Goal: Task Accomplishment & Management: Use online tool/utility

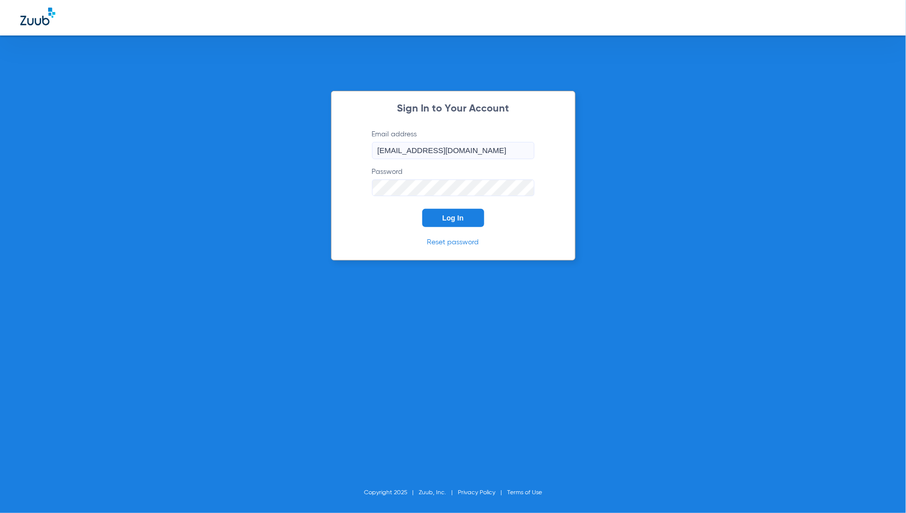
click at [460, 220] on span "Log In" at bounding box center [452, 218] width 21 height 8
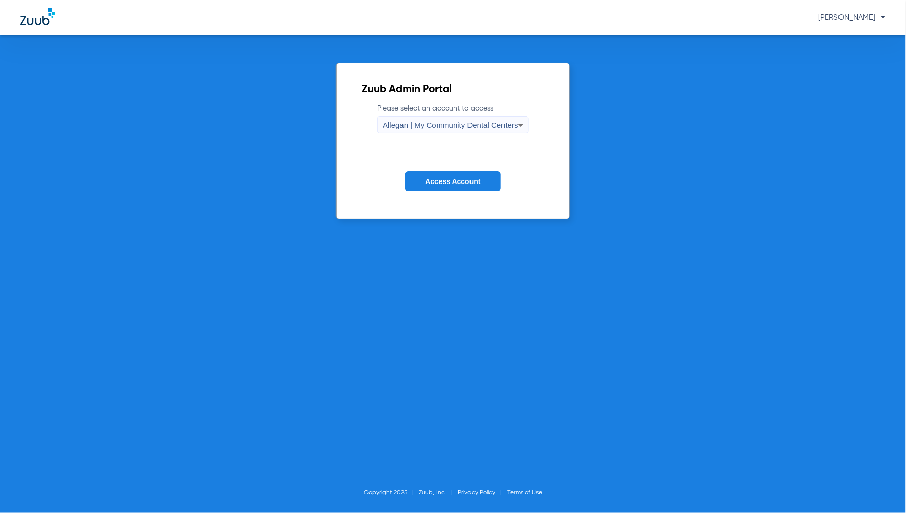
click at [409, 117] on div "Allegan | My Community Dental Centers" at bounding box center [450, 125] width 135 height 17
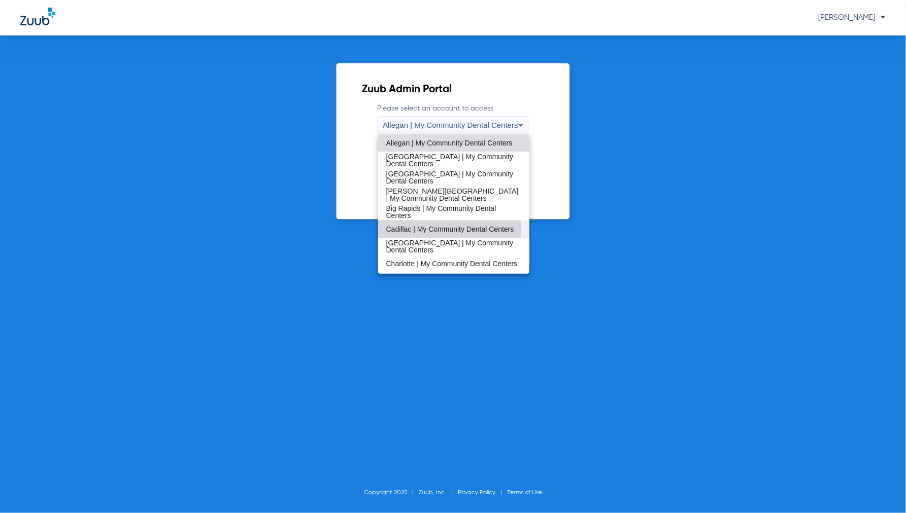
click at [424, 229] on span "Cadillac | My Community Dental Centers" at bounding box center [450, 229] width 128 height 7
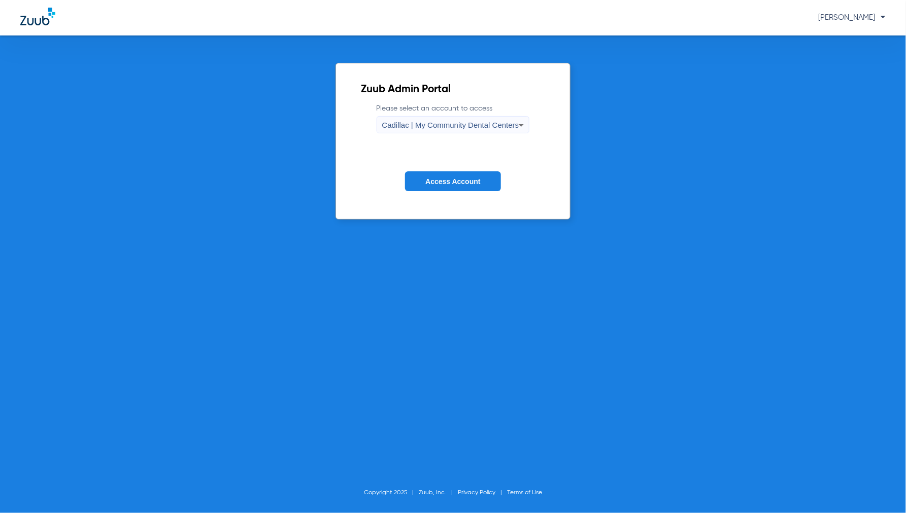
click at [455, 178] on span "Access Account" at bounding box center [452, 182] width 55 height 8
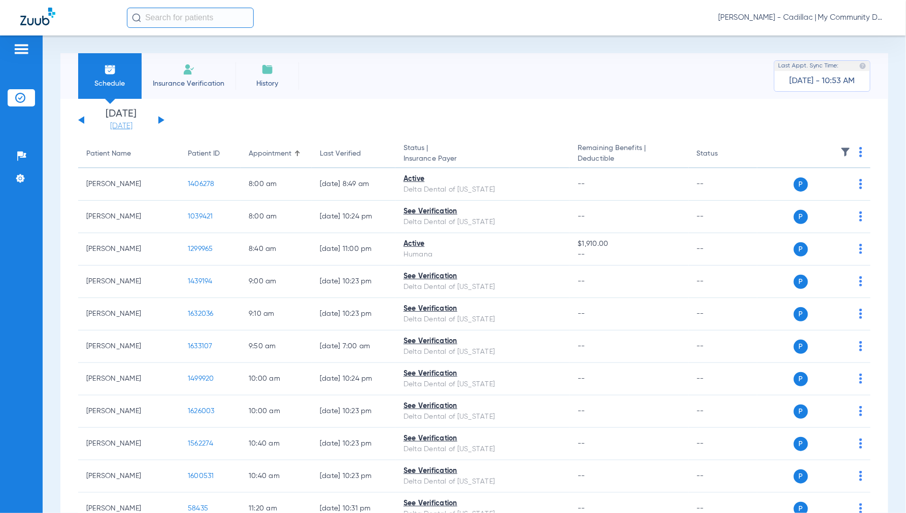
click at [125, 122] on link "[DATE]" at bounding box center [121, 126] width 61 height 10
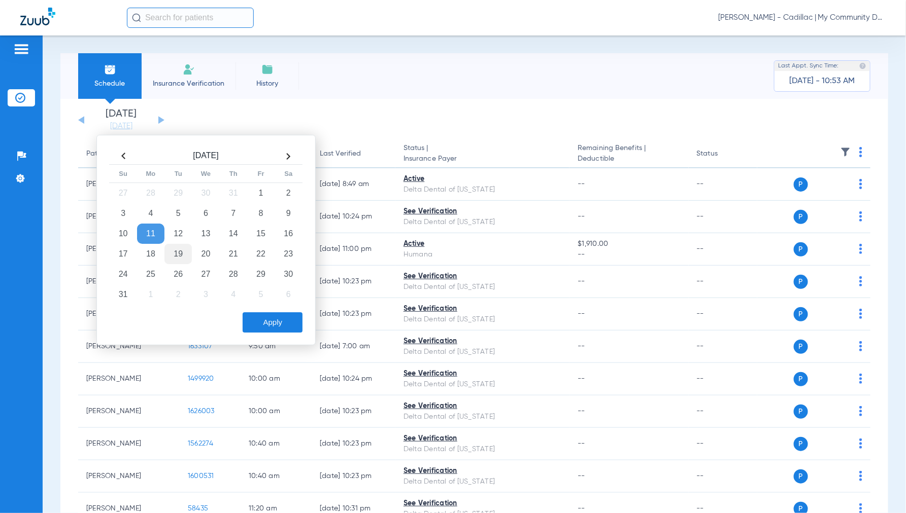
click at [184, 254] on td "19" at bounding box center [177, 254] width 27 height 20
click at [260, 327] on button "Apply" at bounding box center [273, 323] width 60 height 20
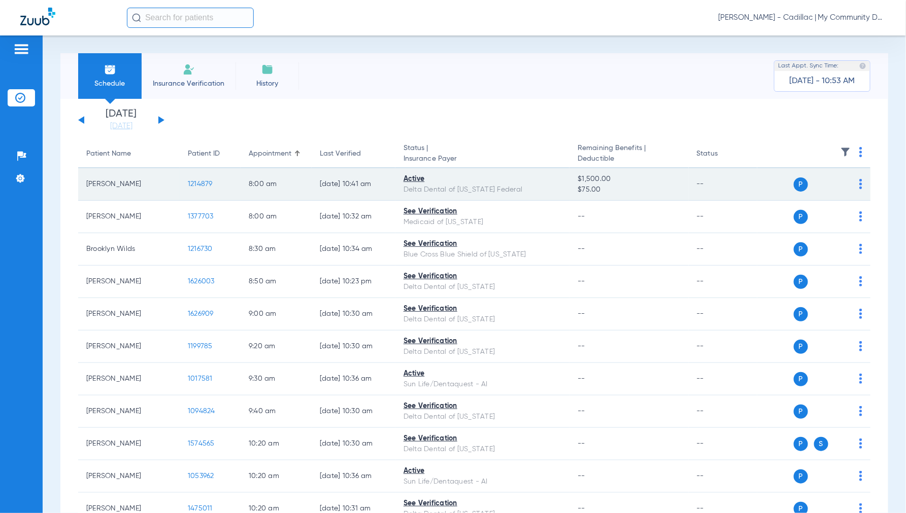
click at [200, 179] on td "1214879" at bounding box center [210, 184] width 61 height 32
click at [200, 186] on span "1214879" at bounding box center [200, 184] width 25 height 7
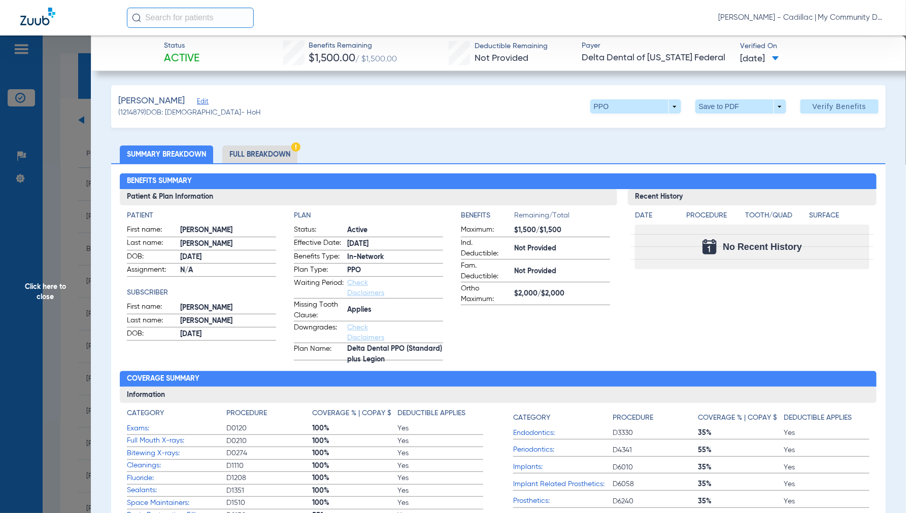
click at [263, 152] on li "Full Breakdown" at bounding box center [259, 155] width 75 height 18
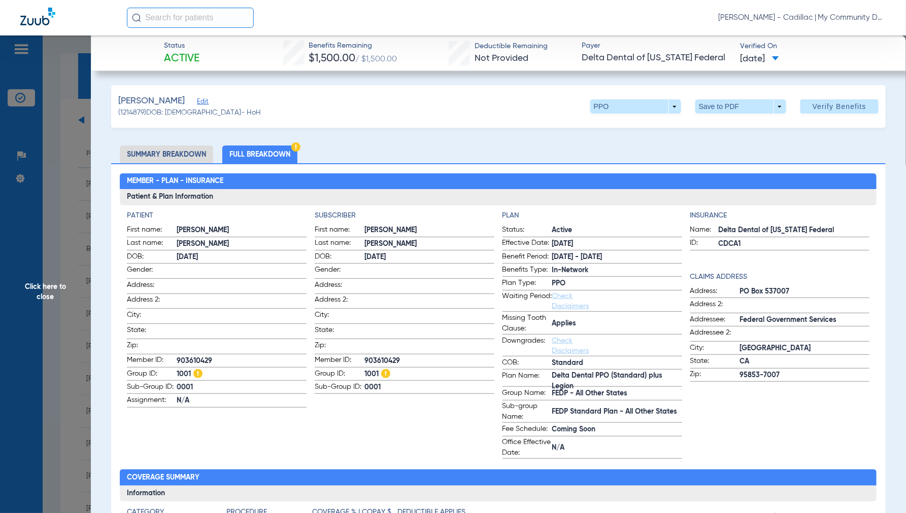
drag, startPoint x: 52, startPoint y: 296, endPoint x: 84, endPoint y: 298, distance: 32.5
click at [52, 296] on span "Click here to close" at bounding box center [45, 292] width 91 height 513
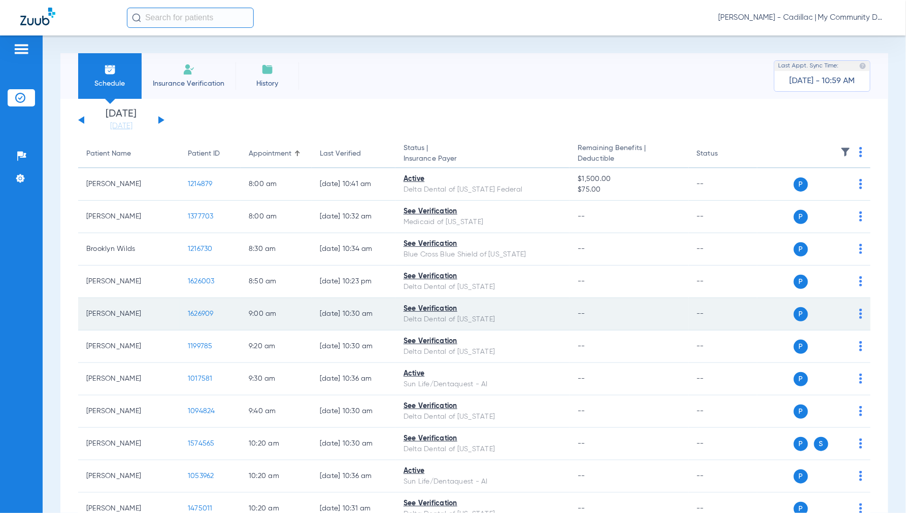
click at [200, 315] on span "1626909" at bounding box center [201, 314] width 26 height 7
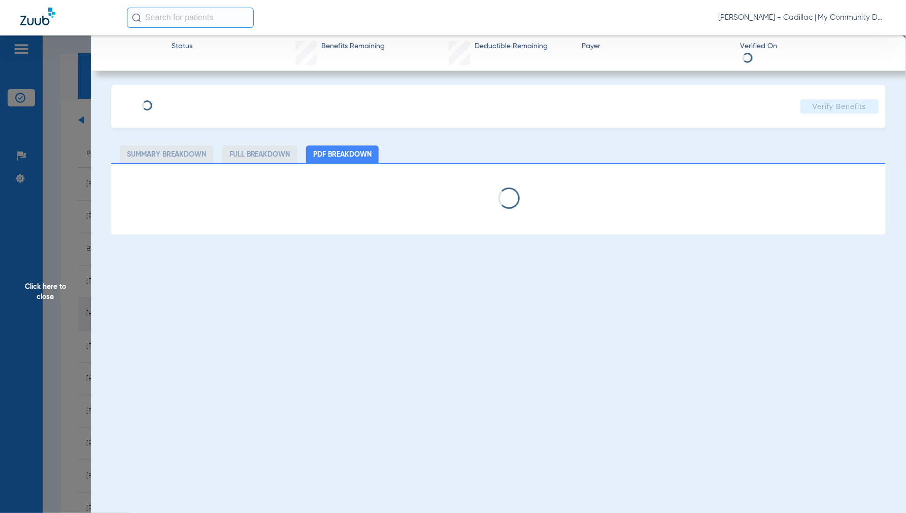
select select "page-width"
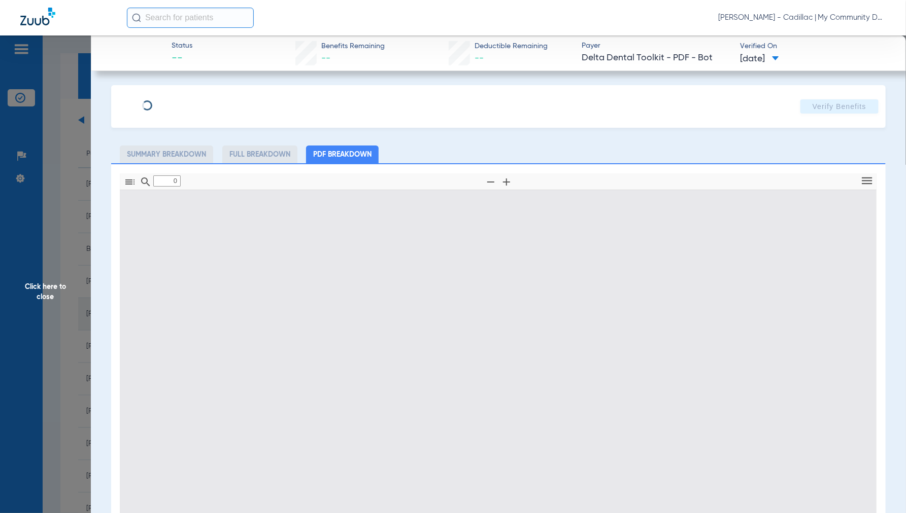
type input "1"
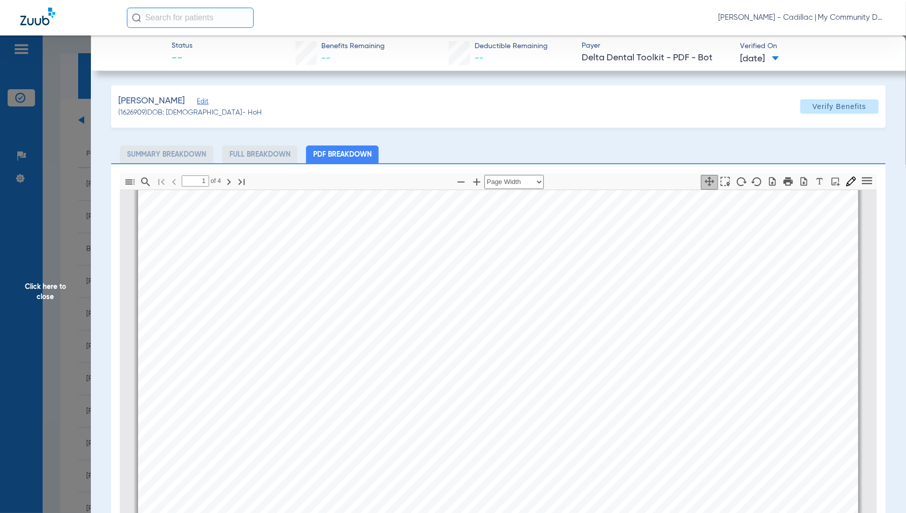
click at [36, 294] on span "Click here to close" at bounding box center [45, 292] width 91 height 513
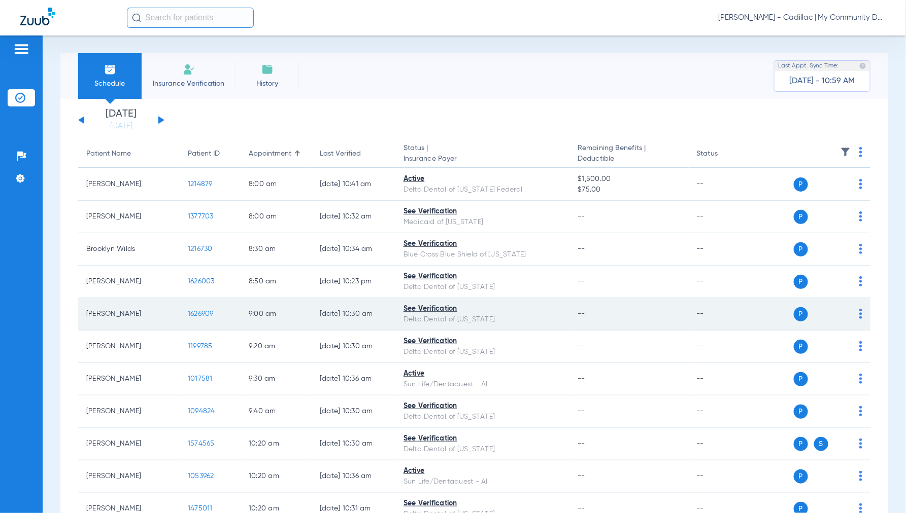
click at [201, 313] on span "1626909" at bounding box center [201, 314] width 26 height 7
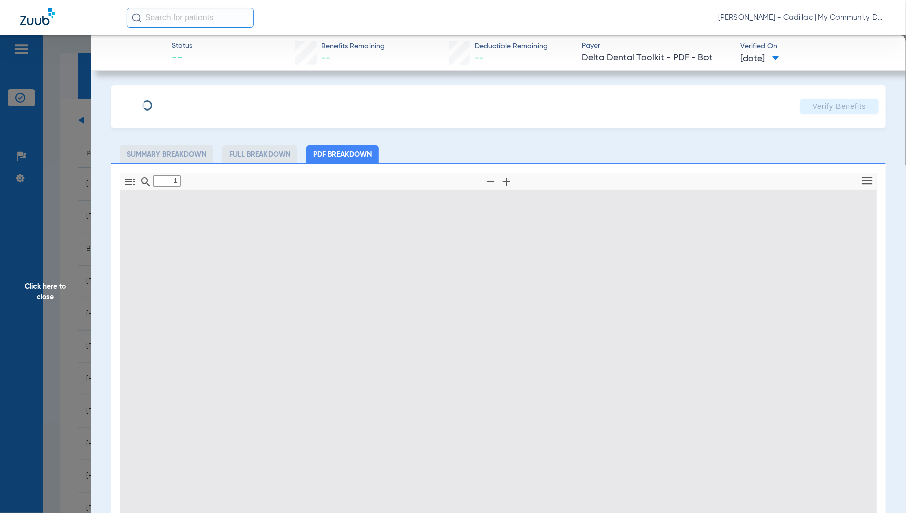
type input "0"
select select "page-width"
type input "1"
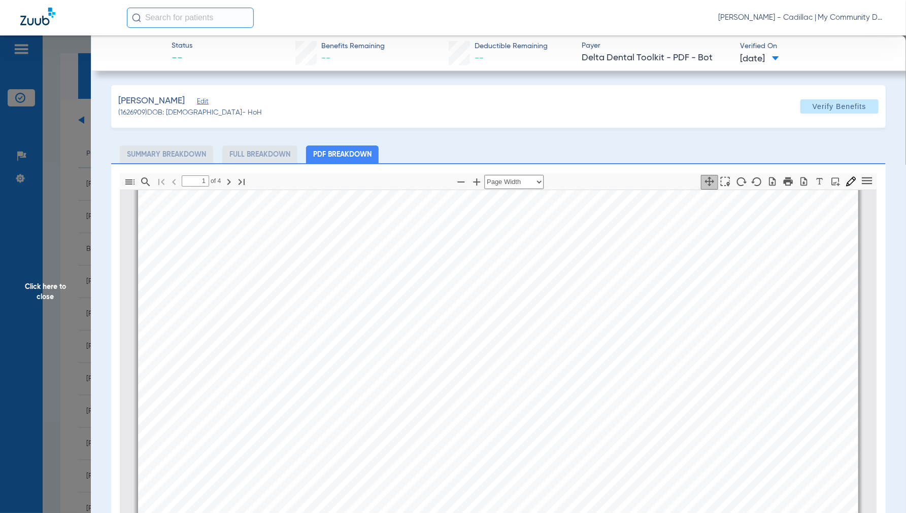
scroll to position [118, 0]
click at [47, 289] on span "Click here to close" at bounding box center [45, 292] width 91 height 513
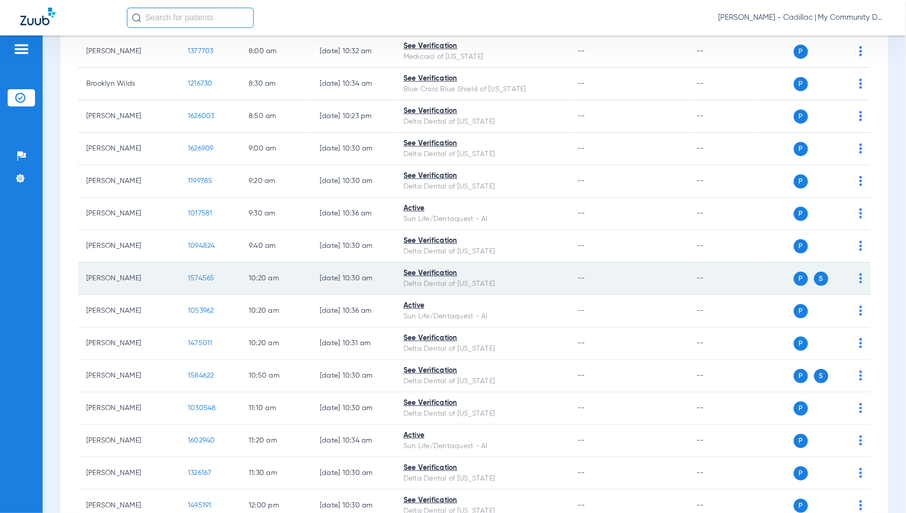
scroll to position [169, 0]
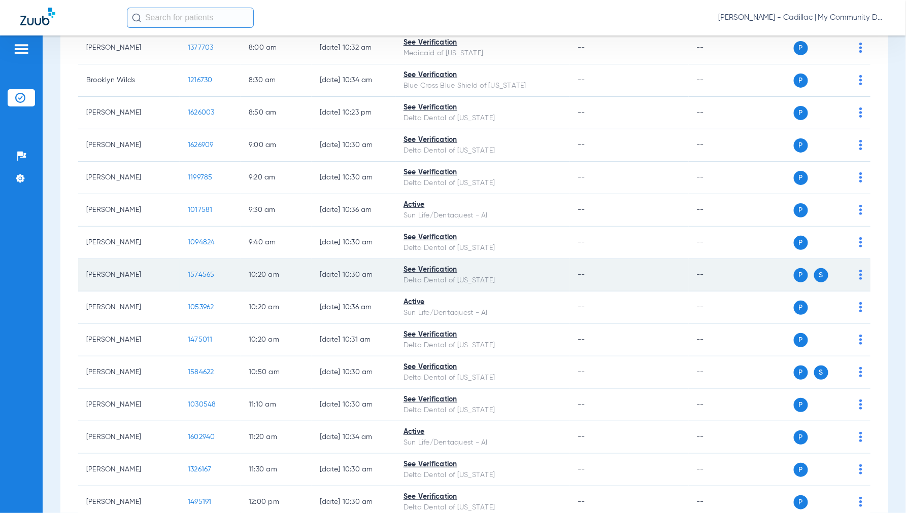
click at [203, 272] on span "1574565" at bounding box center [201, 274] width 27 height 7
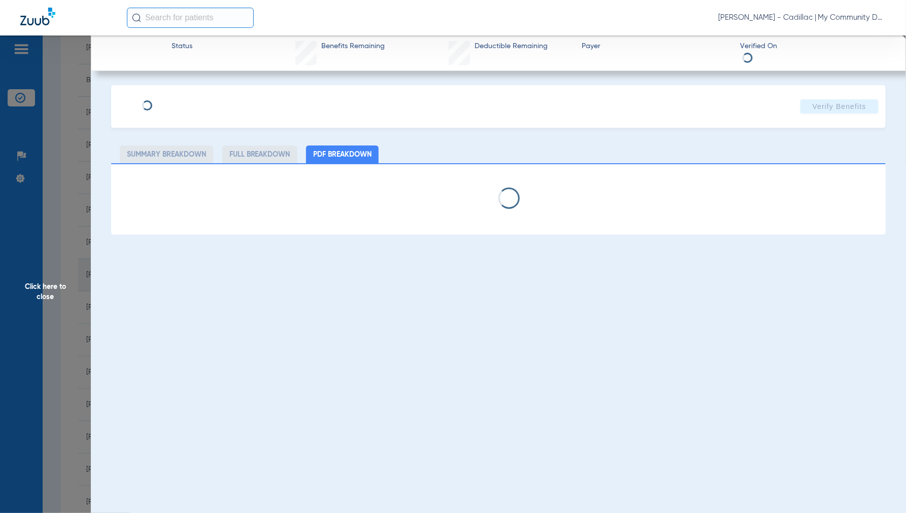
select select "page-width"
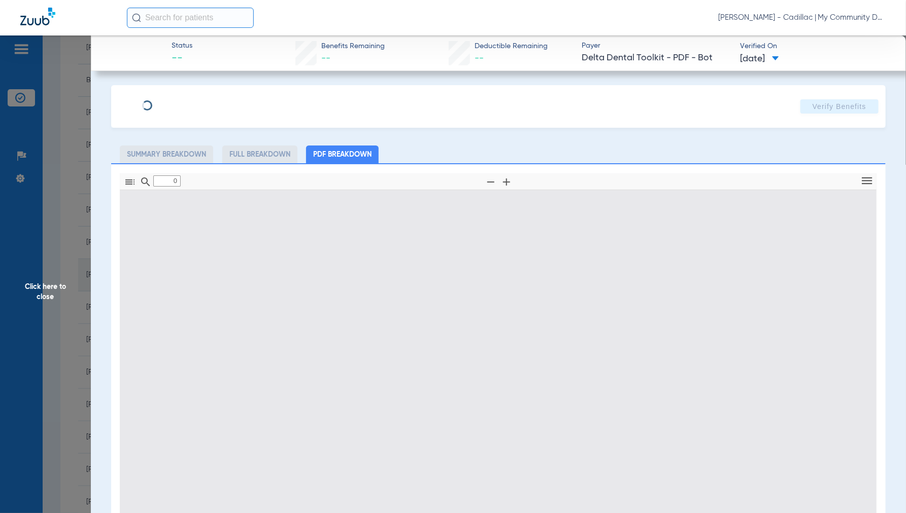
type input "1"
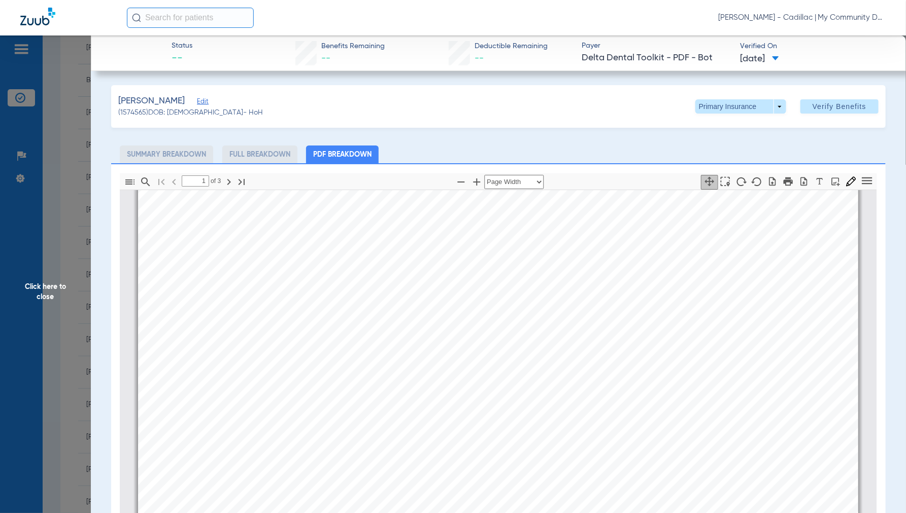
scroll to position [118, 0]
click at [38, 301] on span "Click here to close" at bounding box center [45, 292] width 91 height 513
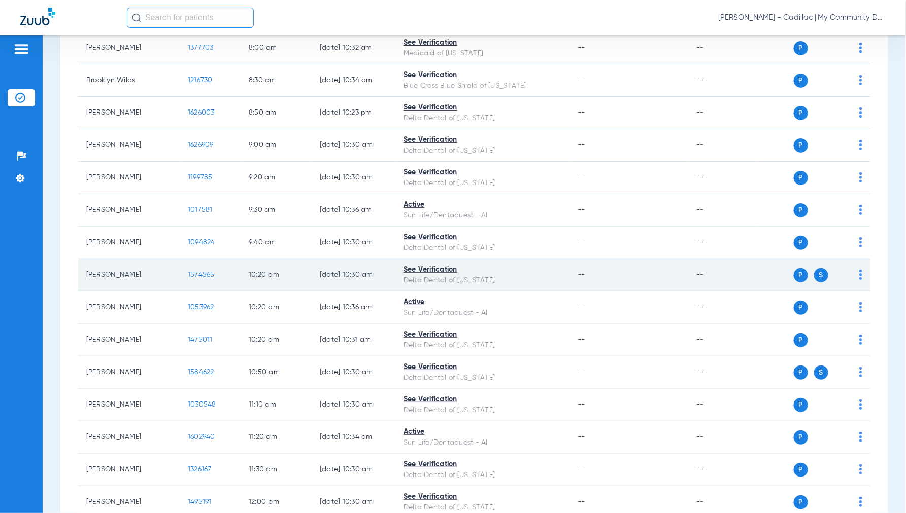
click at [197, 275] on span "1574565" at bounding box center [201, 274] width 27 height 7
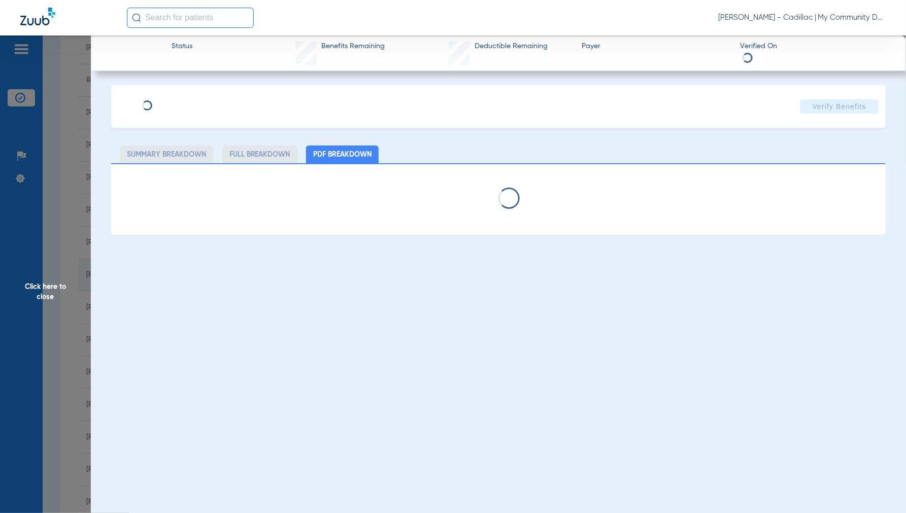
select select "page-width"
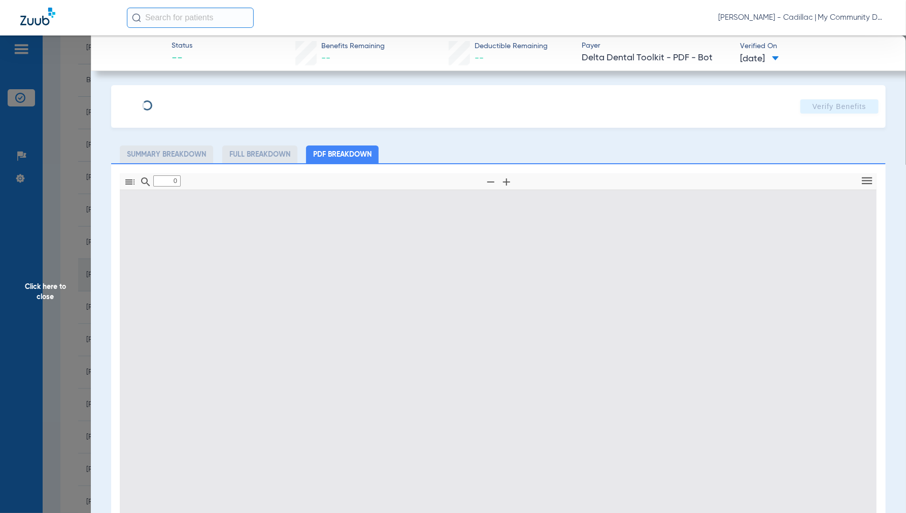
type input "1"
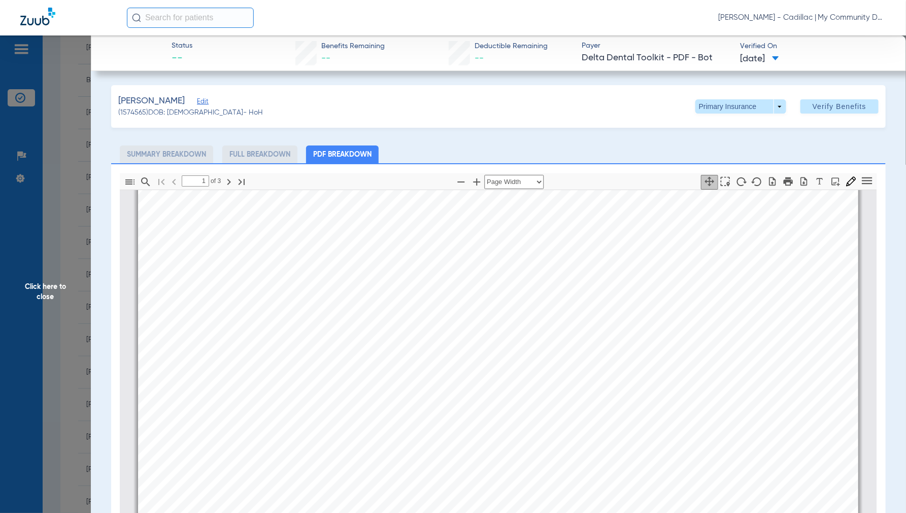
scroll to position [174, 0]
click at [46, 297] on span "Click here to close" at bounding box center [45, 292] width 91 height 513
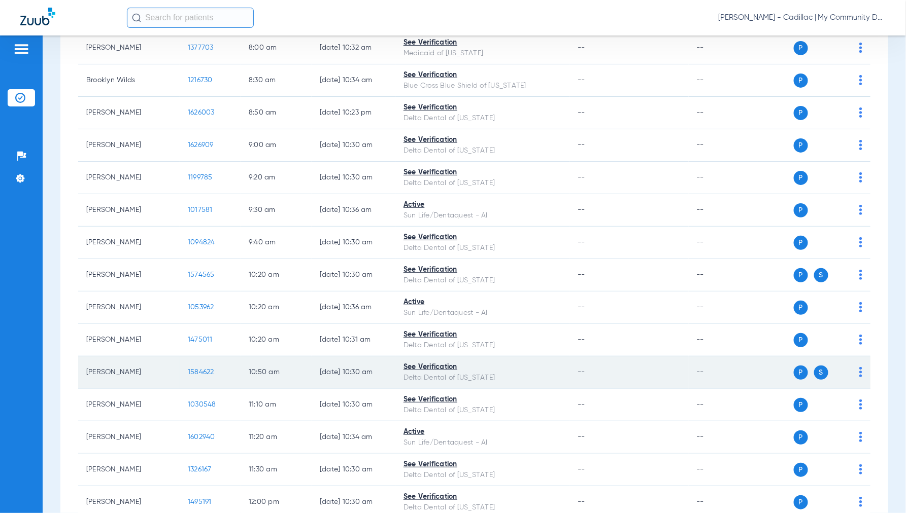
click at [201, 374] on span "1584622" at bounding box center [201, 372] width 26 height 7
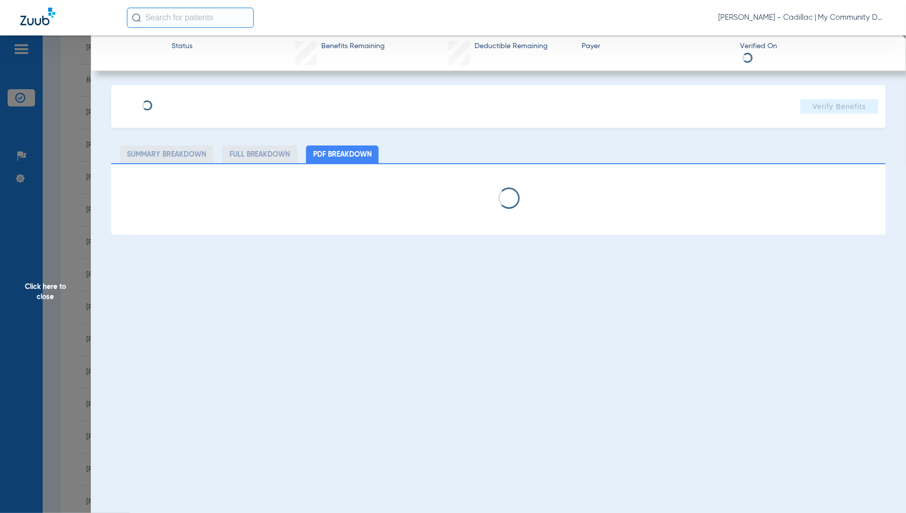
select select "page-width"
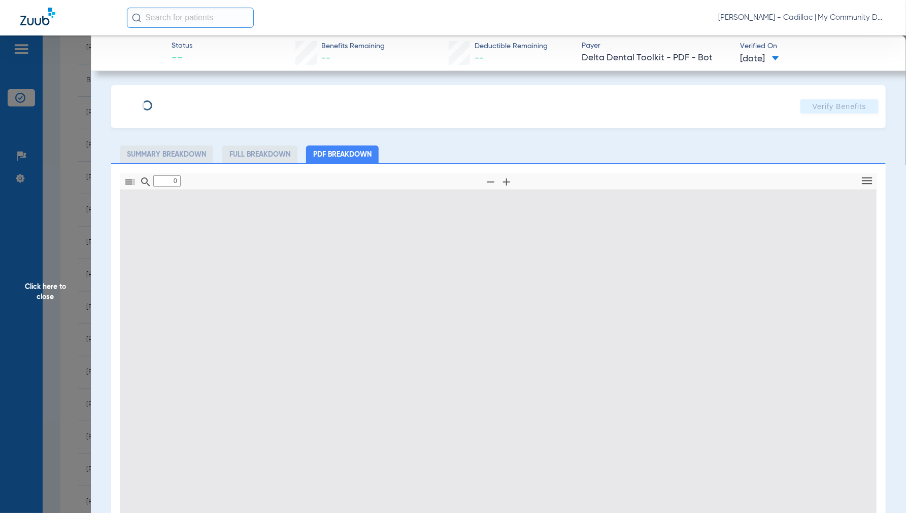
type input "1"
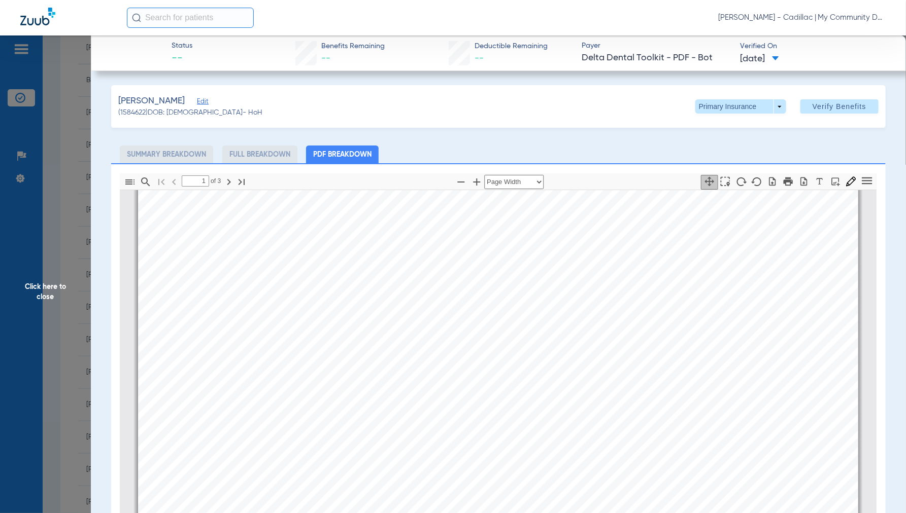
scroll to position [61, 0]
click at [48, 290] on span "Click here to close" at bounding box center [45, 292] width 91 height 513
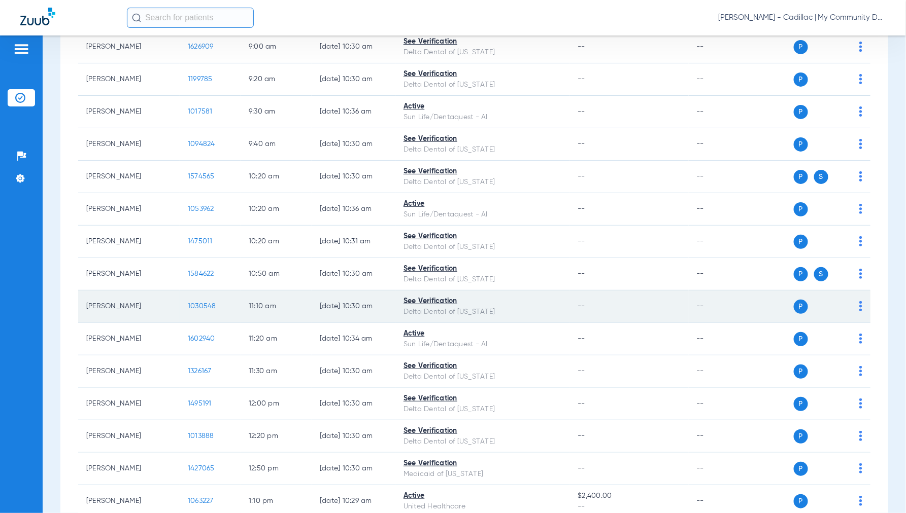
scroll to position [282, 0]
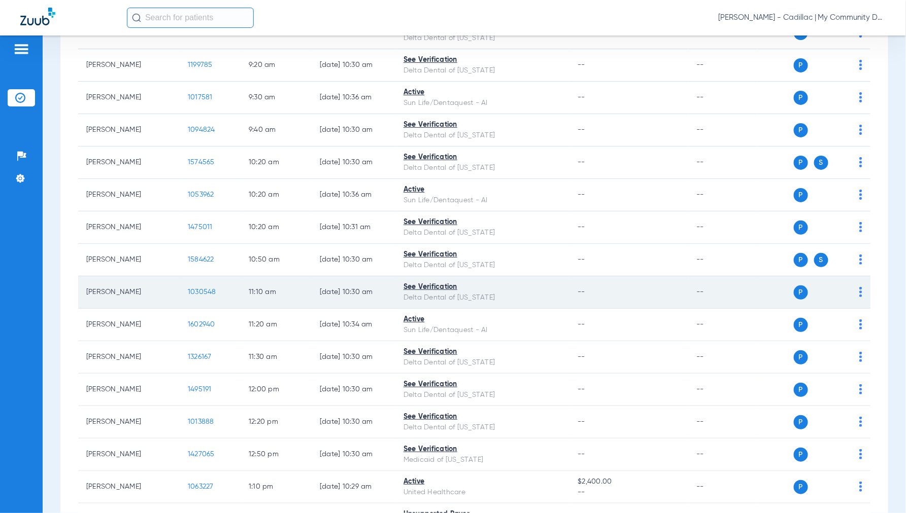
click at [207, 292] on span "1030548" at bounding box center [202, 292] width 28 height 7
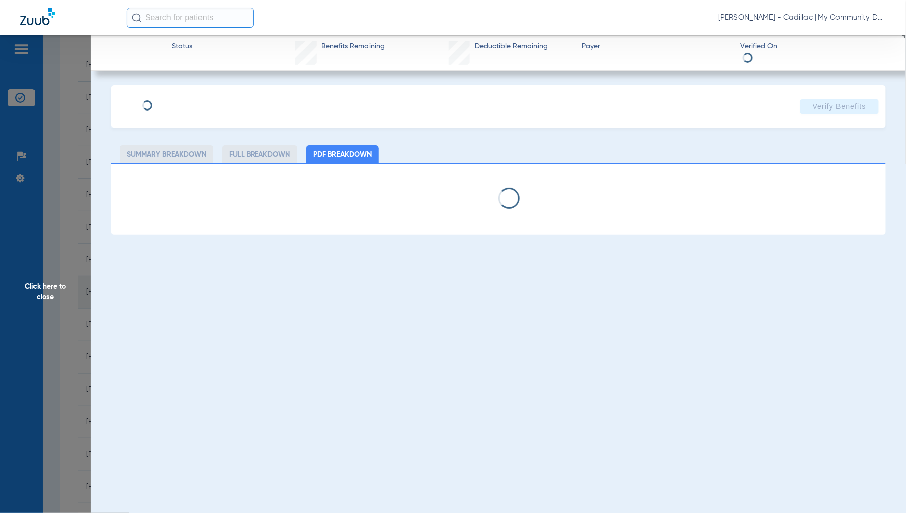
select select "page-width"
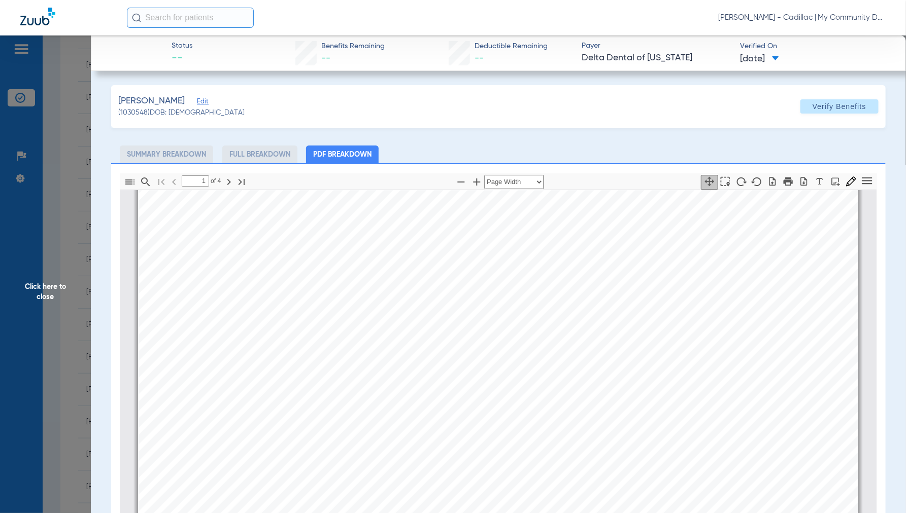
scroll to position [61, 0]
type input "1"
click at [49, 296] on span "Click here to close" at bounding box center [45, 292] width 91 height 513
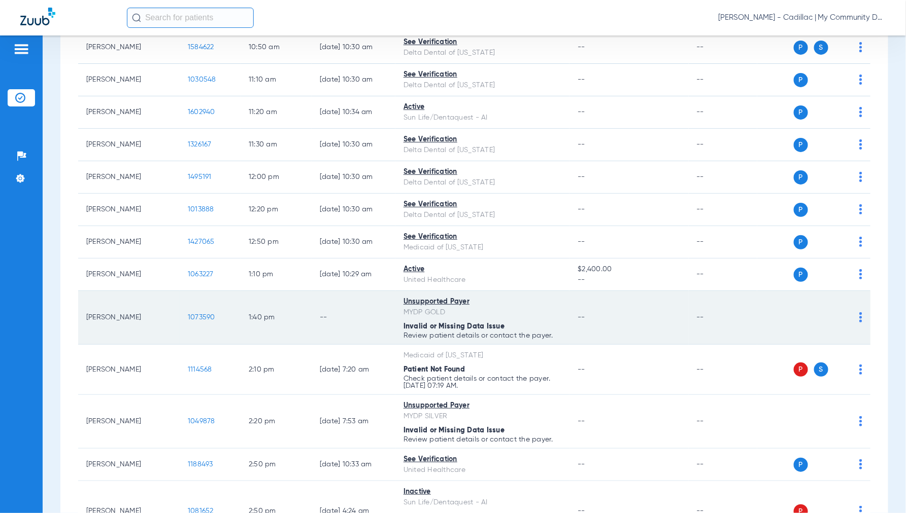
scroll to position [507, 0]
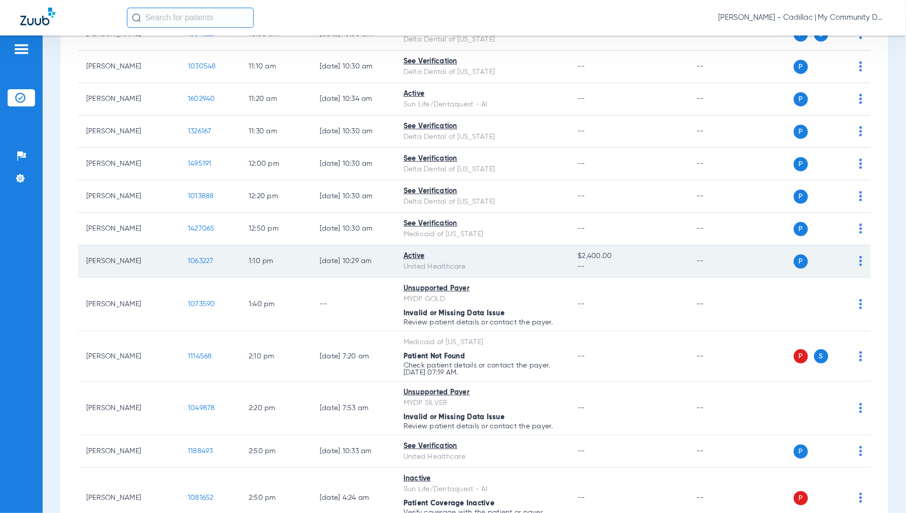
click at [192, 262] on span "1063227" at bounding box center [201, 261] width 26 height 7
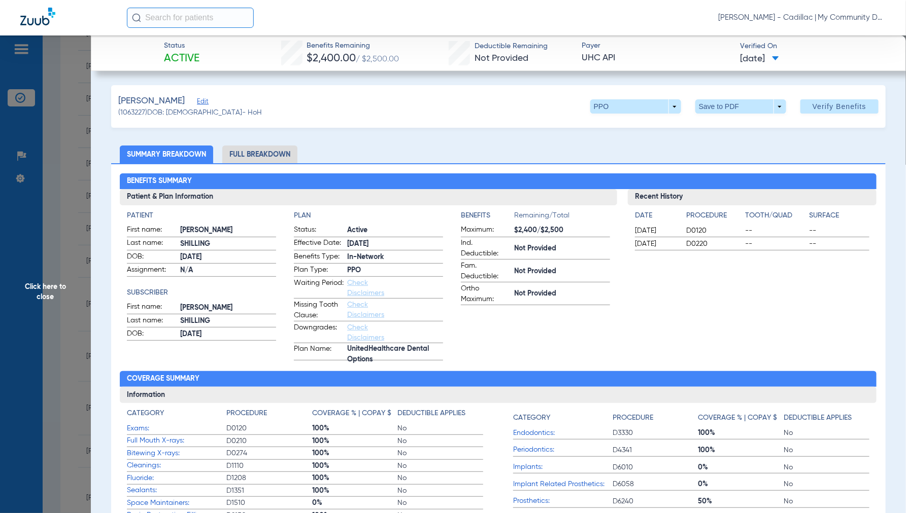
click at [259, 152] on li "Full Breakdown" at bounding box center [259, 155] width 75 height 18
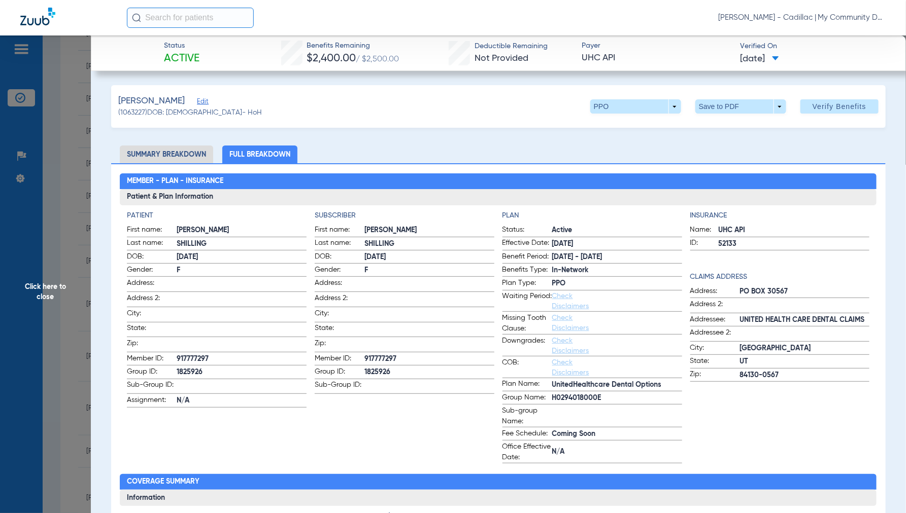
click at [53, 289] on span "Click here to close" at bounding box center [45, 292] width 91 height 513
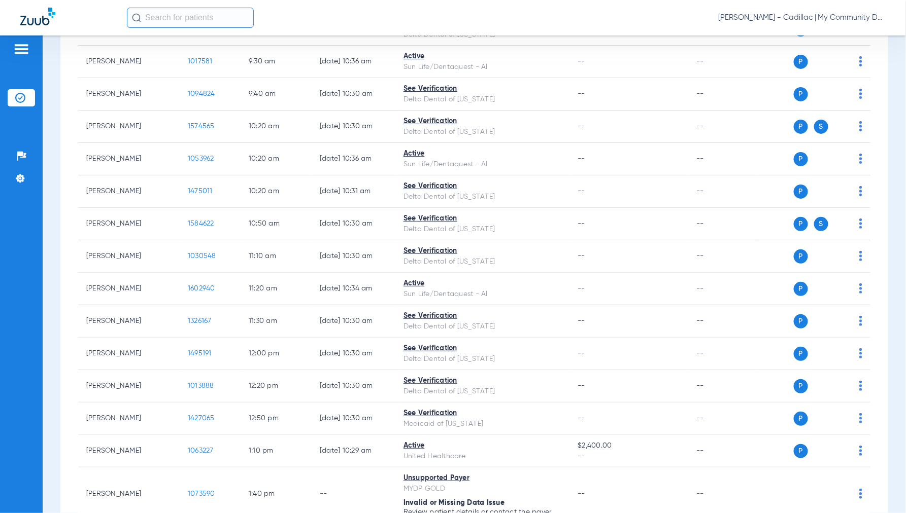
scroll to position [0, 0]
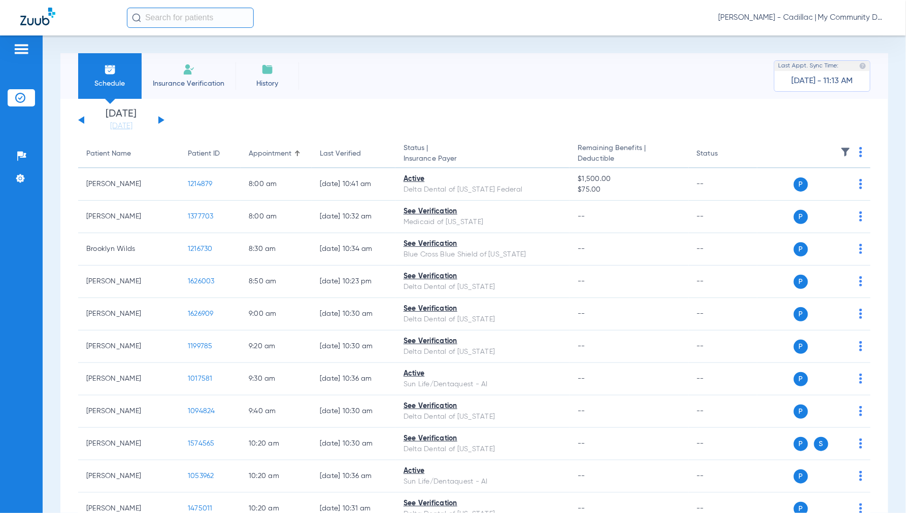
click at [165, 118] on app-single-date-navigator "Saturday 06-07-2025 Sunday 06-08-2025 Monday 06-09-2025 Tuesday 06-10-2025 Wedn…" at bounding box center [474, 120] width 792 height 22
click at [161, 121] on button at bounding box center [161, 120] width 6 height 8
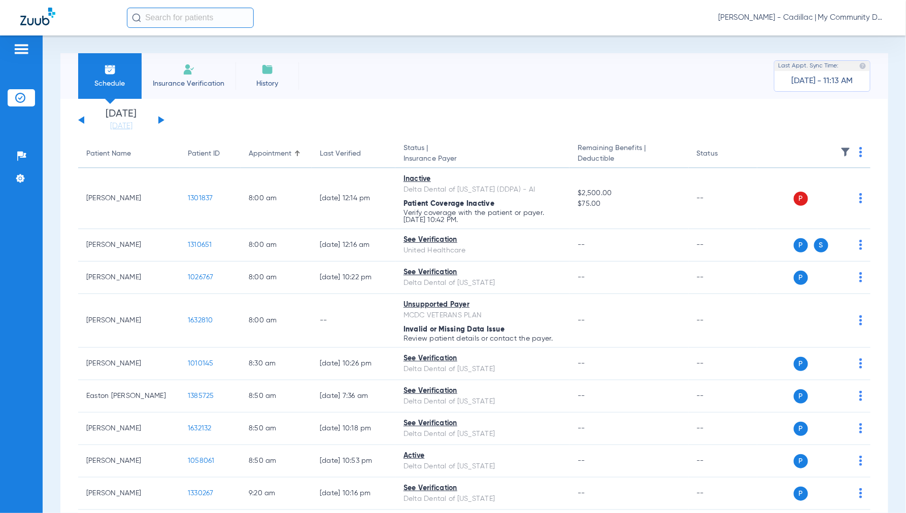
click at [859, 150] on img at bounding box center [860, 152] width 3 height 10
click at [804, 194] on span "Verify All" at bounding box center [813, 192] width 63 height 7
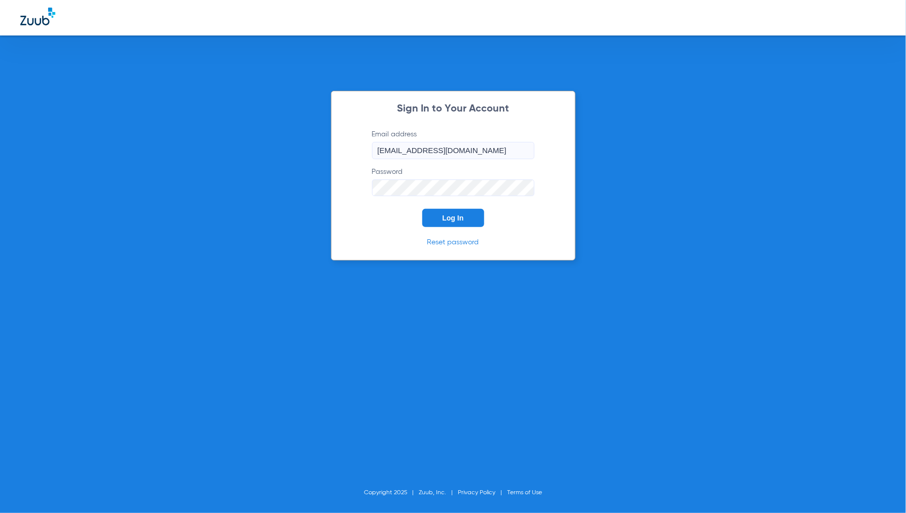
click at [453, 225] on button "Log In" at bounding box center [453, 218] width 62 height 18
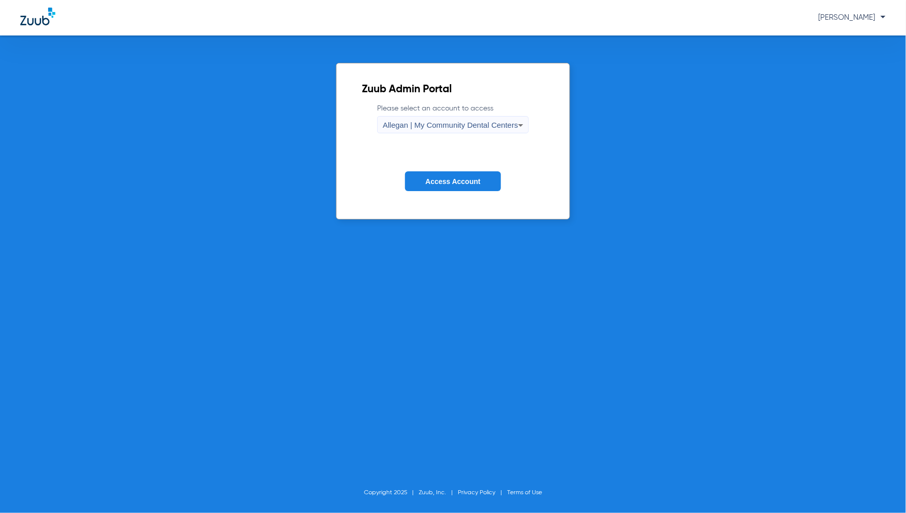
click at [494, 128] on span "Allegan | My Community Dental Centers" at bounding box center [450, 125] width 135 height 9
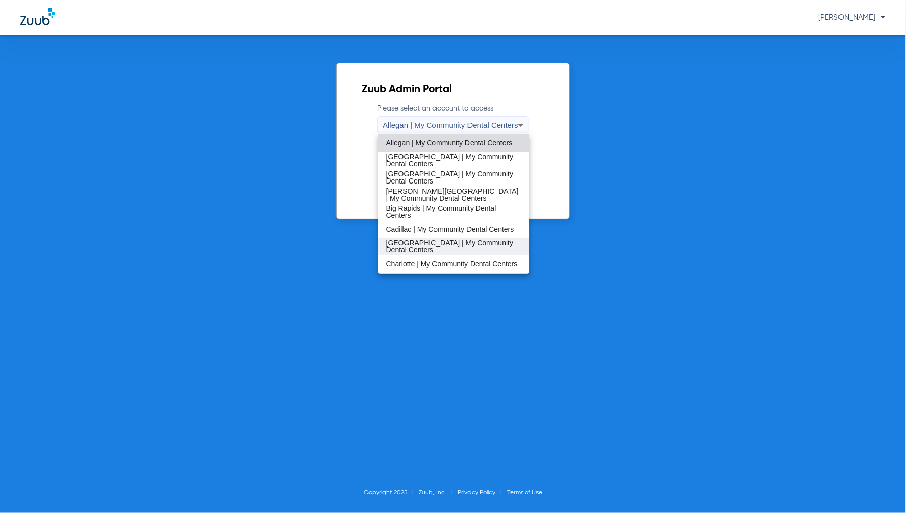
click at [427, 242] on span "[GEOGRAPHIC_DATA] | My Community Dental Centers" at bounding box center [453, 246] width 135 height 14
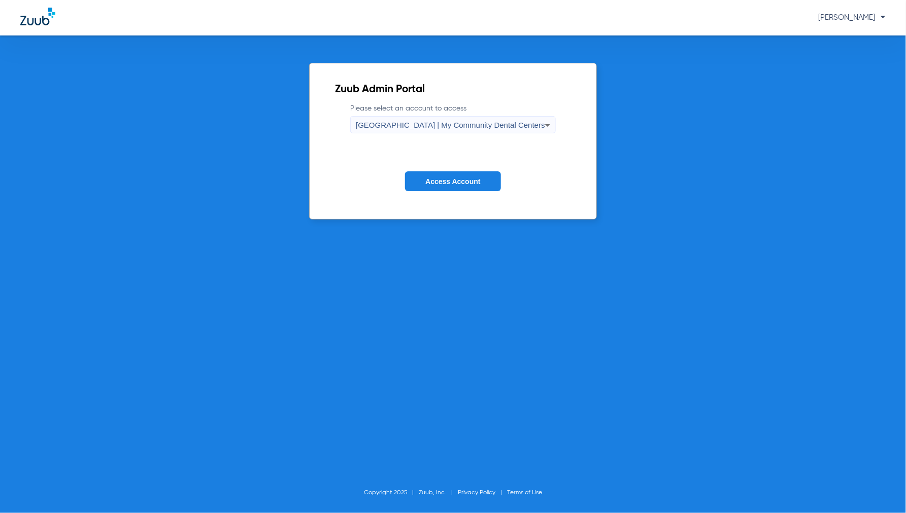
click at [444, 183] on span "Access Account" at bounding box center [452, 182] width 55 height 8
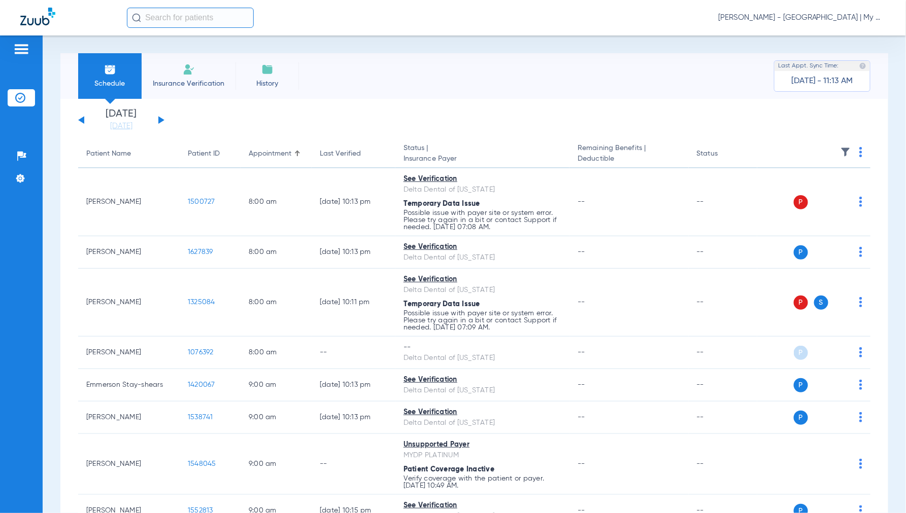
click at [114, 130] on link "[DATE]" at bounding box center [121, 126] width 61 height 10
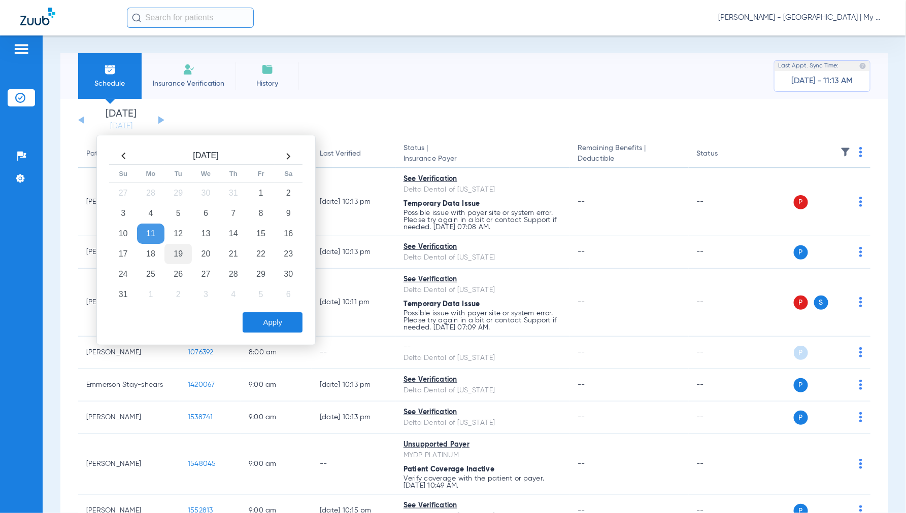
click at [178, 246] on td "19" at bounding box center [177, 254] width 27 height 20
click at [275, 323] on button "Apply" at bounding box center [273, 323] width 60 height 20
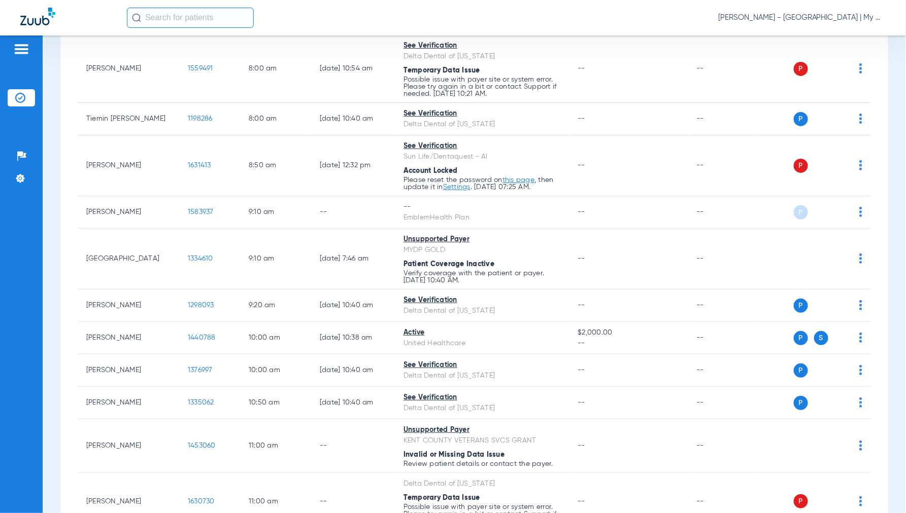
scroll to position [225, 0]
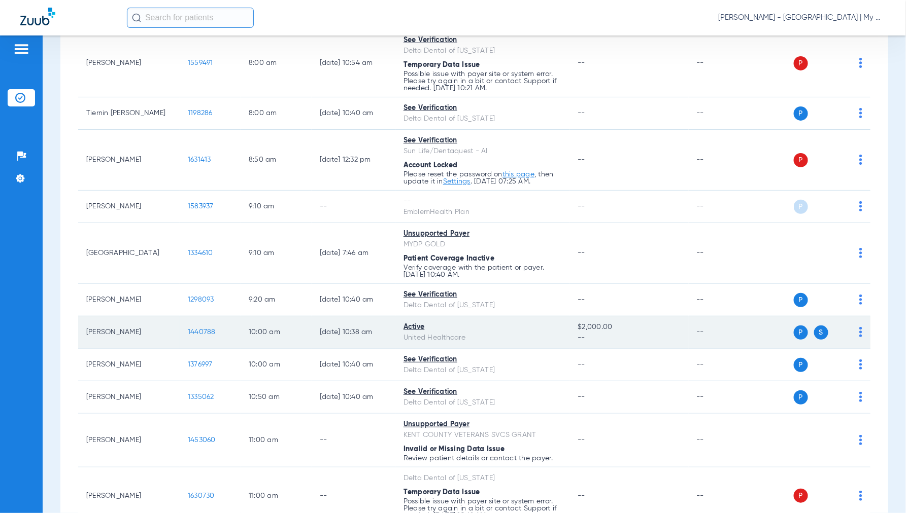
click at [208, 331] on span "1440788" at bounding box center [202, 332] width 28 height 7
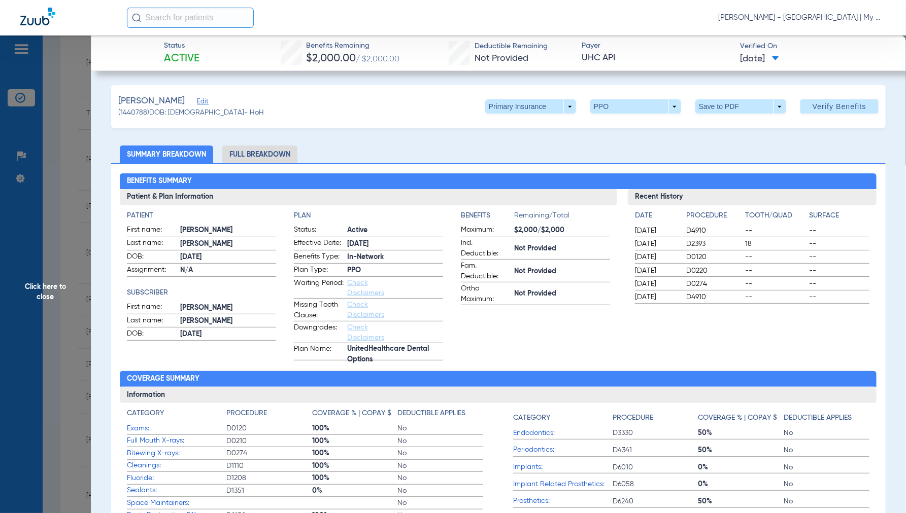
click at [271, 152] on li "Full Breakdown" at bounding box center [259, 155] width 75 height 18
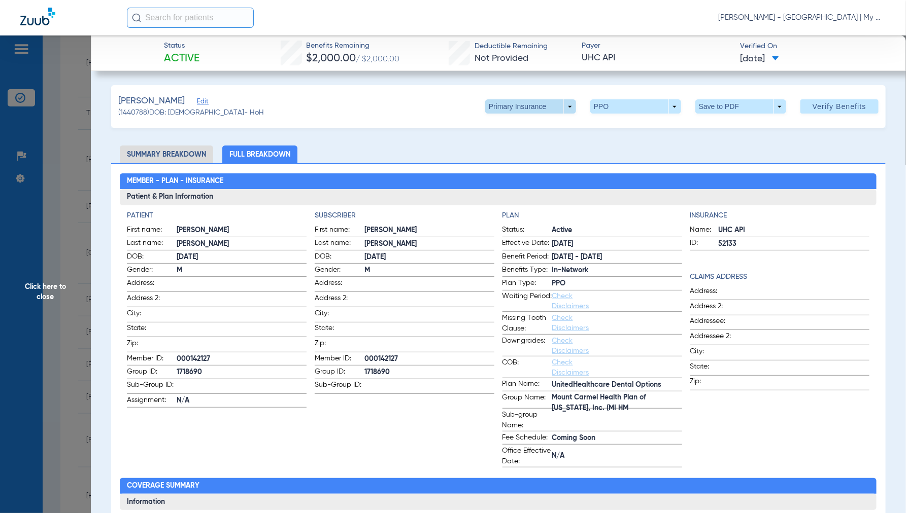
click at [557, 107] on span at bounding box center [530, 106] width 91 height 14
click at [526, 144] on span "Secondary Insurance" at bounding box center [519, 147] width 67 height 7
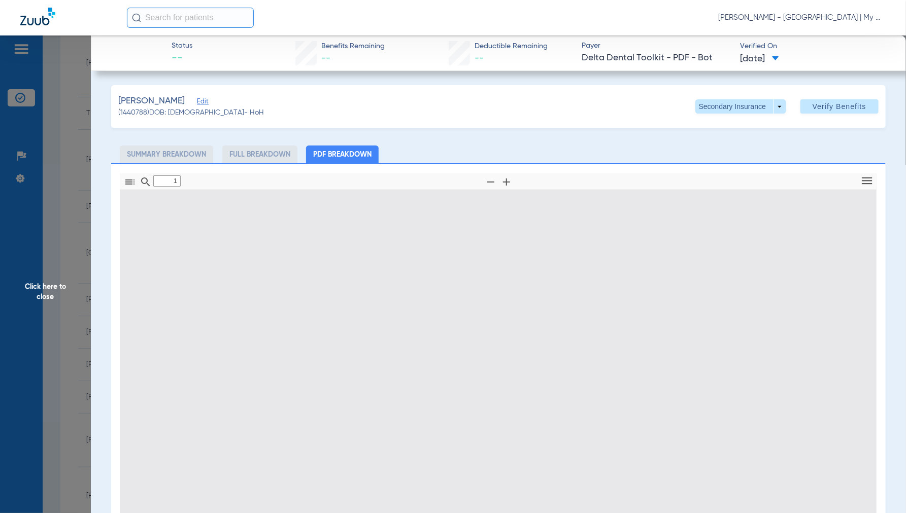
type input "0"
select select "page-width"
type input "1"
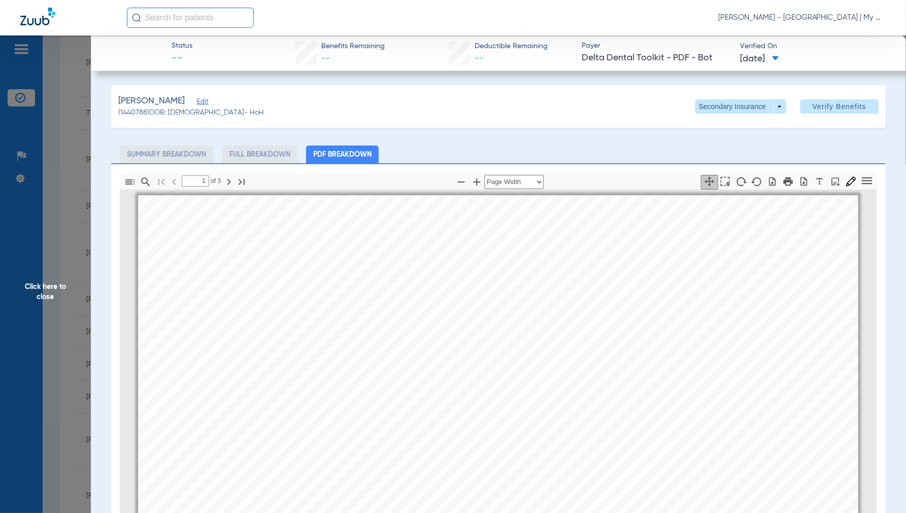
scroll to position [5, 0]
drag, startPoint x: 46, startPoint y: 298, endPoint x: 82, endPoint y: 305, distance: 37.2
click at [46, 299] on span "Click here to close" at bounding box center [45, 292] width 91 height 513
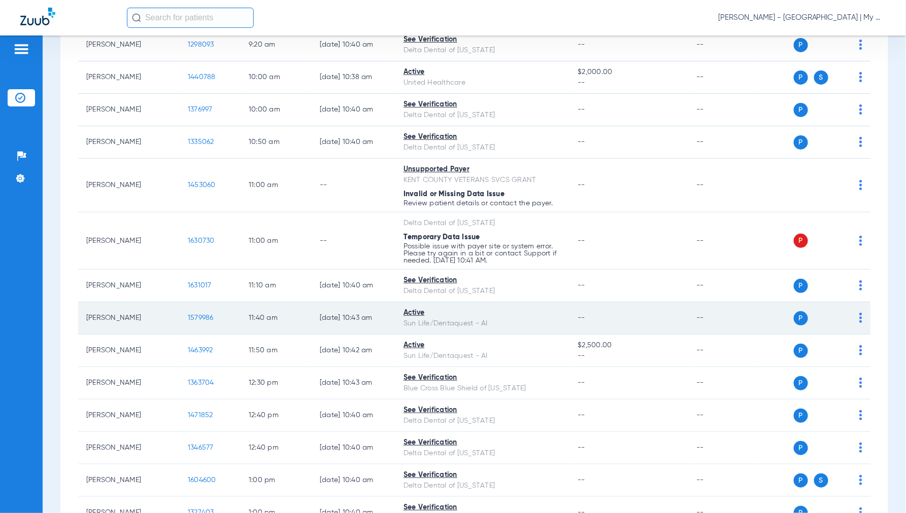
scroll to position [507, 0]
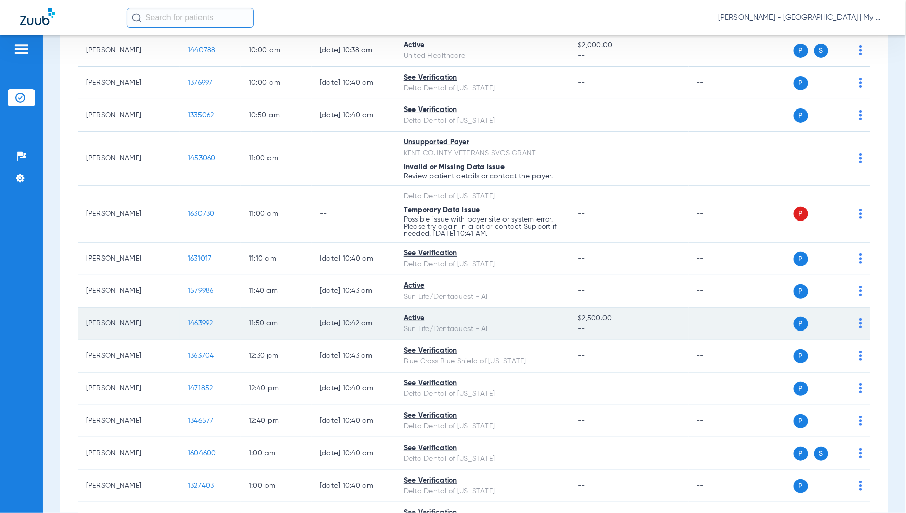
click at [201, 327] on span "1463992" at bounding box center [200, 323] width 25 height 7
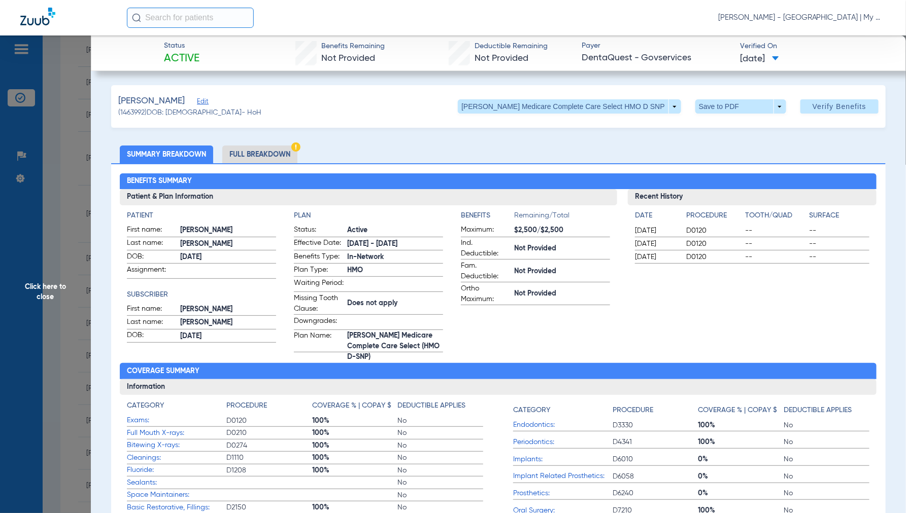
click at [272, 155] on li "Full Breakdown" at bounding box center [259, 155] width 75 height 18
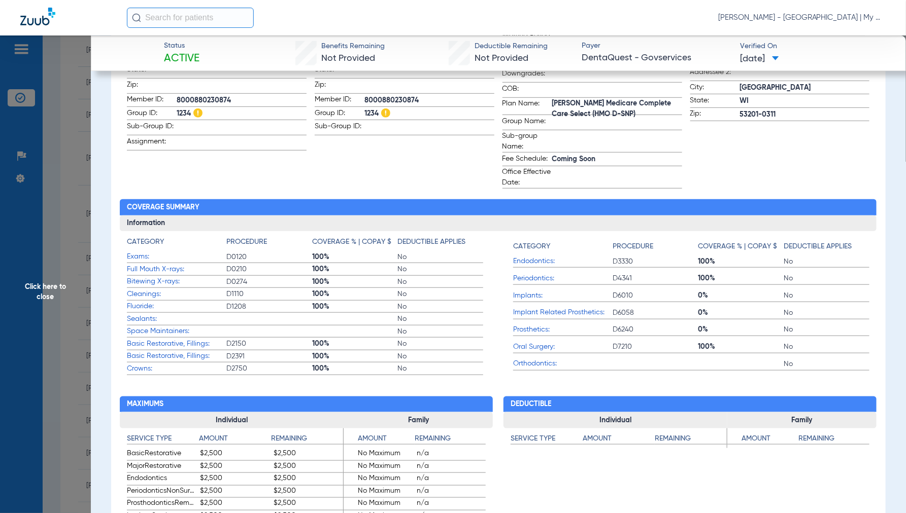
scroll to position [338, 0]
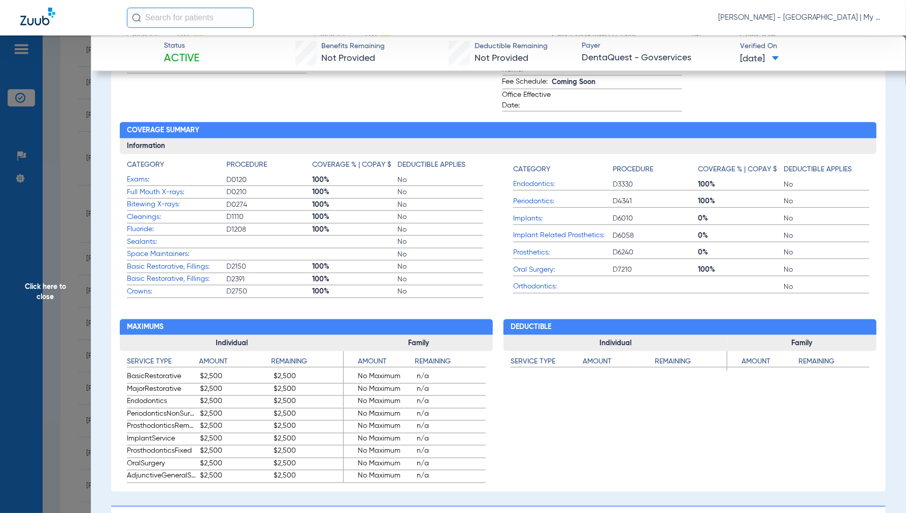
drag, startPoint x: 49, startPoint y: 297, endPoint x: 97, endPoint y: 292, distance: 48.0
click at [49, 297] on span "Click here to close" at bounding box center [45, 292] width 91 height 513
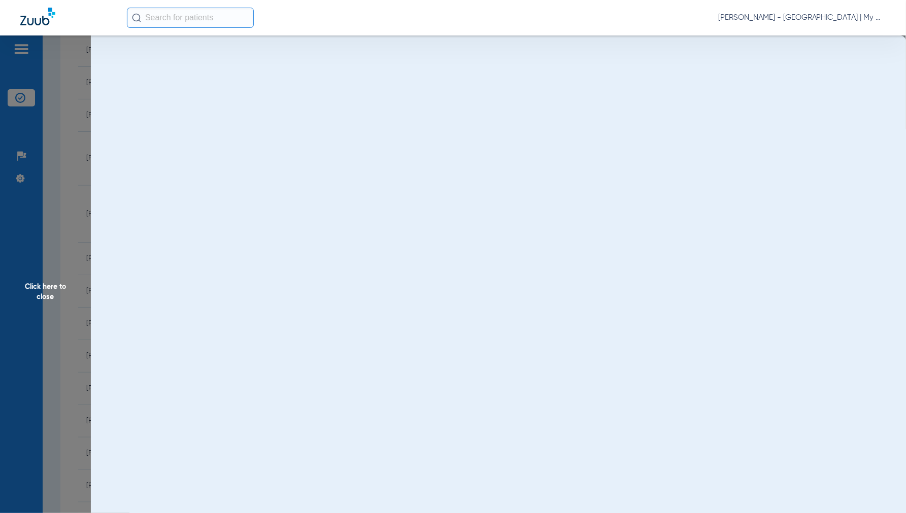
scroll to position [0, 0]
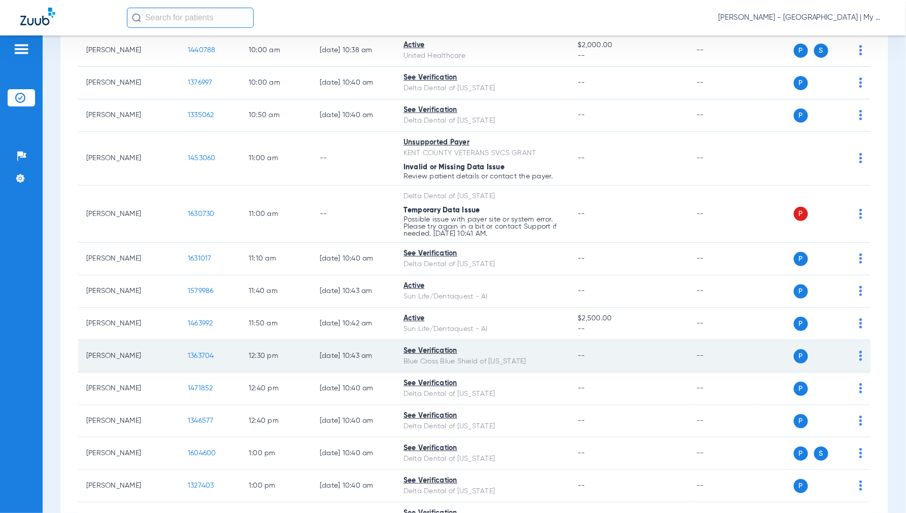
click at [208, 360] on span "1363704" at bounding box center [201, 356] width 26 height 7
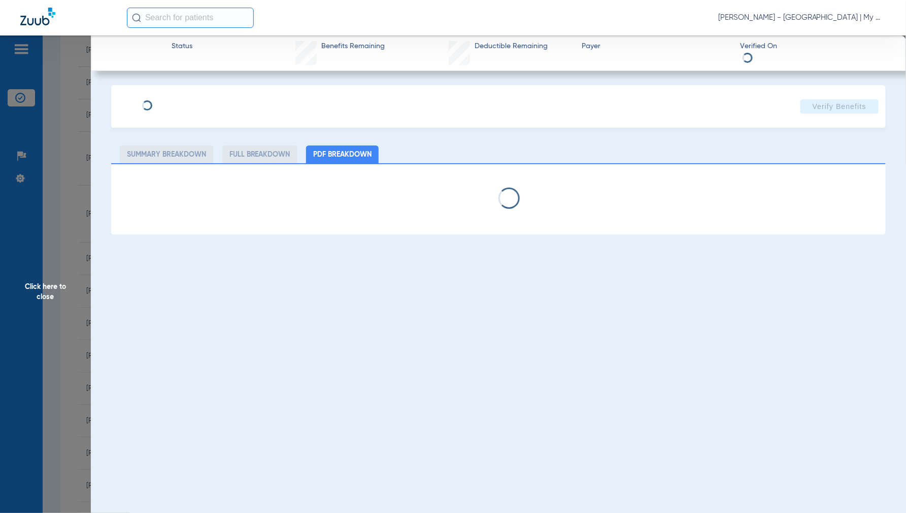
select select "page-width"
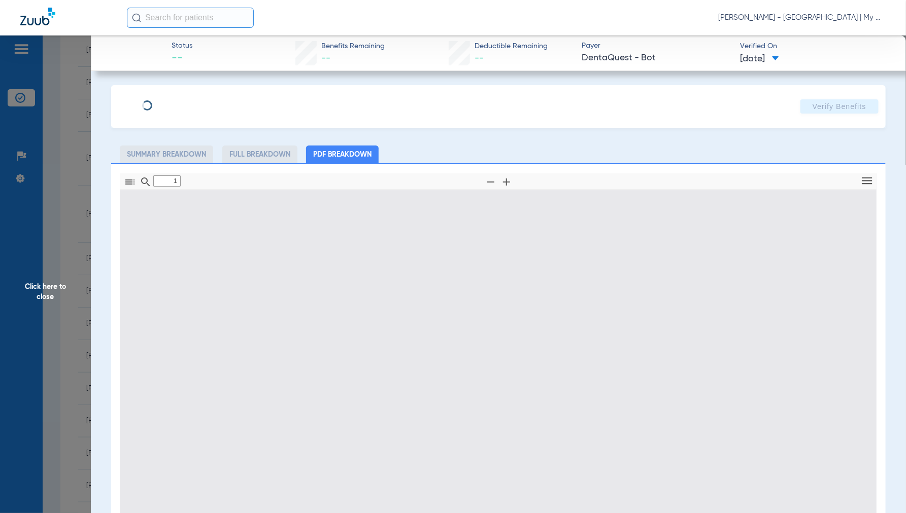
scroll to position [5, 0]
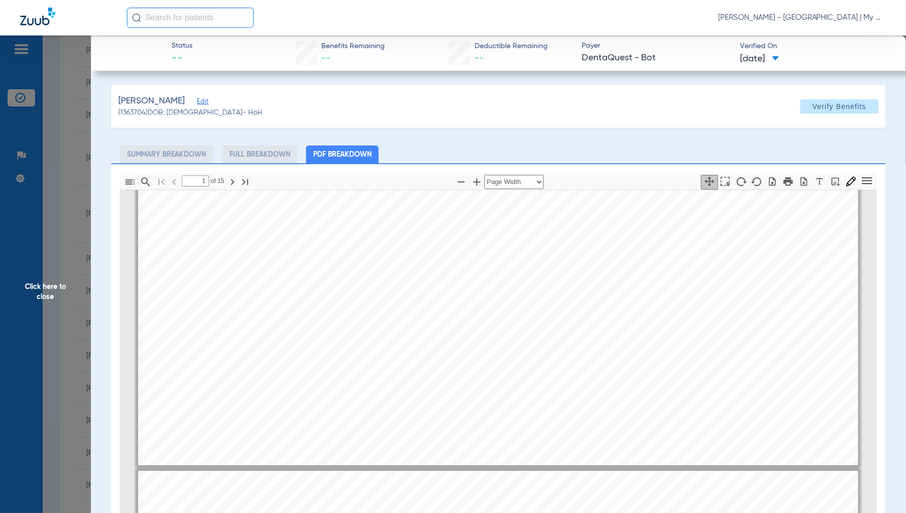
type input "2"
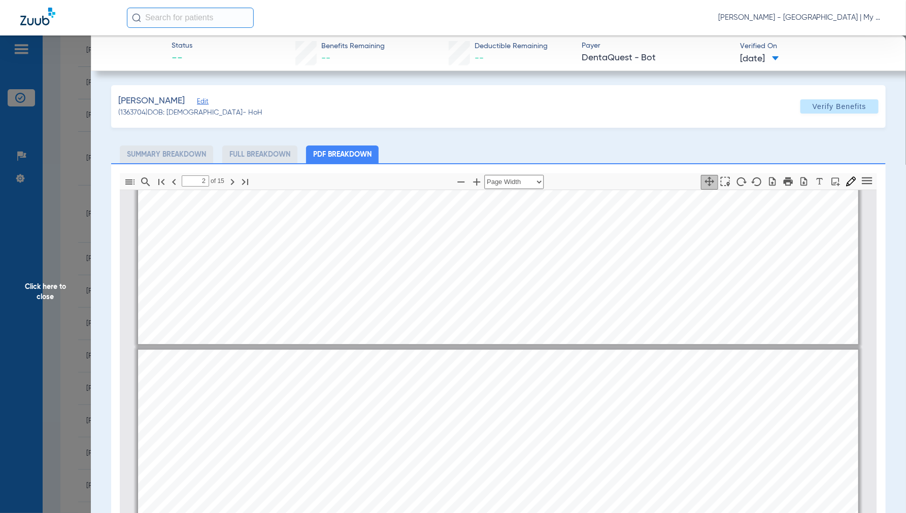
scroll to position [456, 0]
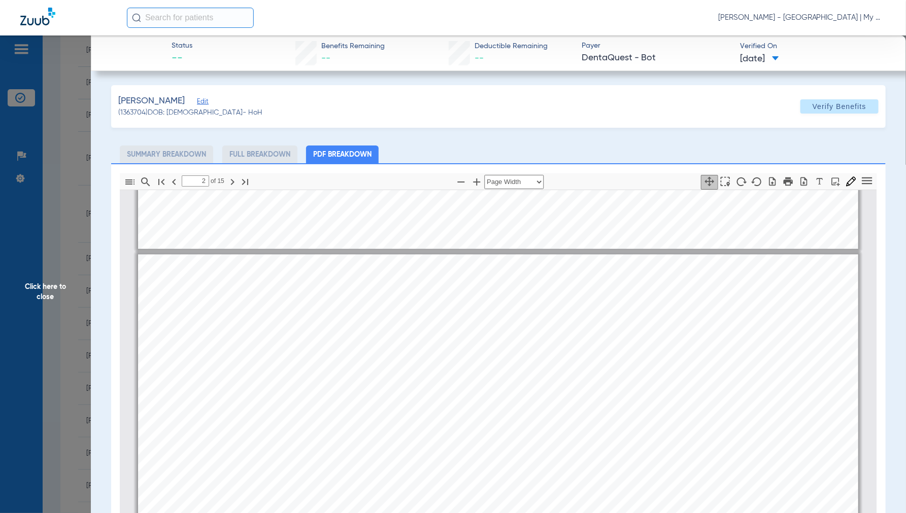
click at [54, 289] on span "Click here to close" at bounding box center [45, 292] width 91 height 513
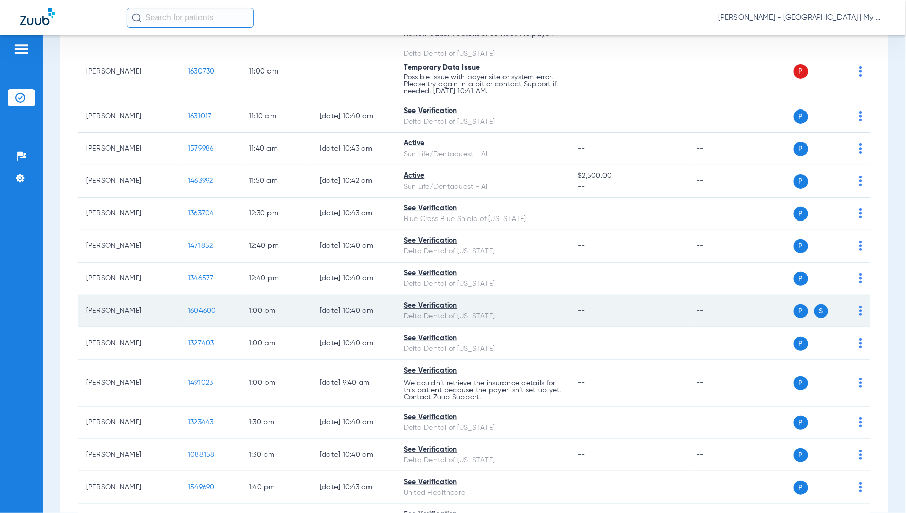
scroll to position [676, 0]
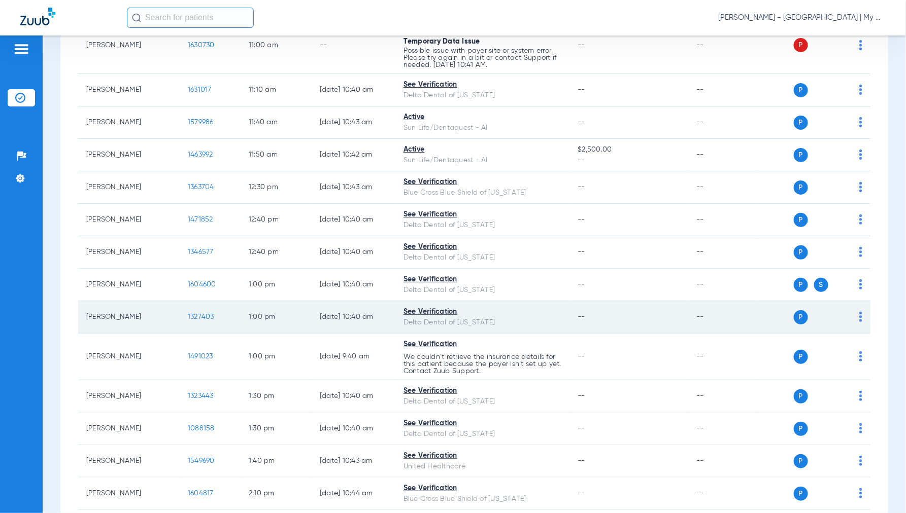
click at [199, 316] on span "1327403" at bounding box center [201, 317] width 26 height 7
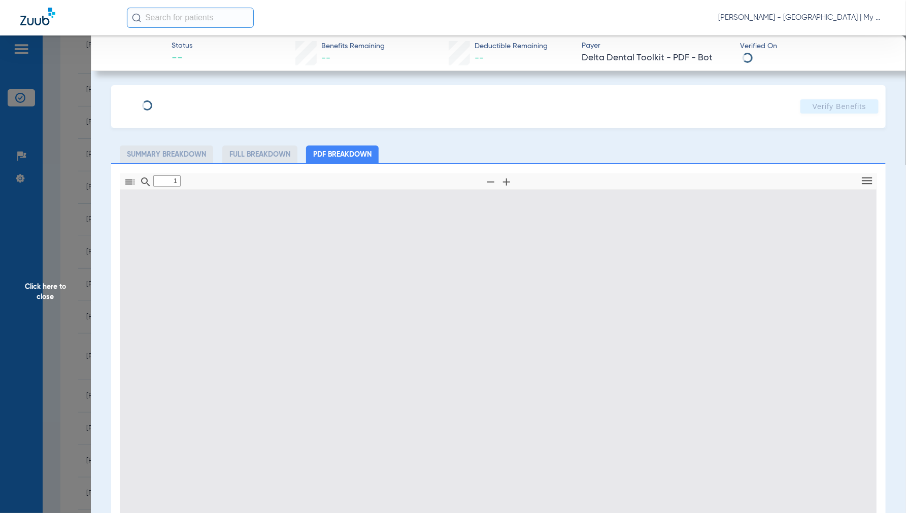
type input "0"
select select "page-width"
type input "1"
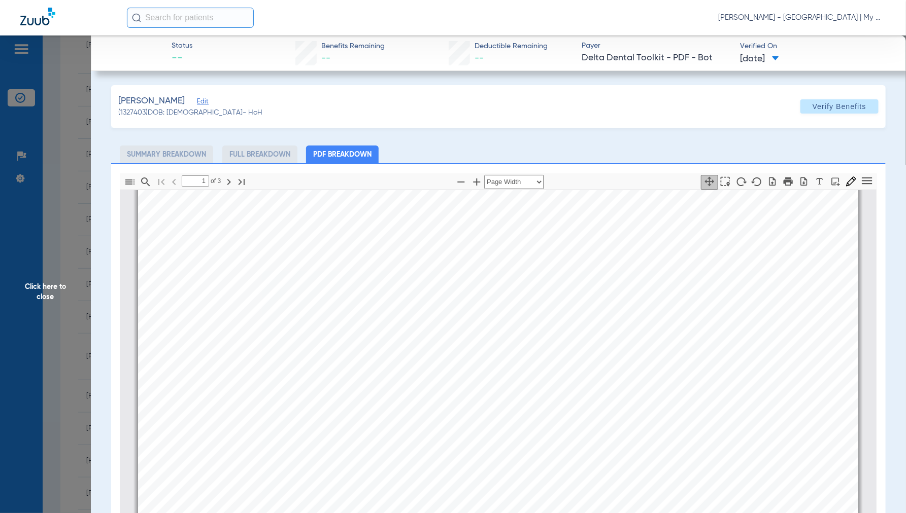
scroll to position [61, 0]
drag, startPoint x: 52, startPoint y: 295, endPoint x: 66, endPoint y: 297, distance: 14.4
click at [53, 295] on span "Click here to close" at bounding box center [45, 292] width 91 height 513
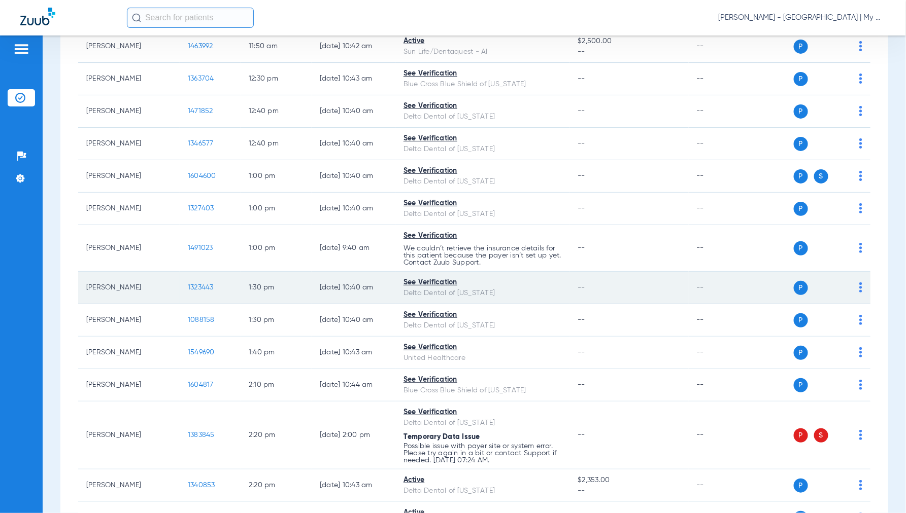
scroll to position [789, 0]
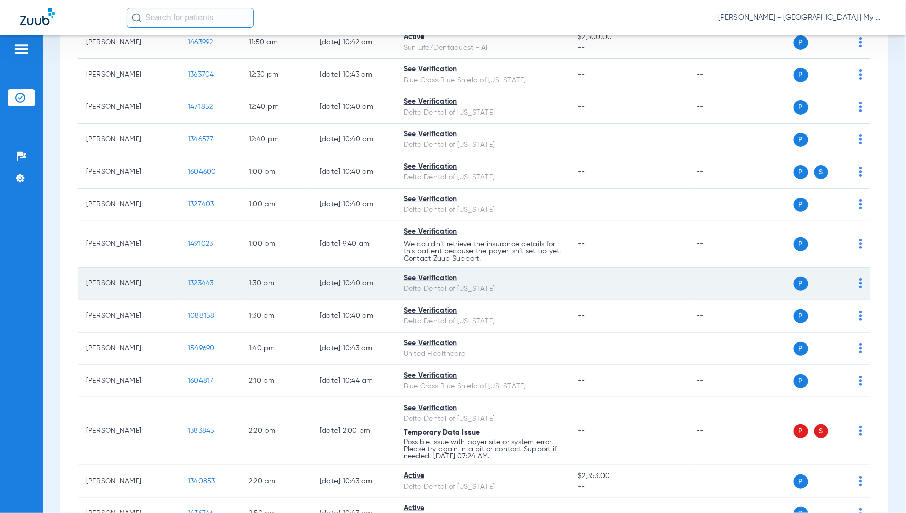
click at [192, 287] on span "1323443" at bounding box center [201, 283] width 26 height 7
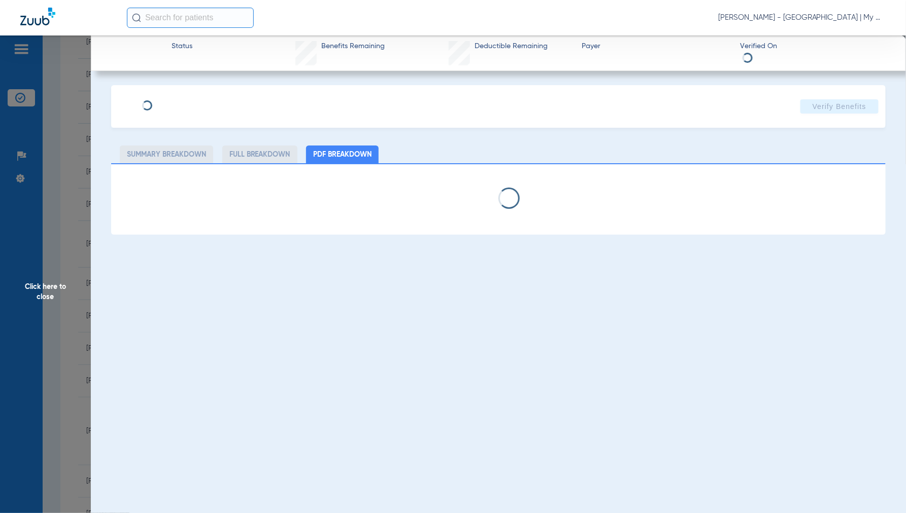
select select "page-width"
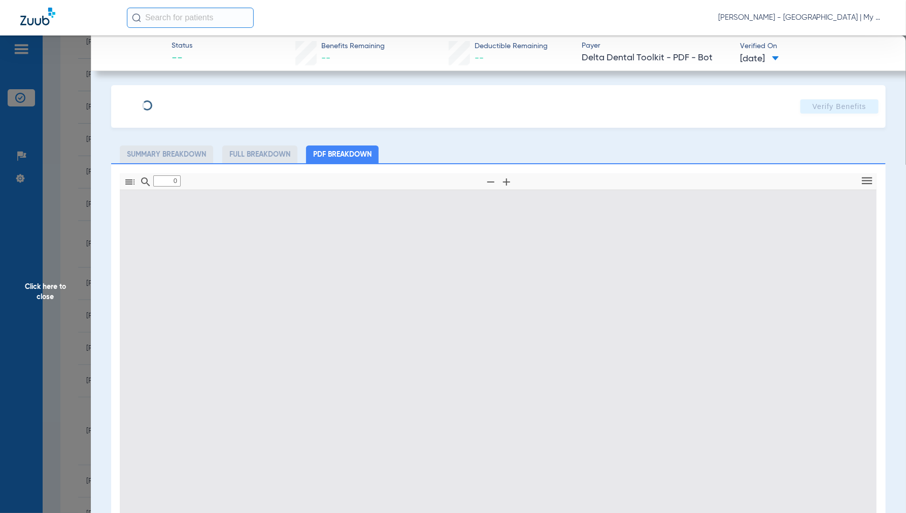
type input "1"
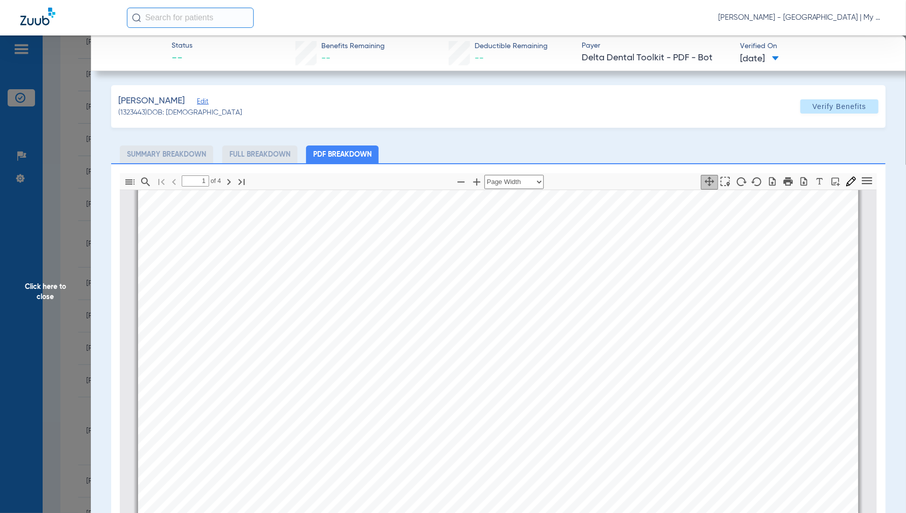
scroll to position [5, 0]
click at [46, 294] on span "Click here to close" at bounding box center [45, 292] width 91 height 513
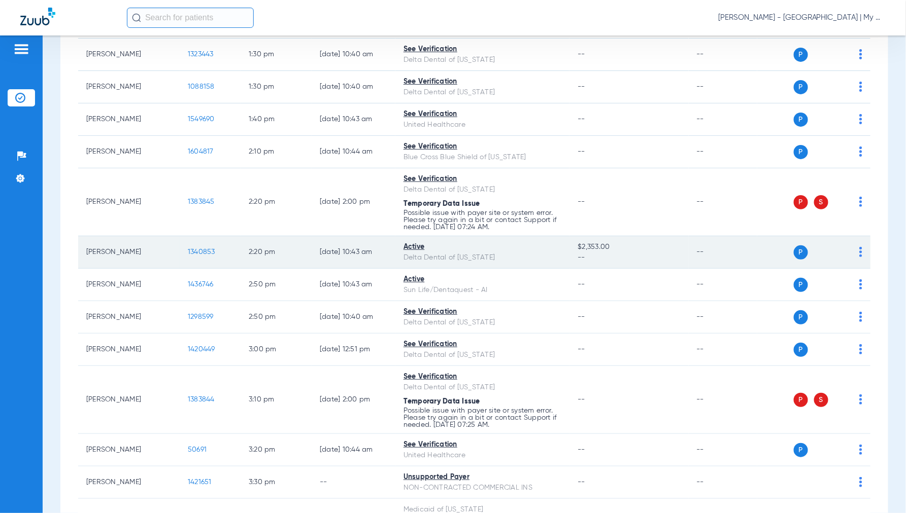
scroll to position [1018, 0]
click at [201, 254] on span "1340853" at bounding box center [201, 252] width 27 height 7
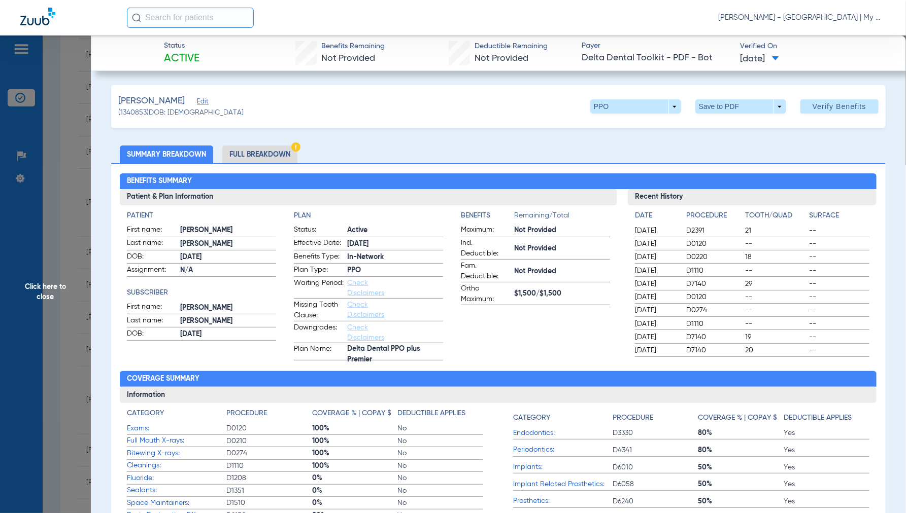
click at [259, 150] on li "Full Breakdown" at bounding box center [259, 155] width 75 height 18
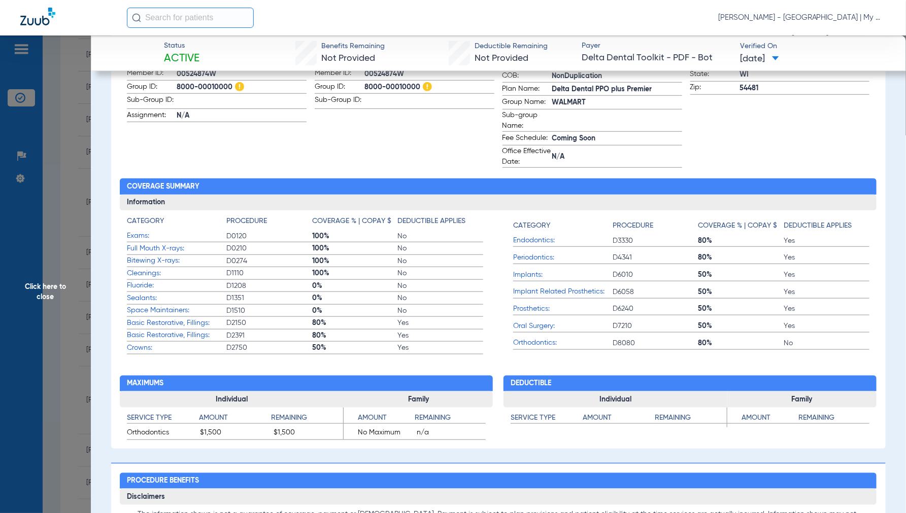
scroll to position [338, 0]
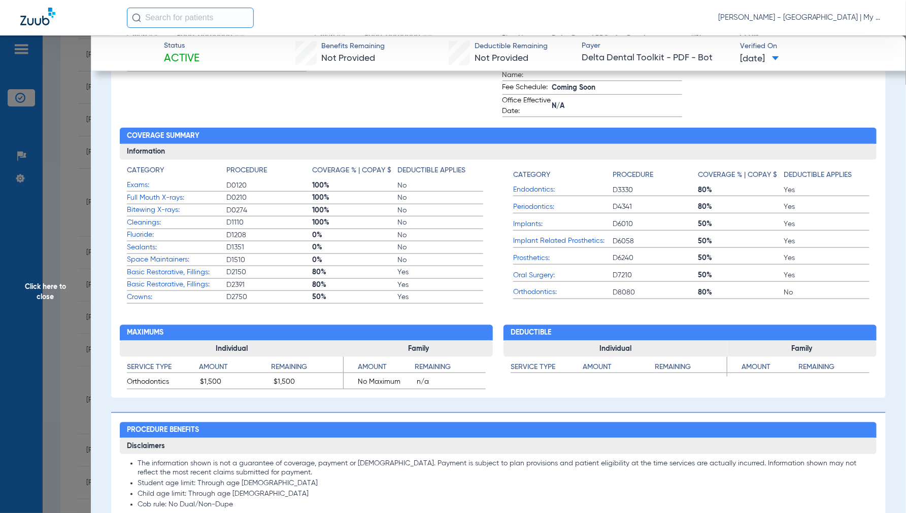
click at [49, 293] on span "Click here to close" at bounding box center [45, 292] width 91 height 513
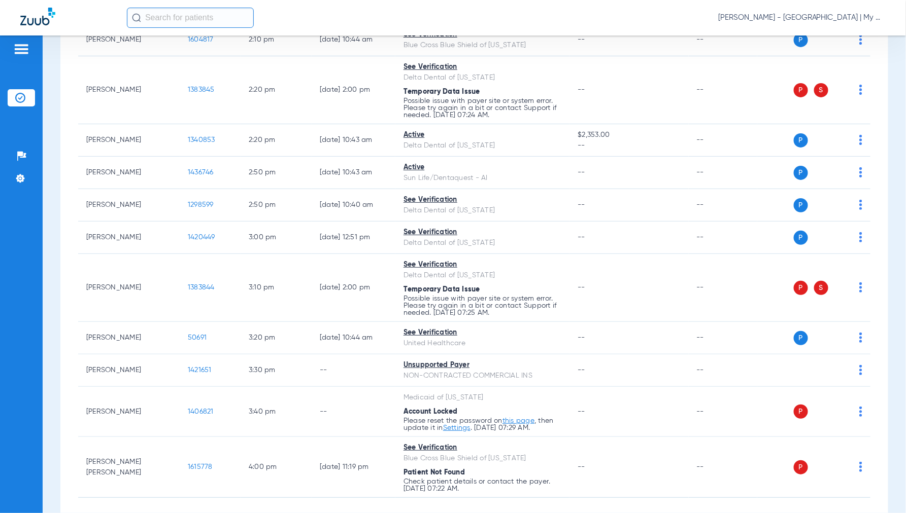
scroll to position [1187, 0]
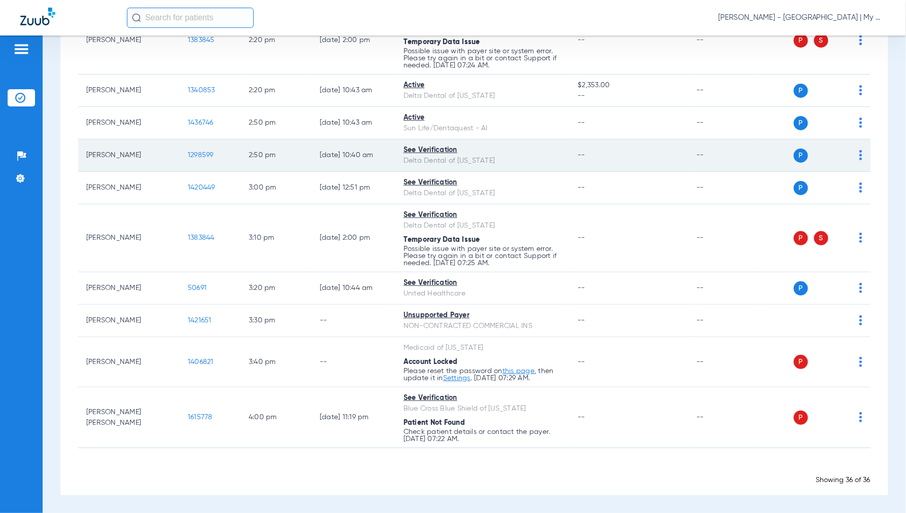
click at [194, 152] on span "1298599" at bounding box center [201, 155] width 26 height 7
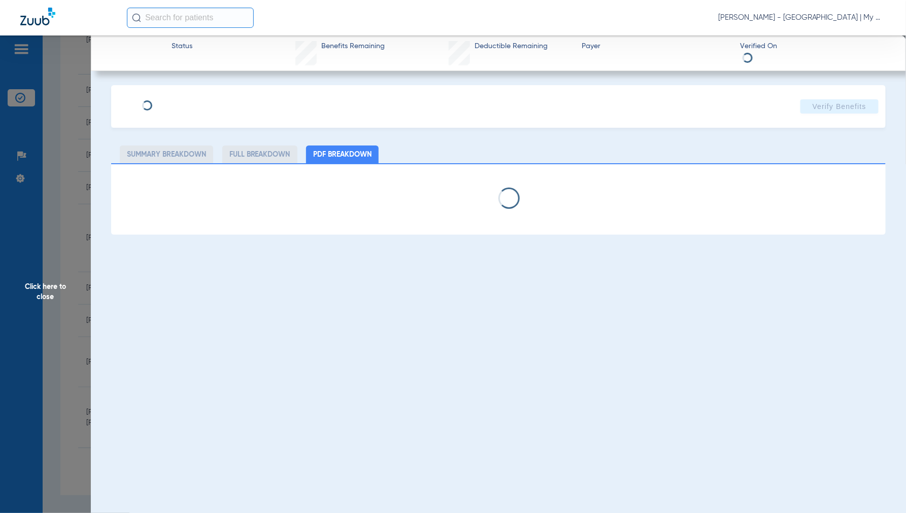
select select "page-width"
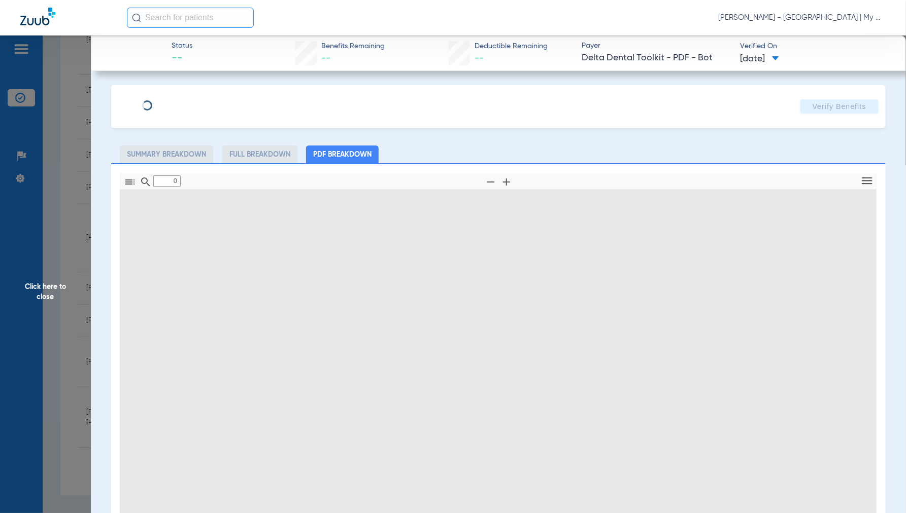
type input "1"
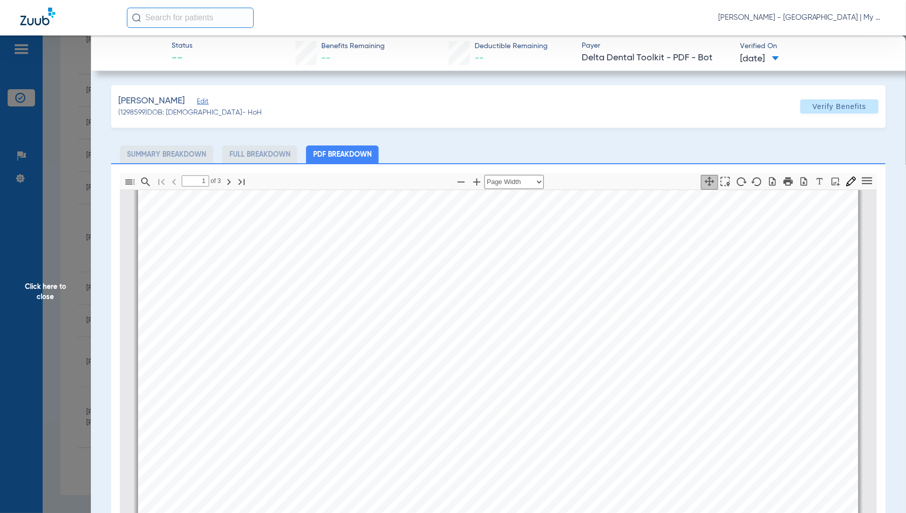
scroll to position [118, 0]
drag, startPoint x: 46, startPoint y: 296, endPoint x: 96, endPoint y: 294, distance: 50.8
click at [45, 296] on span "Click here to close" at bounding box center [45, 292] width 91 height 513
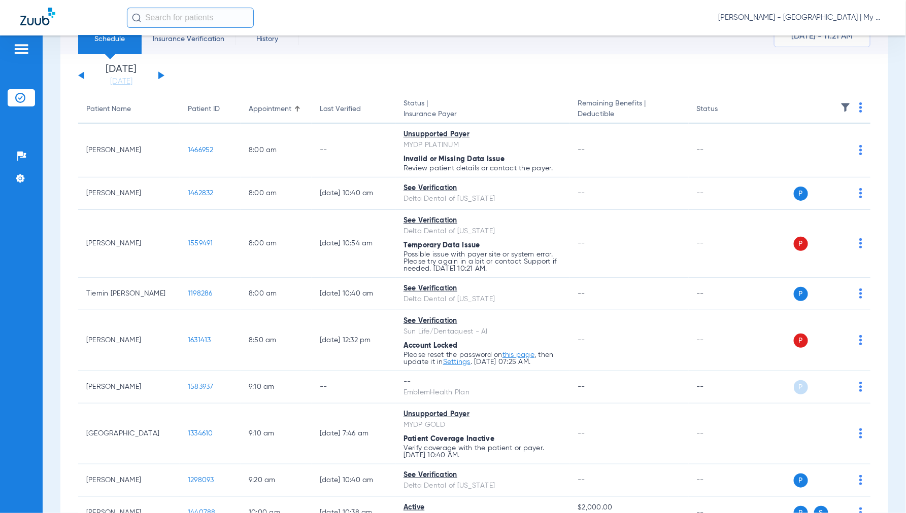
scroll to position [0, 0]
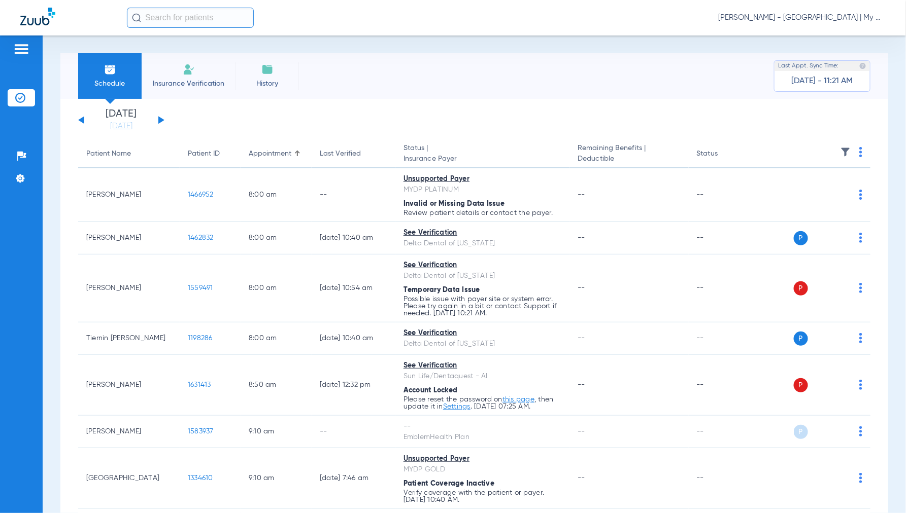
click at [159, 117] on button at bounding box center [161, 120] width 6 height 8
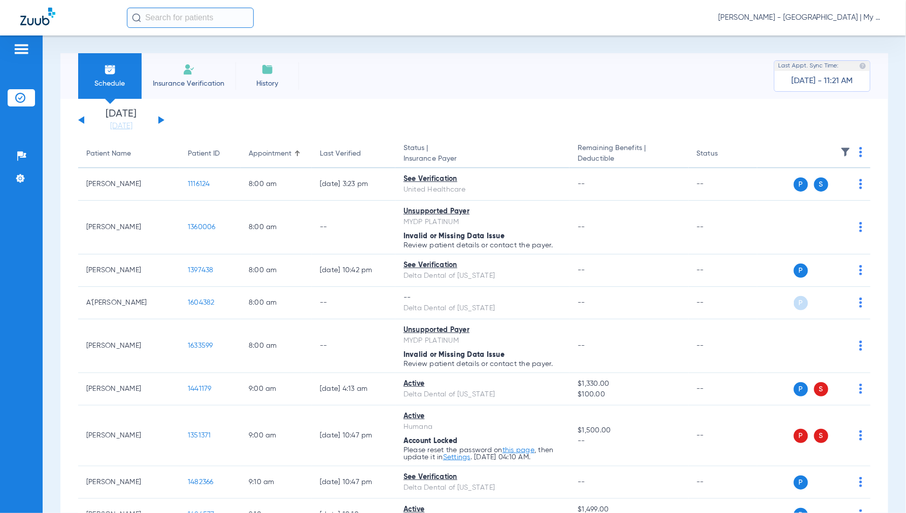
click at [859, 151] on img at bounding box center [860, 152] width 3 height 10
click at [819, 187] on button "Verify All" at bounding box center [814, 192] width 80 height 20
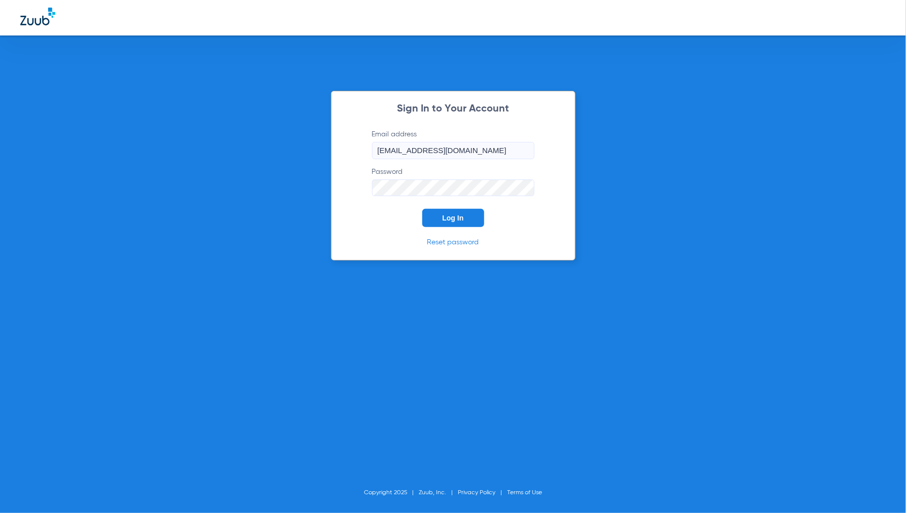
click at [460, 216] on span "Log In" at bounding box center [452, 218] width 21 height 8
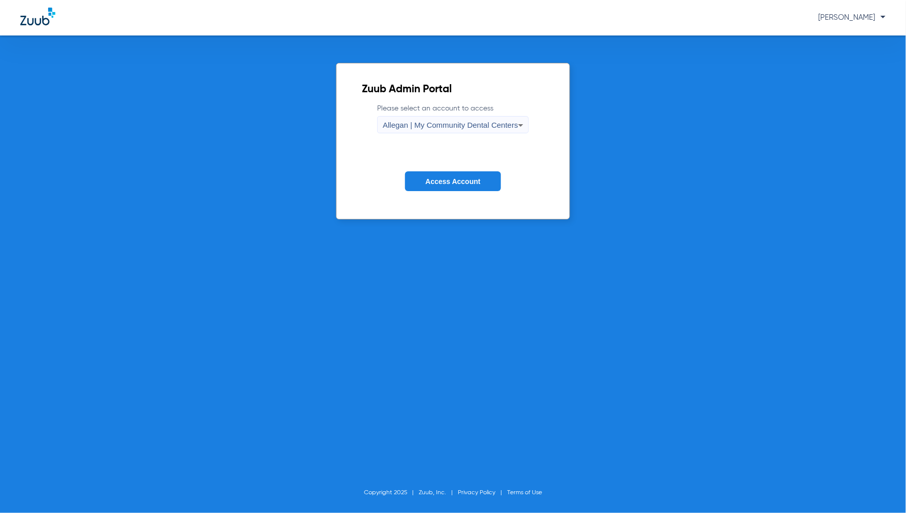
click at [461, 127] on span "Allegan | My Community Dental Centers" at bounding box center [450, 125] width 135 height 9
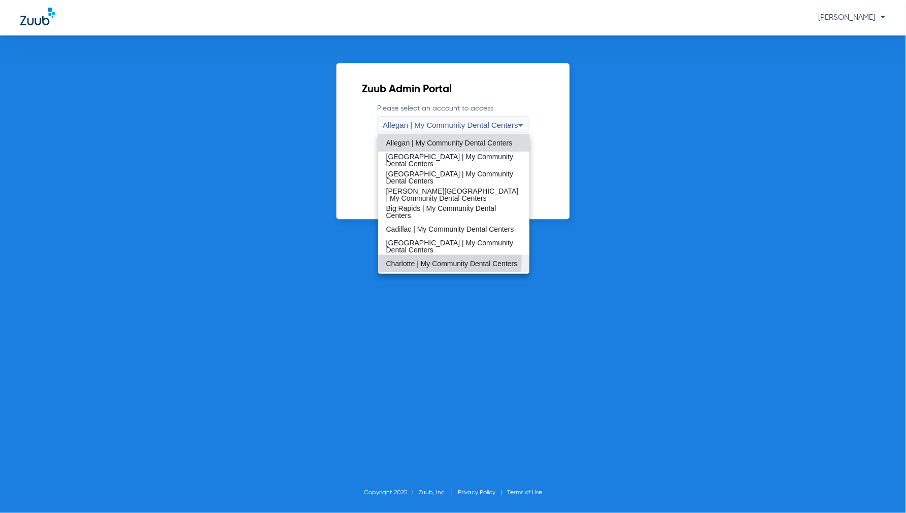
click at [416, 260] on span "Charlotte | My Community Dental Centers" at bounding box center [451, 263] width 131 height 7
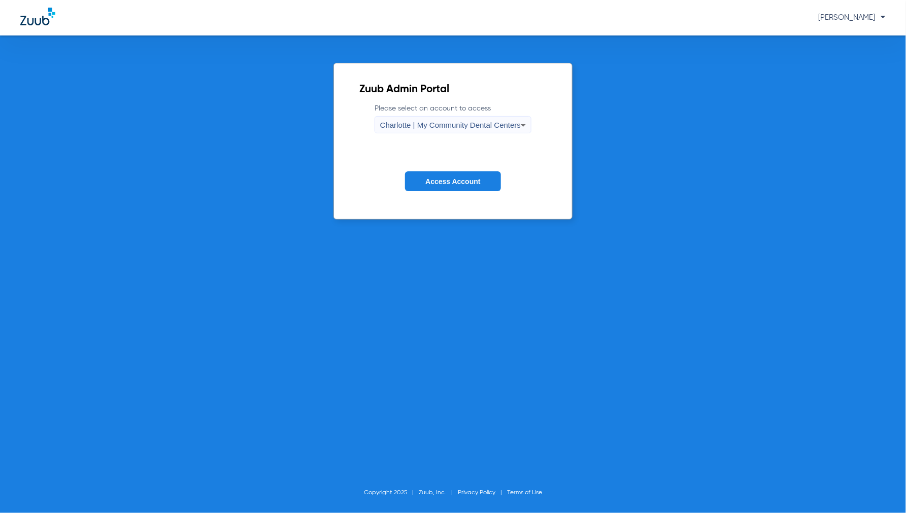
click at [445, 178] on span "Access Account" at bounding box center [452, 182] width 55 height 8
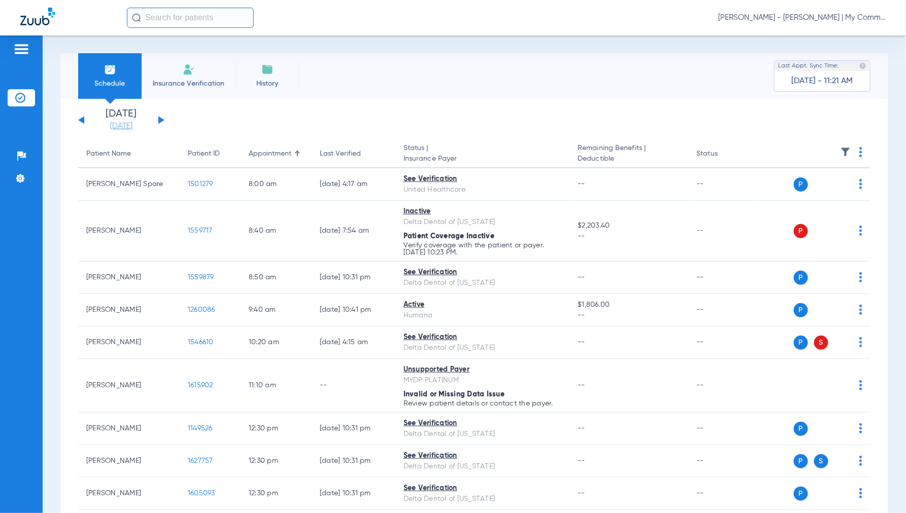
click at [132, 126] on link "[DATE]" at bounding box center [121, 126] width 61 height 10
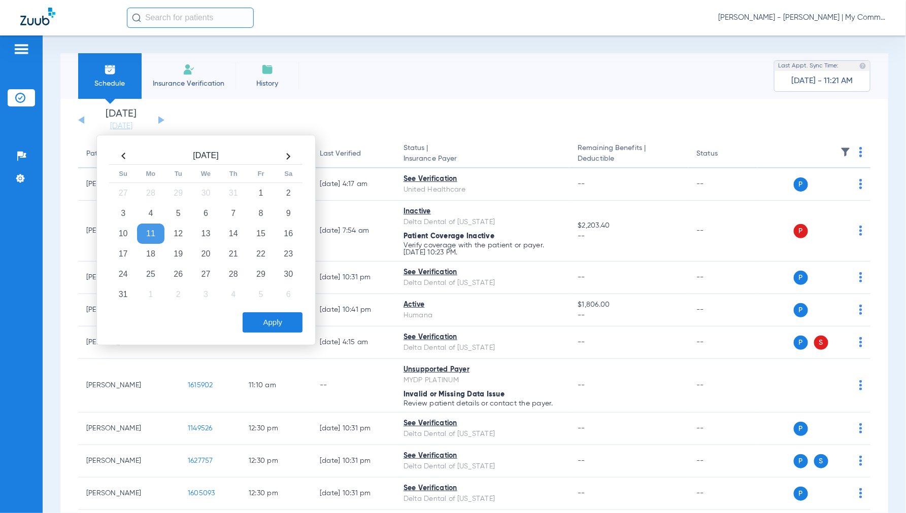
drag, startPoint x: 175, startPoint y: 253, endPoint x: 246, endPoint y: 310, distance: 90.9
click at [176, 253] on td "19" at bounding box center [177, 254] width 27 height 20
click at [252, 313] on button "Apply" at bounding box center [273, 323] width 60 height 20
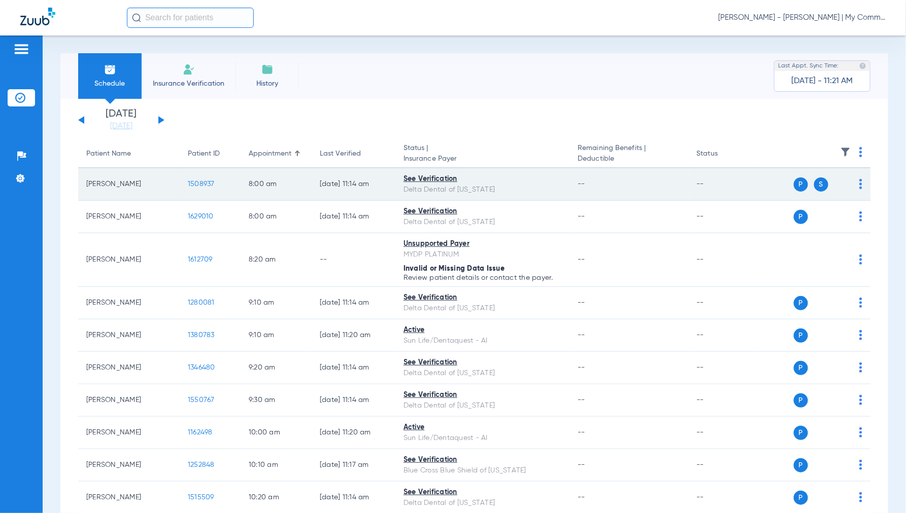
click at [204, 187] on span "1508937" at bounding box center [201, 184] width 27 height 7
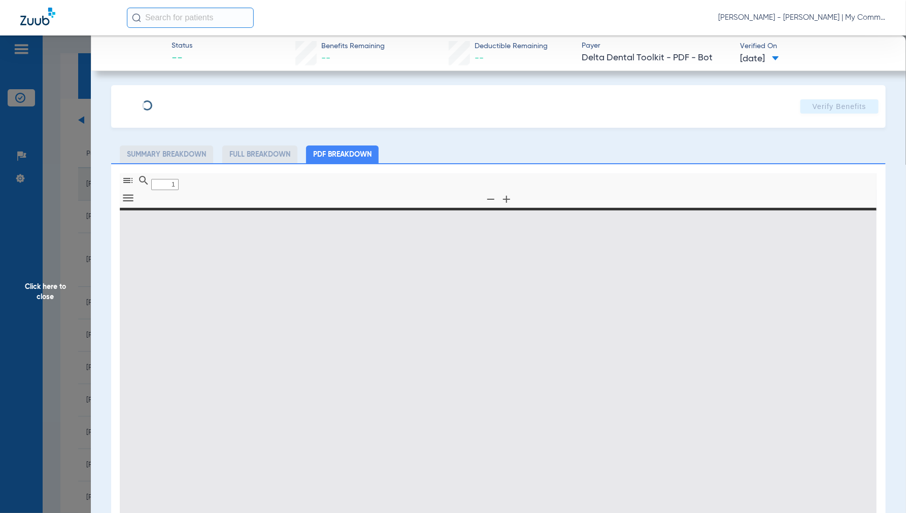
type input "0"
select select "page-width"
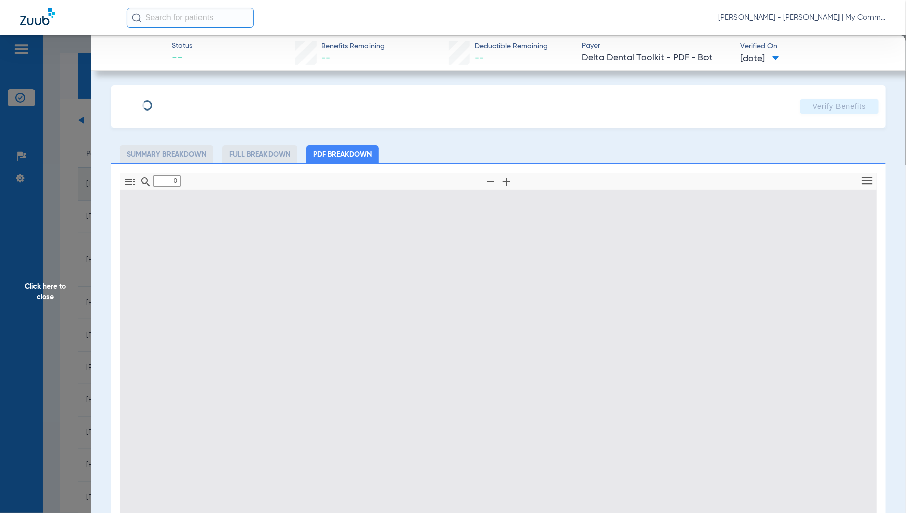
type input "1"
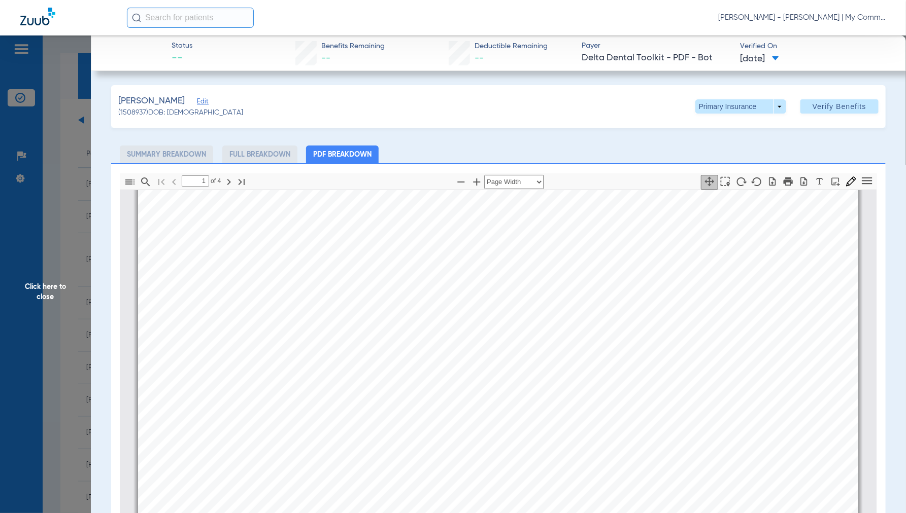
scroll to position [61, 0]
click at [45, 290] on span "Click here to close" at bounding box center [45, 292] width 91 height 513
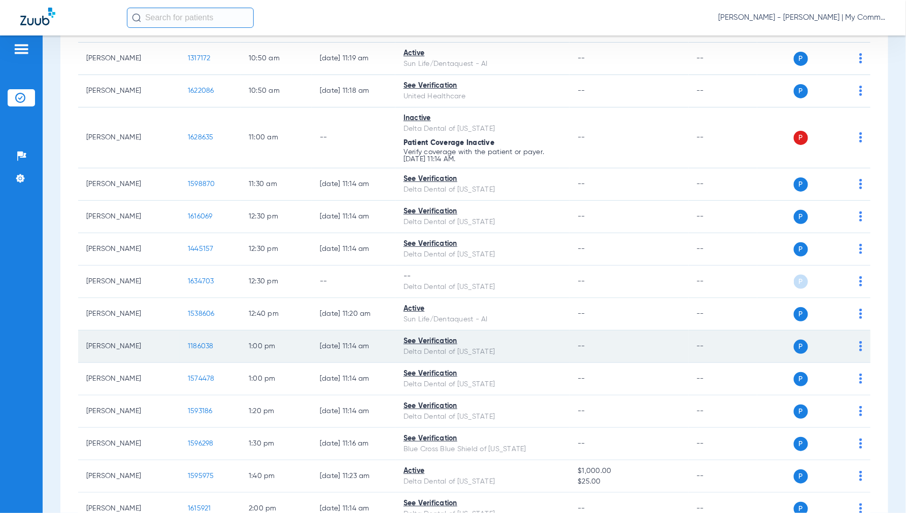
scroll to position [507, 0]
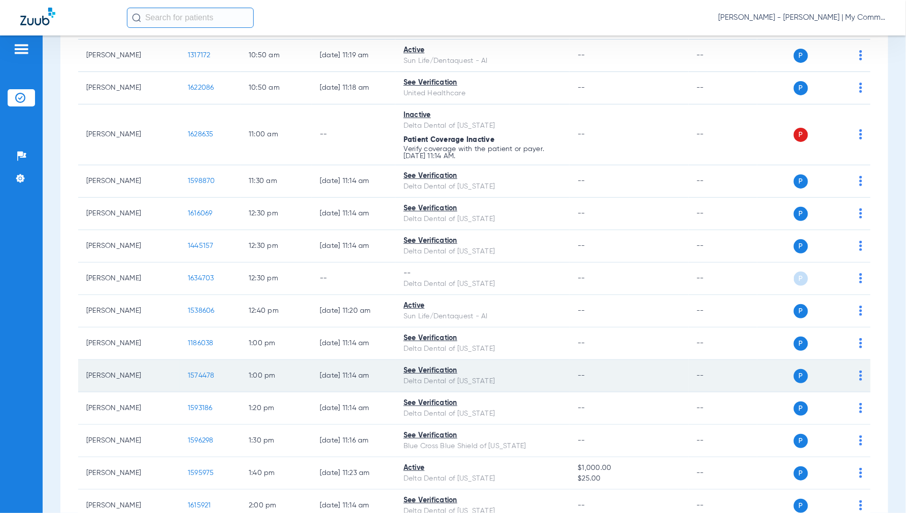
click at [207, 375] on span "1574478" at bounding box center [201, 375] width 27 height 7
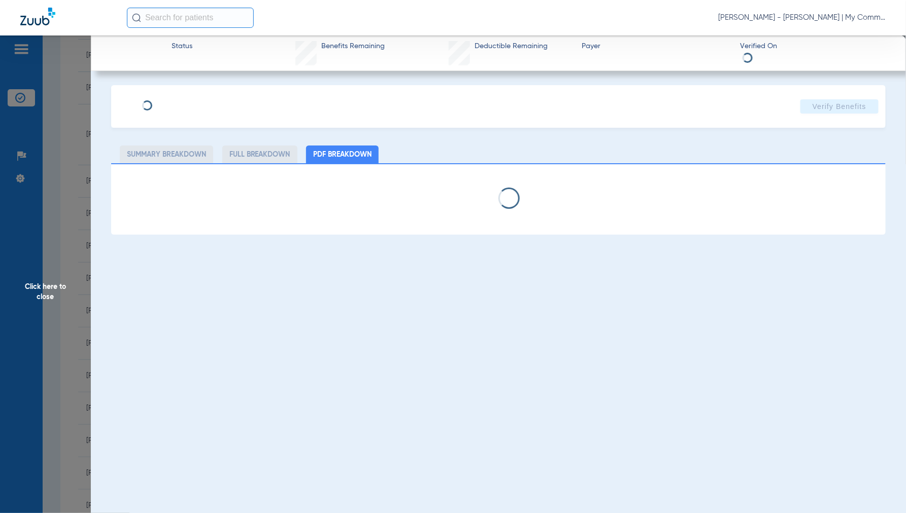
select select "page-width"
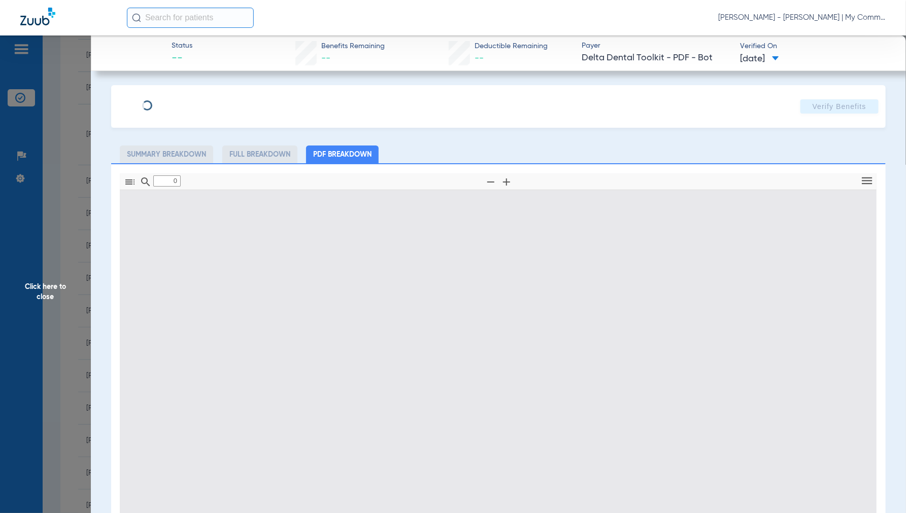
type input "1"
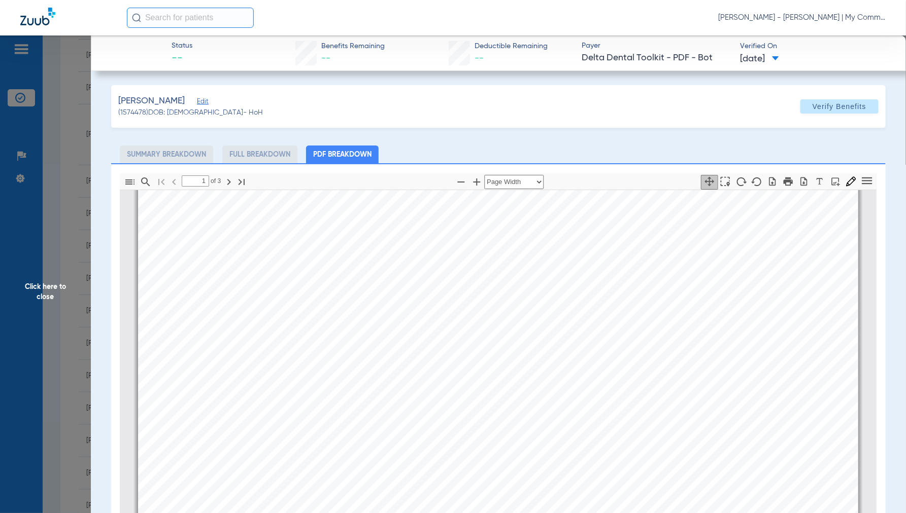
scroll to position [118, 0]
click at [51, 288] on span "Click here to close" at bounding box center [45, 292] width 91 height 513
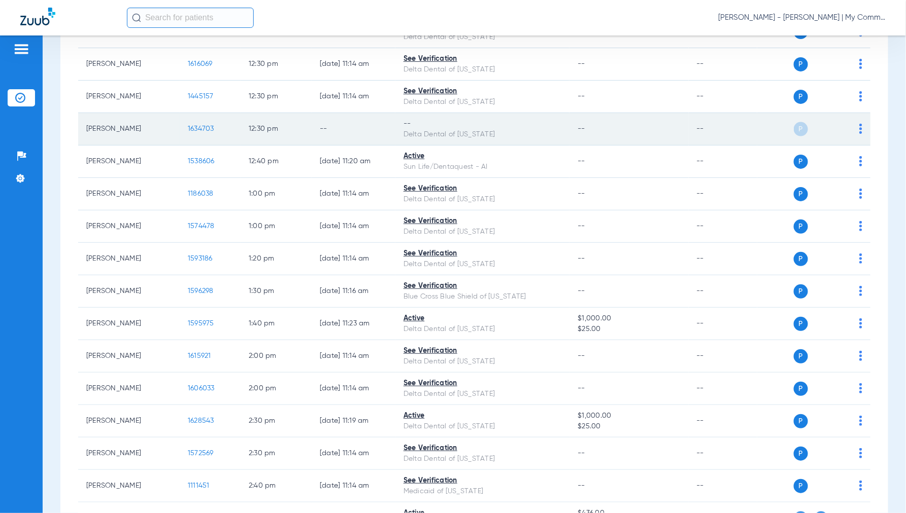
scroll to position [676, 0]
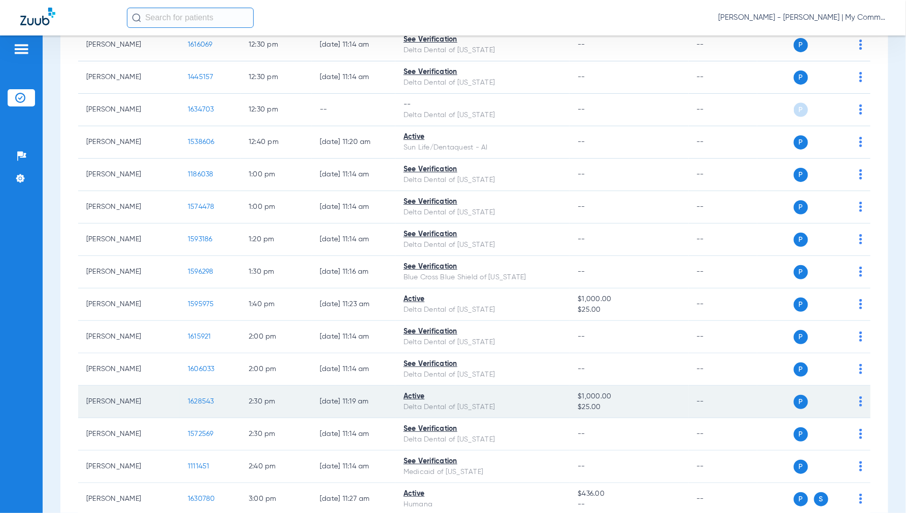
click at [204, 403] on span "1628543" at bounding box center [201, 401] width 26 height 7
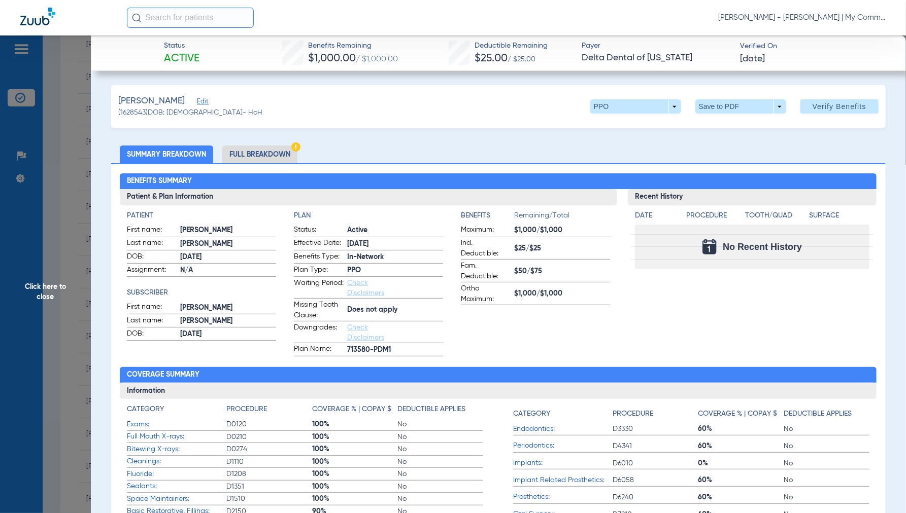
drag, startPoint x: 262, startPoint y: 153, endPoint x: 267, endPoint y: 160, distance: 8.4
click at [262, 152] on li "Full Breakdown" at bounding box center [259, 155] width 75 height 18
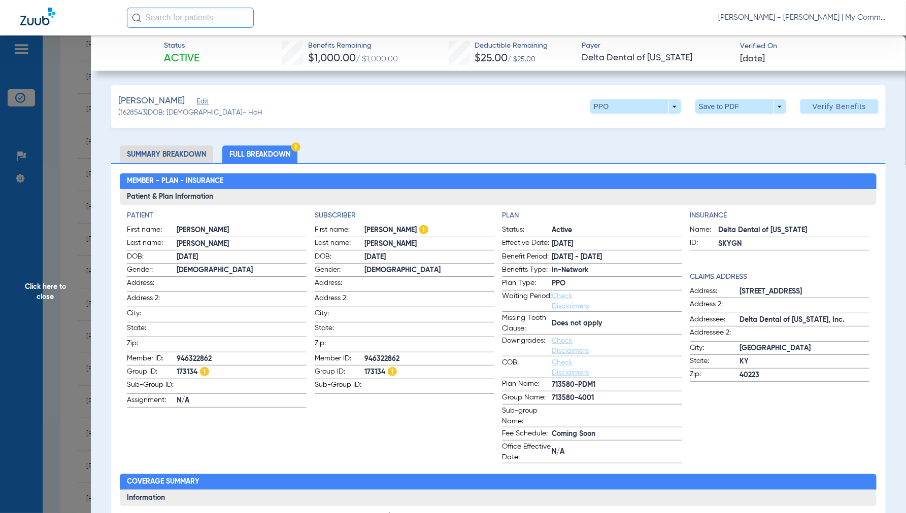
click at [42, 296] on span "Click here to close" at bounding box center [45, 292] width 91 height 513
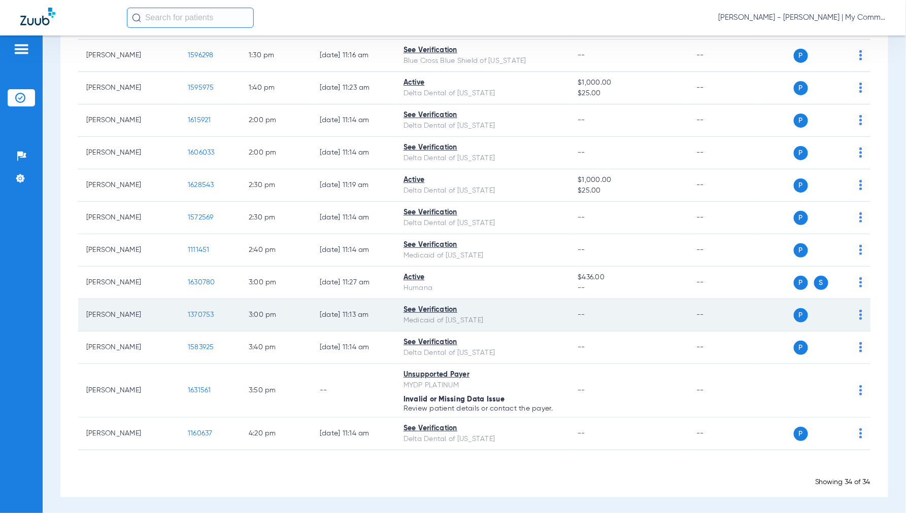
scroll to position [898, 0]
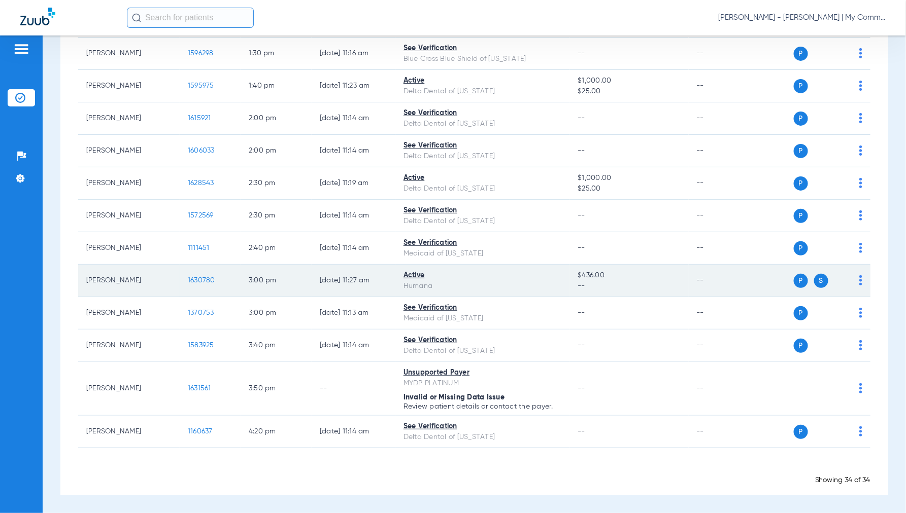
click at [191, 281] on span "1630780" at bounding box center [201, 280] width 27 height 7
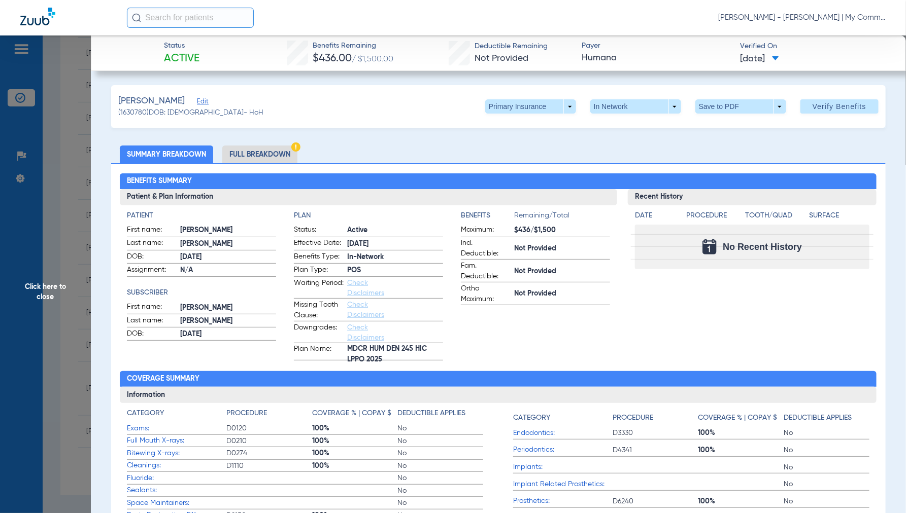
click at [47, 292] on span "Click here to close" at bounding box center [45, 292] width 91 height 513
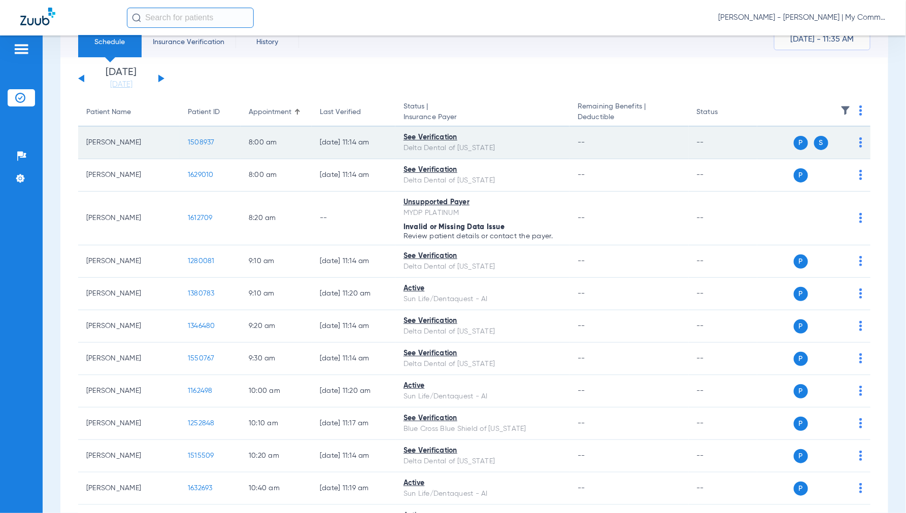
scroll to position [0, 0]
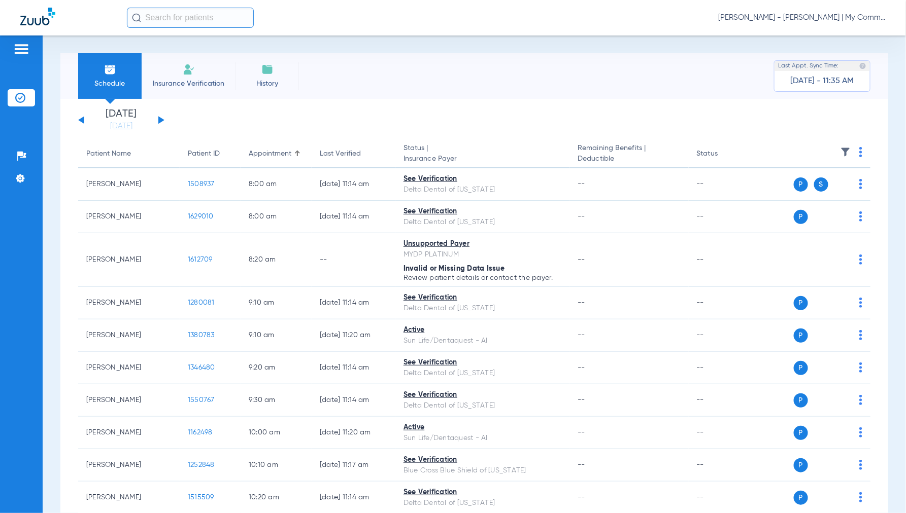
click at [158, 122] on div "Saturday 06-07-2025 Sunday 06-08-2025 Monday 06-09-2025 Tuesday 06-10-2025 Wedn…" at bounding box center [121, 120] width 86 height 22
click at [160, 119] on button at bounding box center [161, 120] width 6 height 8
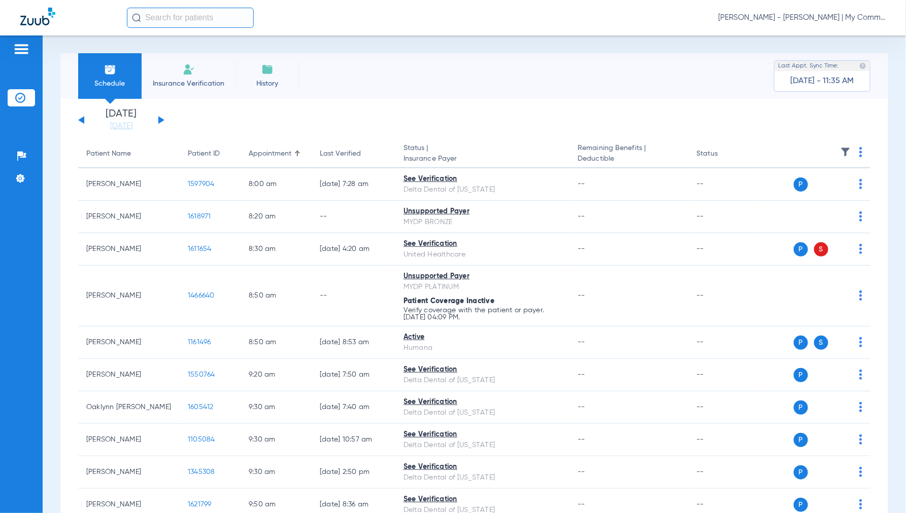
click at [859, 151] on img at bounding box center [860, 152] width 3 height 10
click at [828, 193] on span "Verify All" at bounding box center [813, 192] width 63 height 7
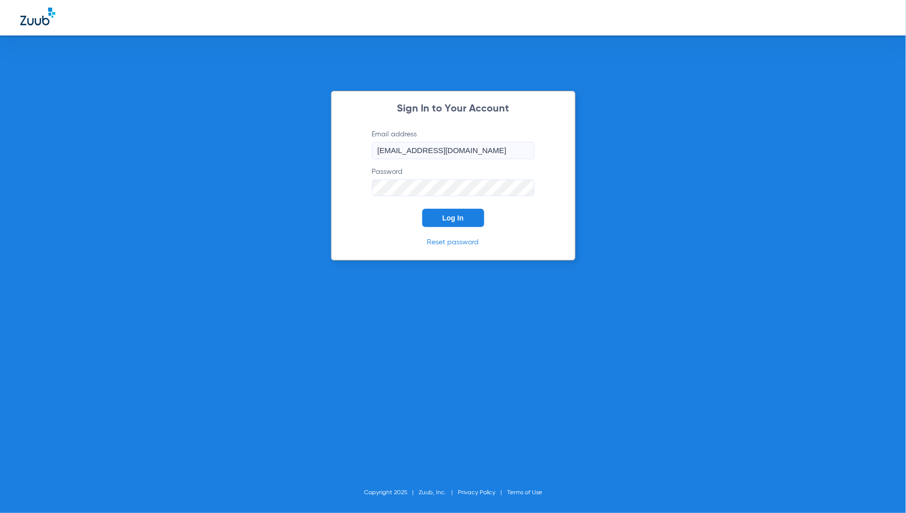
click at [448, 219] on span "Log In" at bounding box center [452, 218] width 21 height 8
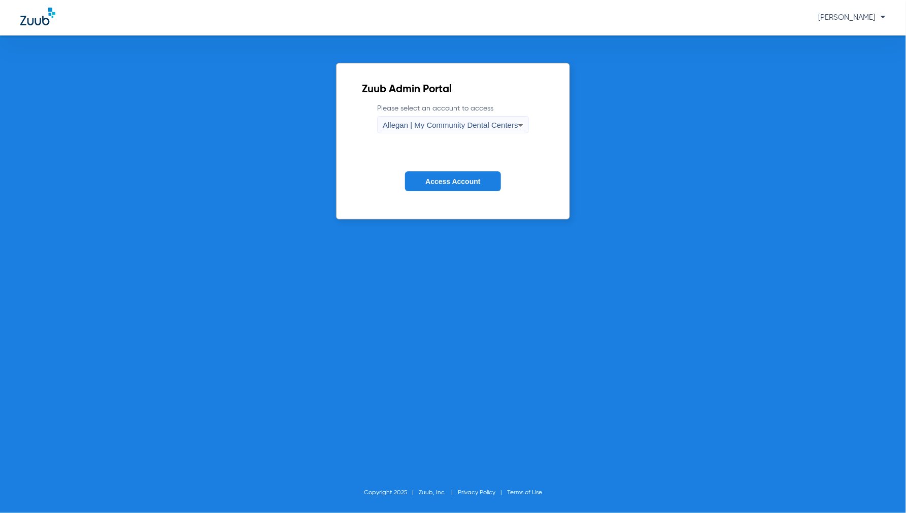
click at [418, 122] on span "Allegan | My Community Dental Centers" at bounding box center [450, 125] width 135 height 9
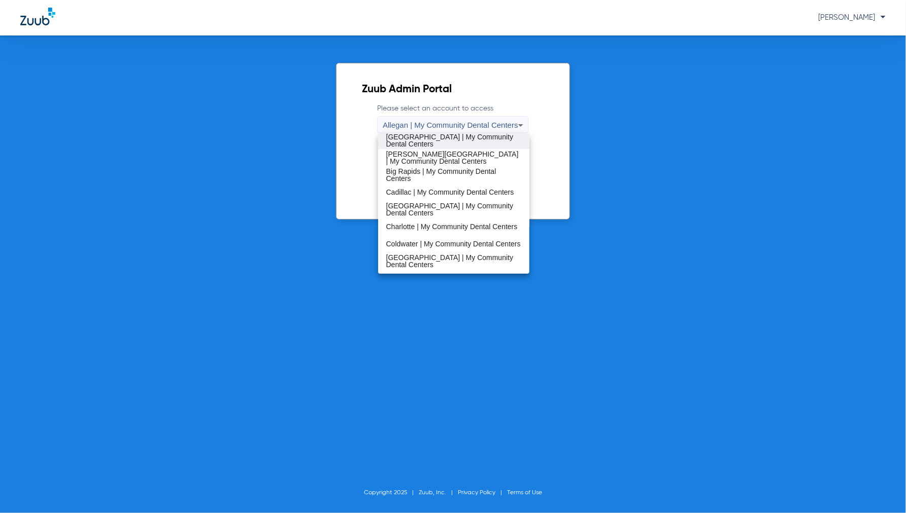
scroll to position [56, 0]
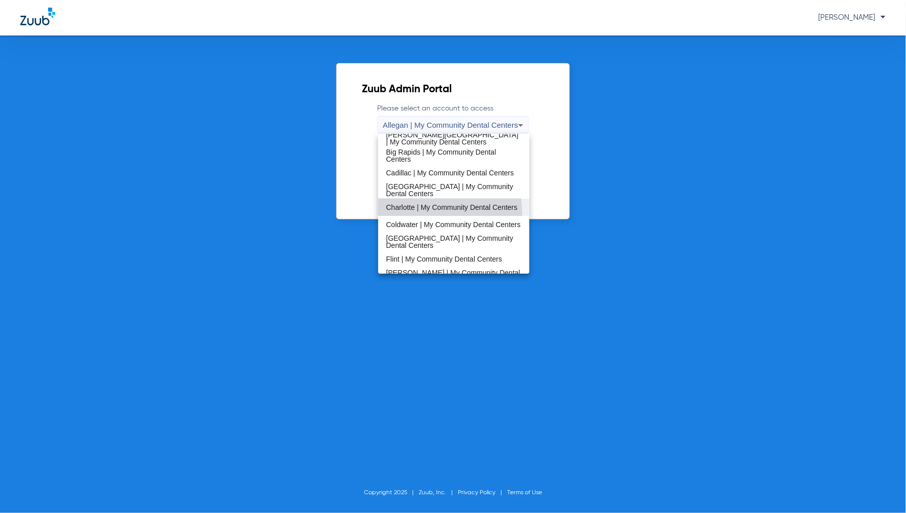
click at [424, 214] on mat-option "Charlotte | My Community Dental Centers" at bounding box center [454, 207] width 152 height 17
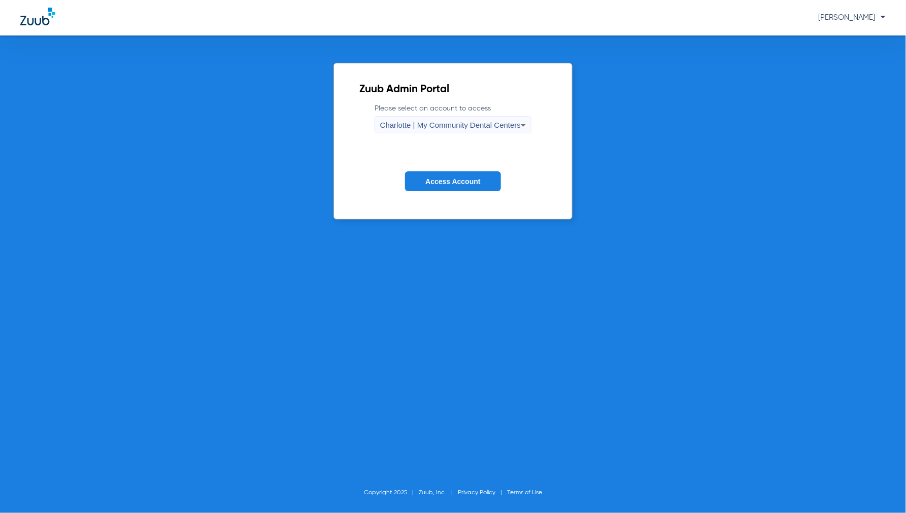
click at [435, 125] on span "Charlotte | My Community Dental Centers" at bounding box center [450, 125] width 141 height 9
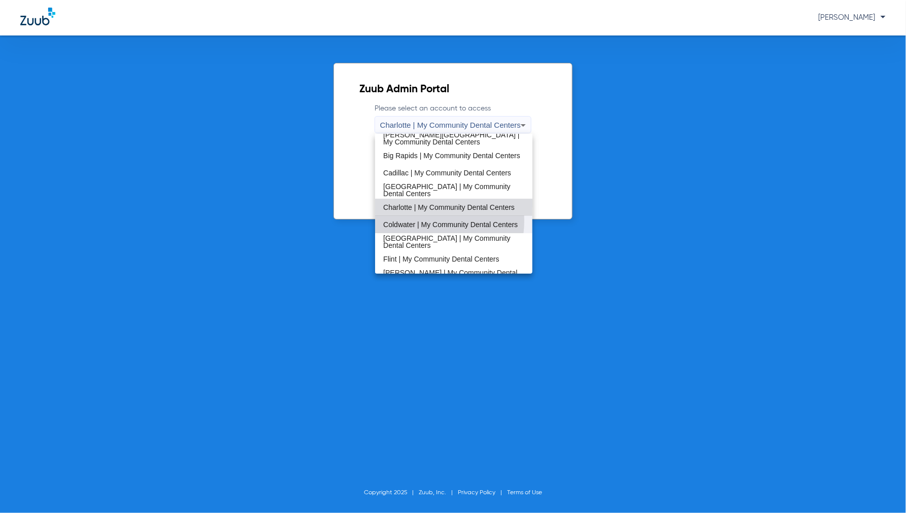
click at [414, 221] on span "Coldwater | My Community Dental Centers" at bounding box center [450, 224] width 134 height 7
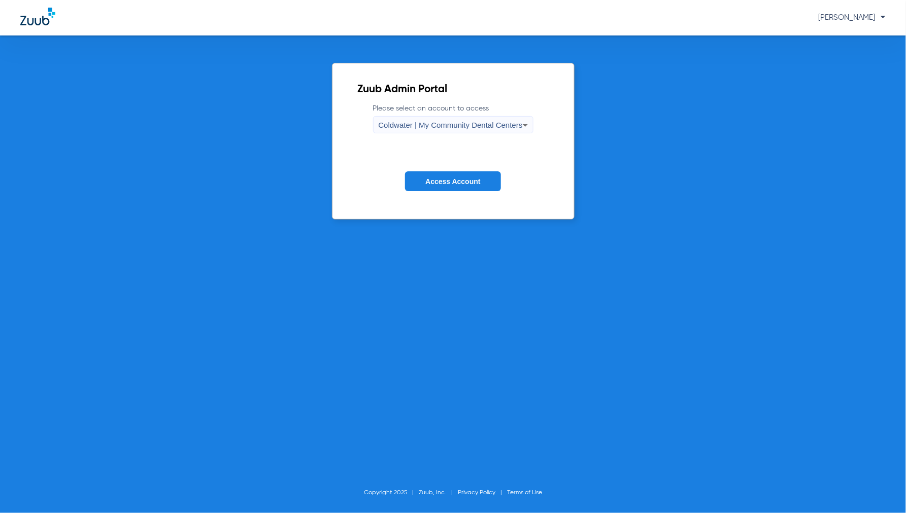
click at [438, 180] on span "Access Account" at bounding box center [452, 182] width 55 height 8
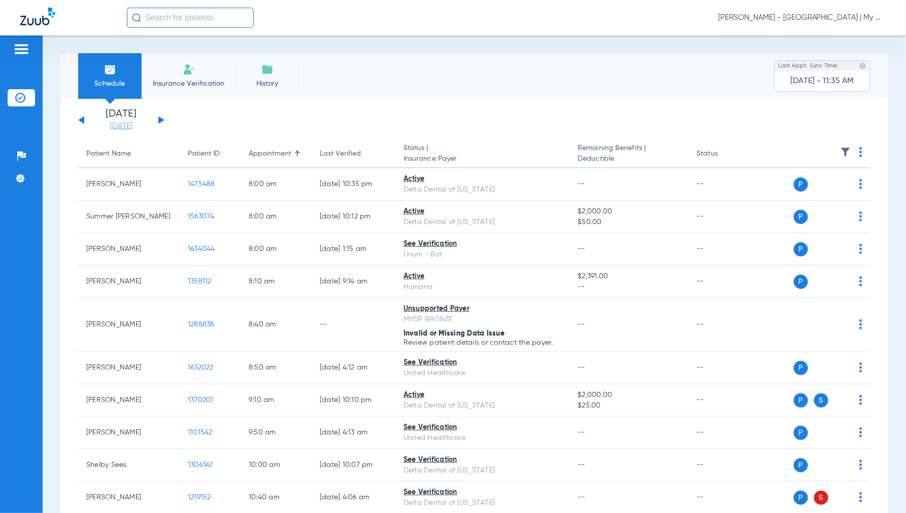
click at [127, 128] on link "[DATE]" at bounding box center [121, 126] width 61 height 10
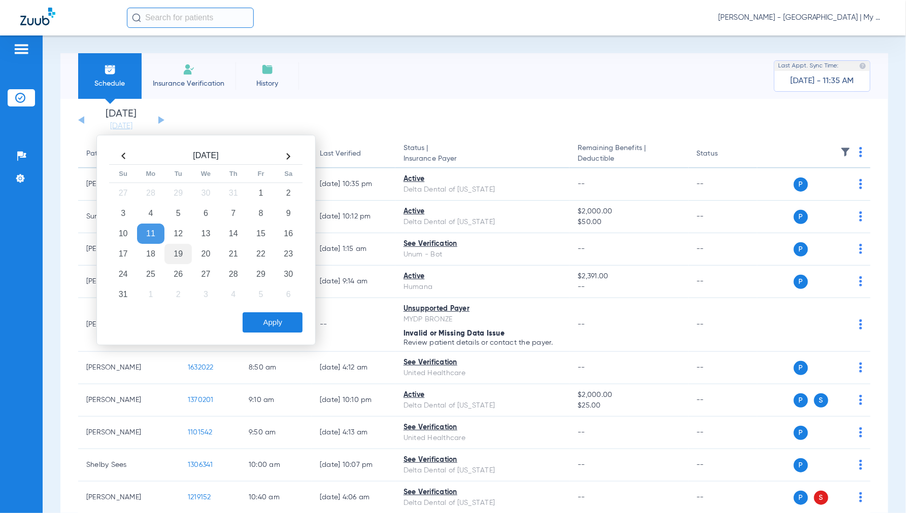
click at [184, 250] on td "19" at bounding box center [177, 254] width 27 height 20
click at [279, 320] on button "Apply" at bounding box center [273, 323] width 60 height 20
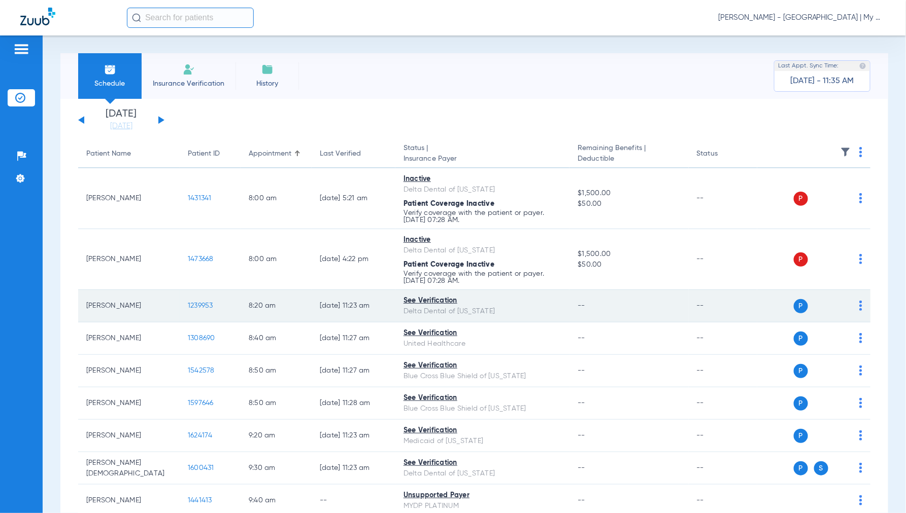
click at [193, 306] on span "1239953" at bounding box center [200, 305] width 25 height 7
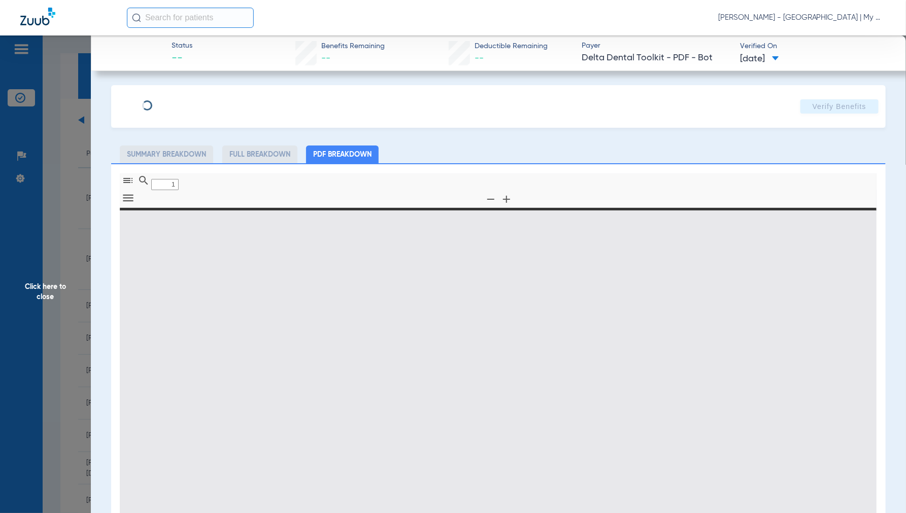
type input "0"
select select "page-width"
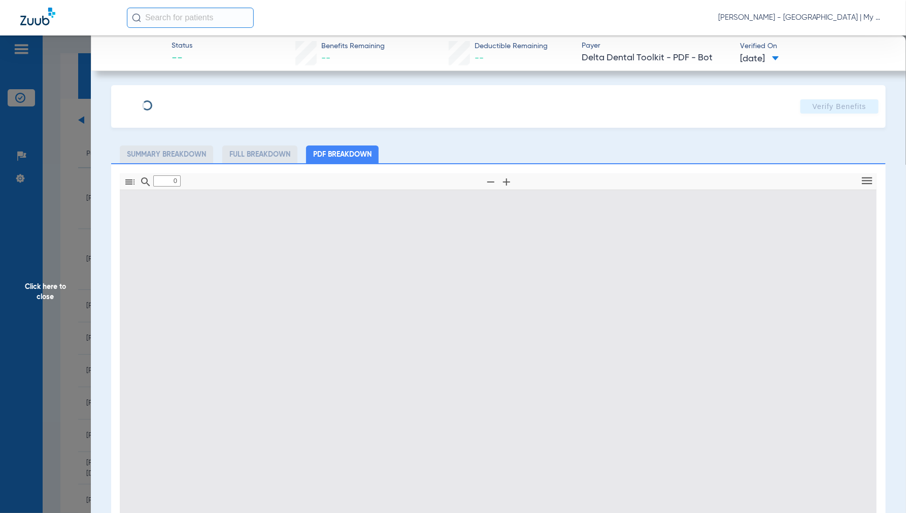
type input "1"
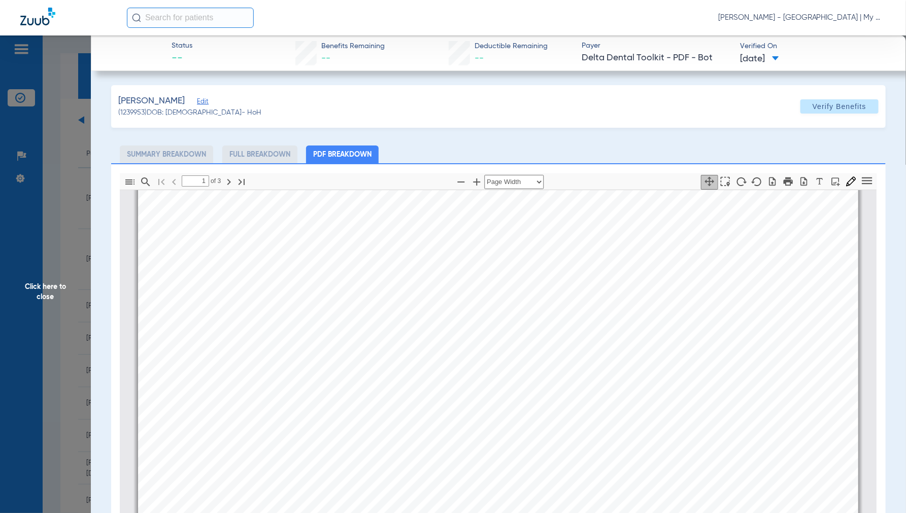
scroll to position [61, 0]
click at [42, 296] on span "Click here to close" at bounding box center [45, 292] width 91 height 513
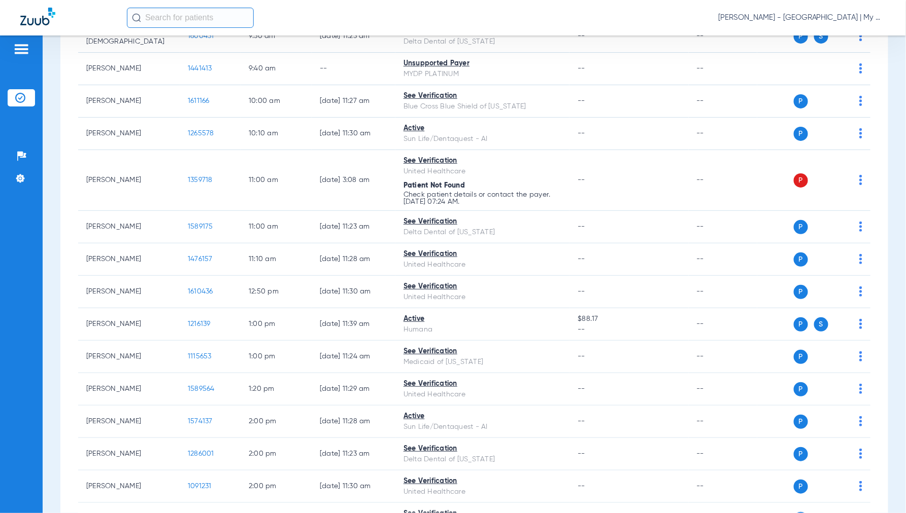
scroll to position [451, 0]
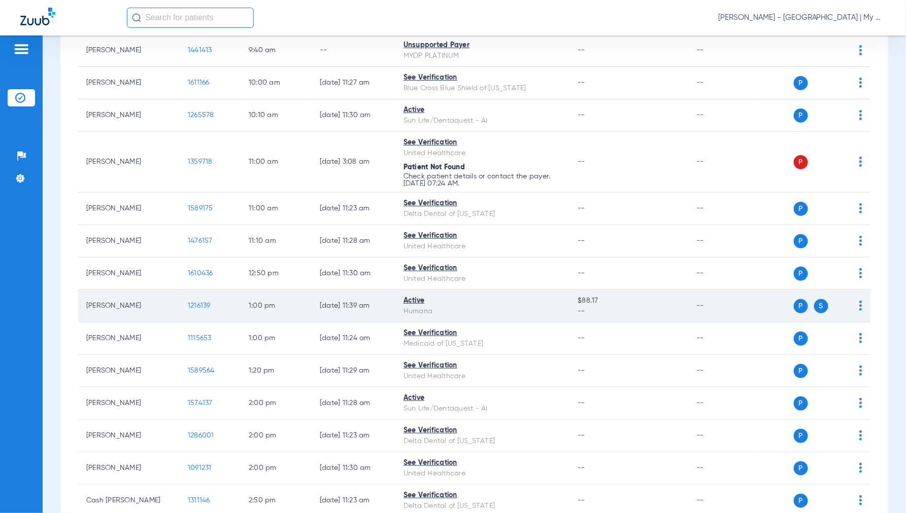
click at [200, 306] on span "1216139" at bounding box center [199, 305] width 23 height 7
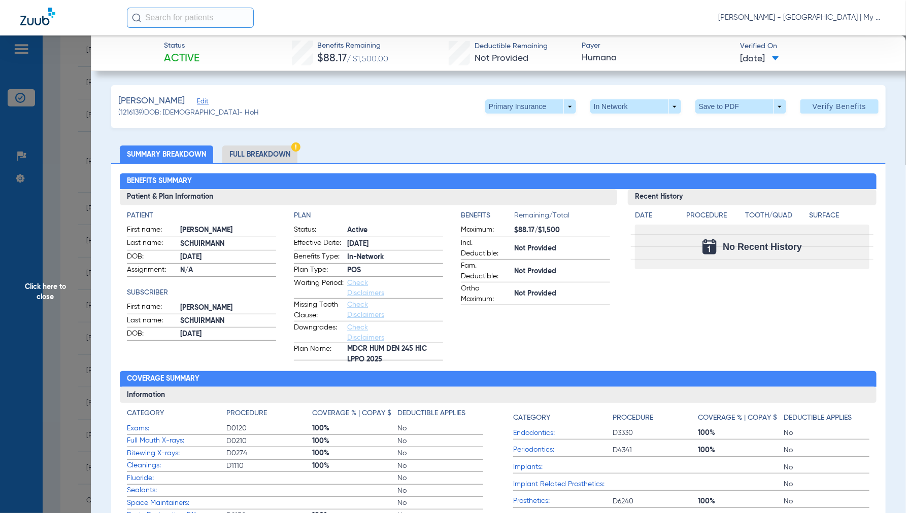
click at [47, 300] on span "Click here to close" at bounding box center [45, 292] width 91 height 513
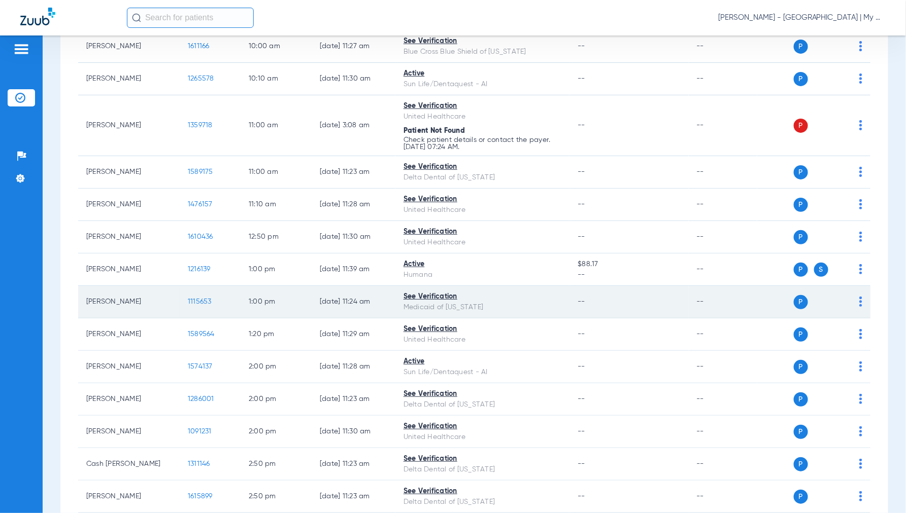
scroll to position [507, 0]
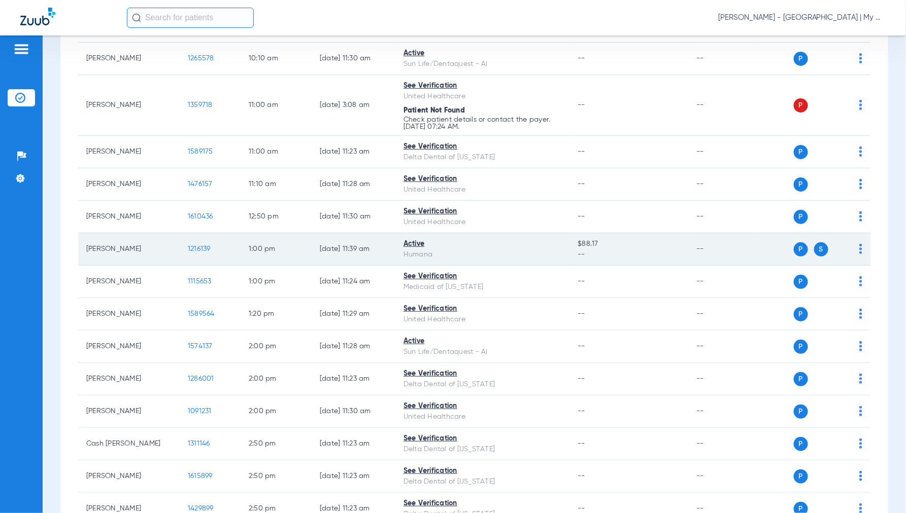
click at [212, 252] on td "1216139" at bounding box center [210, 249] width 61 height 32
click at [203, 247] on span "1216139" at bounding box center [199, 249] width 23 height 7
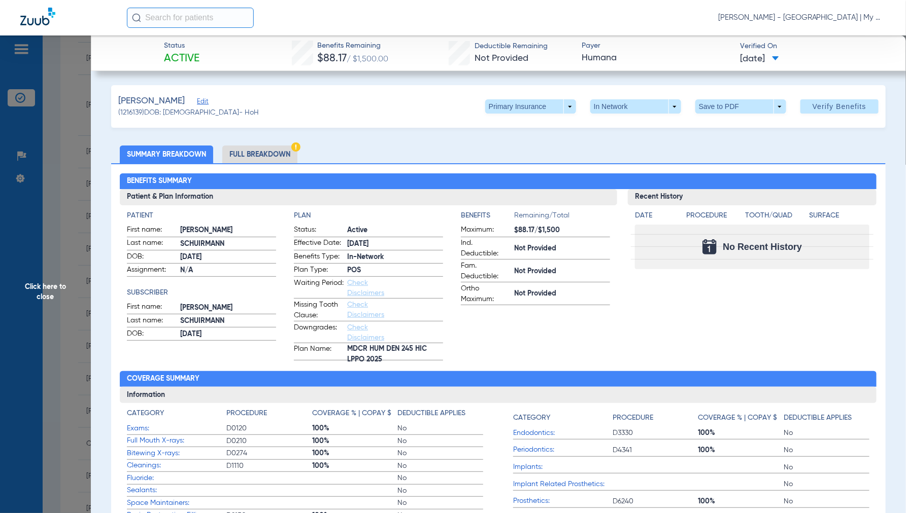
click at [255, 157] on li "Full Breakdown" at bounding box center [259, 155] width 75 height 18
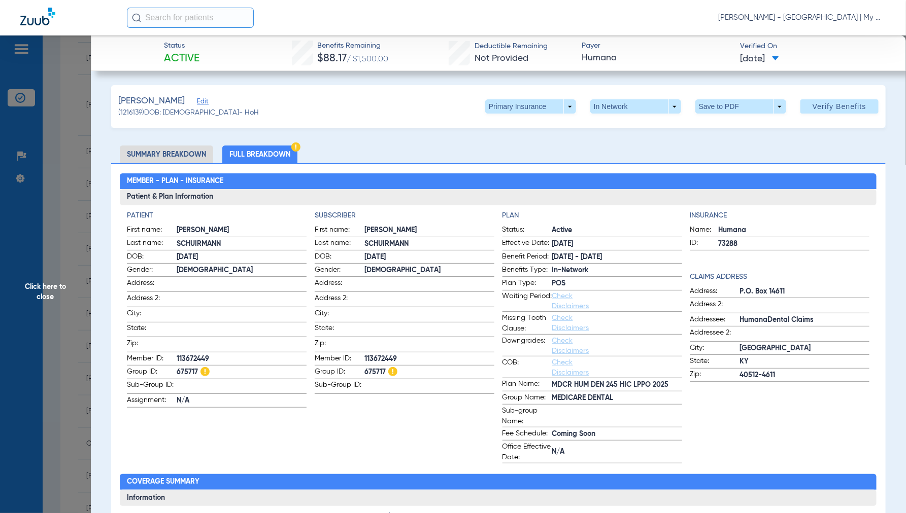
click at [48, 290] on span "Click here to close" at bounding box center [45, 292] width 91 height 513
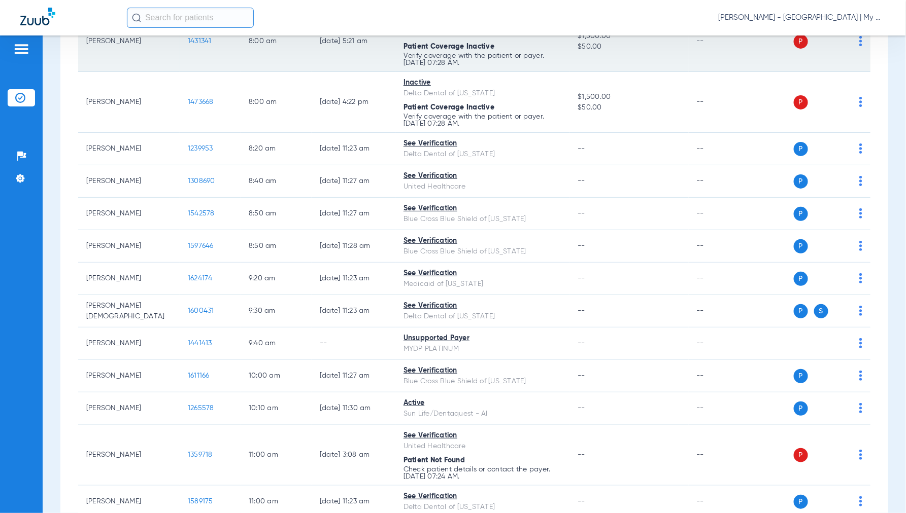
scroll to position [0, 0]
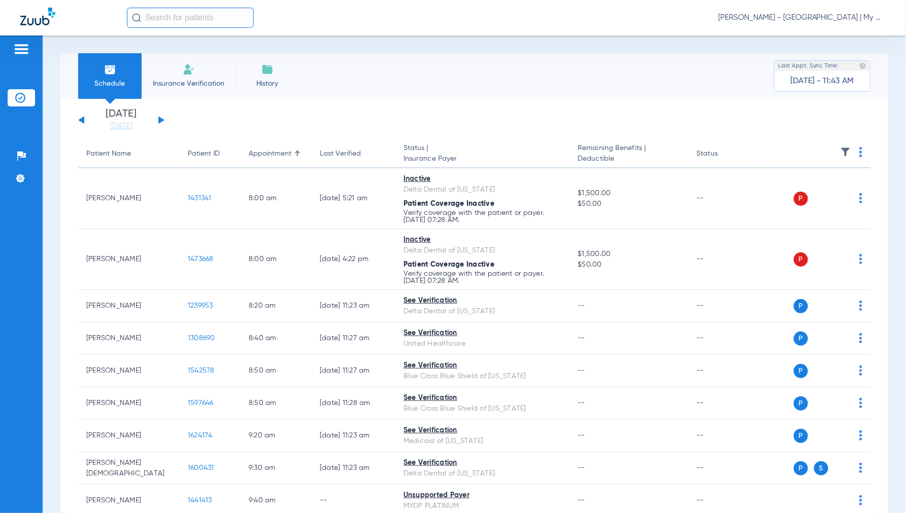
click at [160, 122] on button at bounding box center [161, 120] width 6 height 8
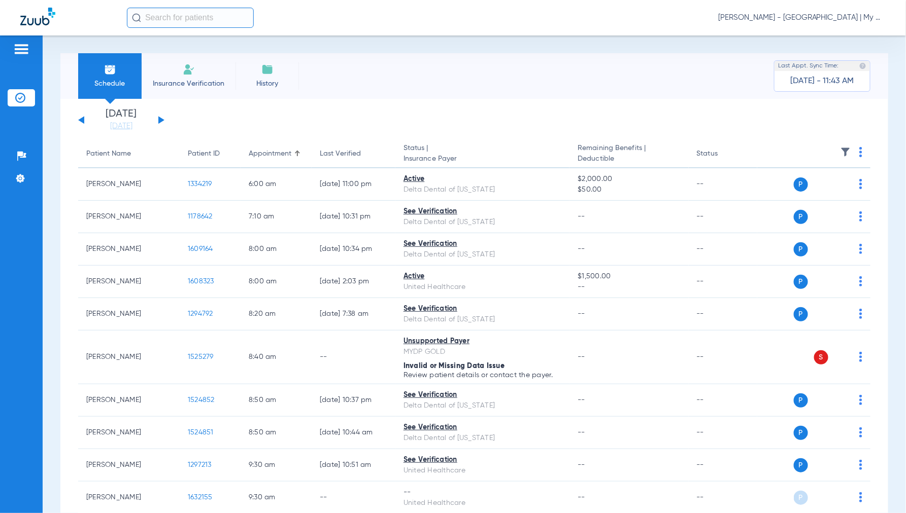
click at [859, 149] on img at bounding box center [860, 152] width 3 height 10
click at [811, 194] on span "Verify All" at bounding box center [813, 192] width 63 height 7
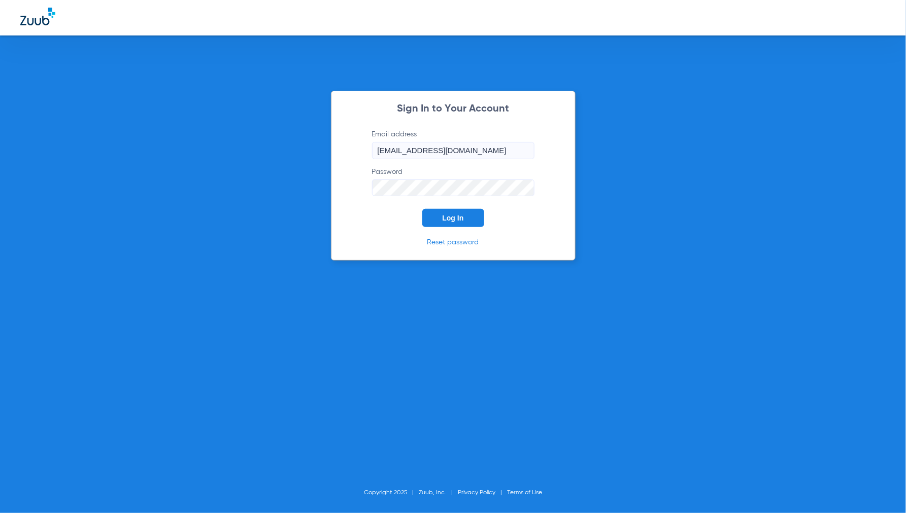
click at [461, 222] on span "Log In" at bounding box center [452, 218] width 21 height 8
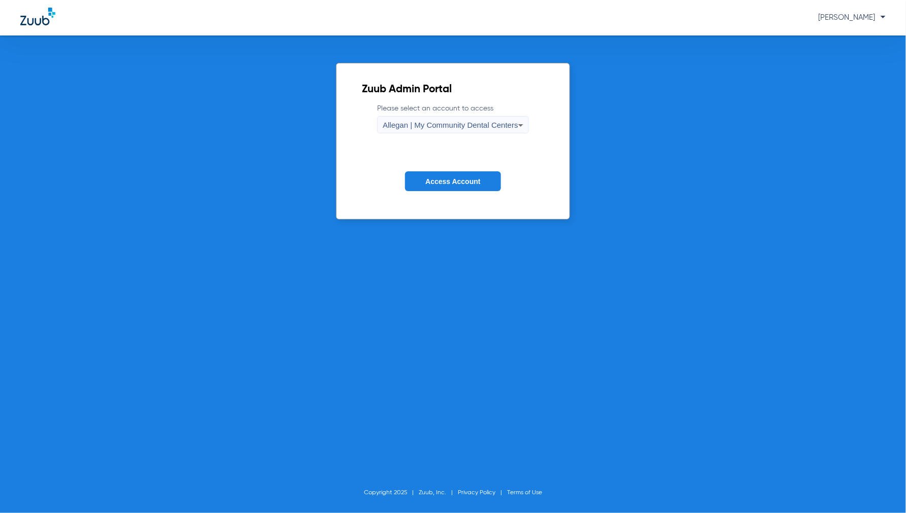
click at [451, 132] on div "Allegan | My Community Dental Centers" at bounding box center [450, 125] width 135 height 17
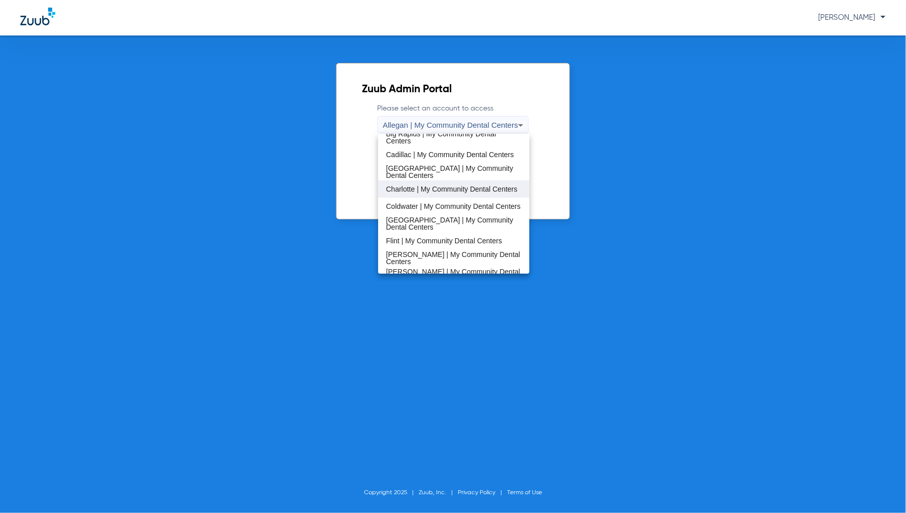
scroll to position [113, 0]
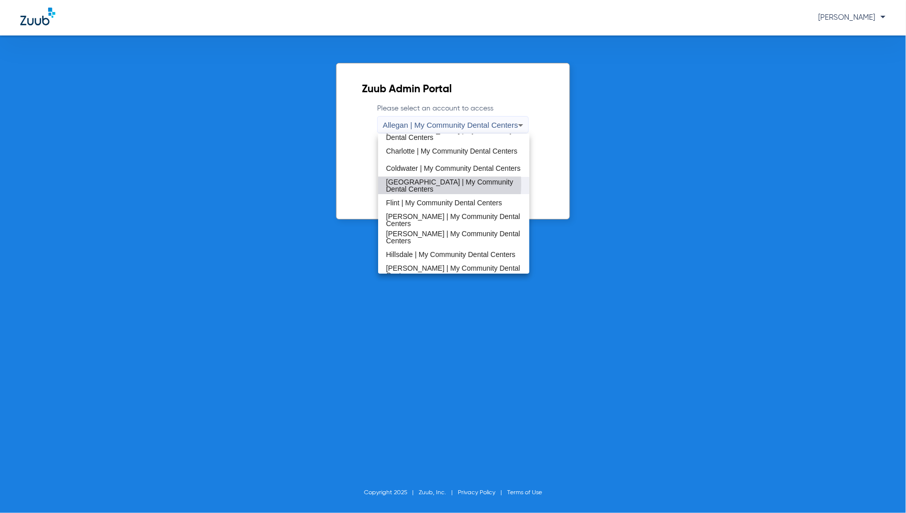
click at [416, 184] on span "[GEOGRAPHIC_DATA] | My Community Dental Centers" at bounding box center [453, 186] width 135 height 14
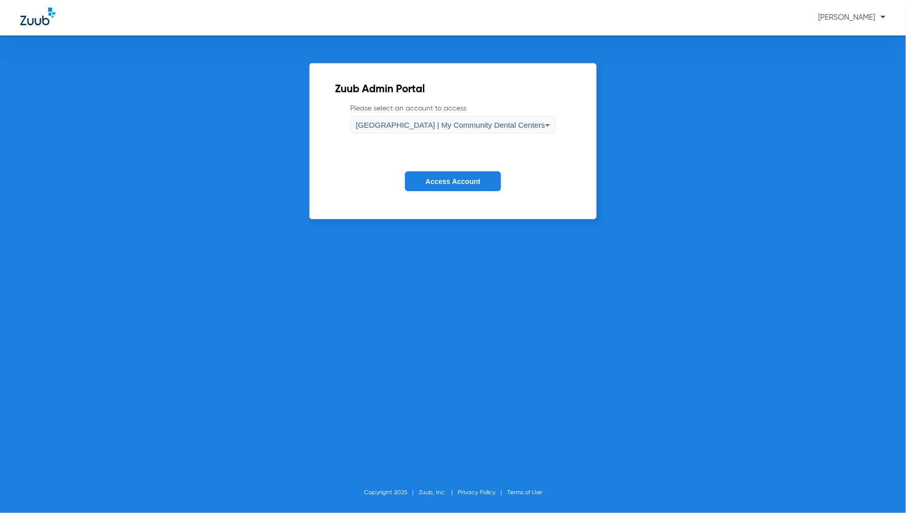
click at [438, 183] on span "Access Account" at bounding box center [452, 182] width 55 height 8
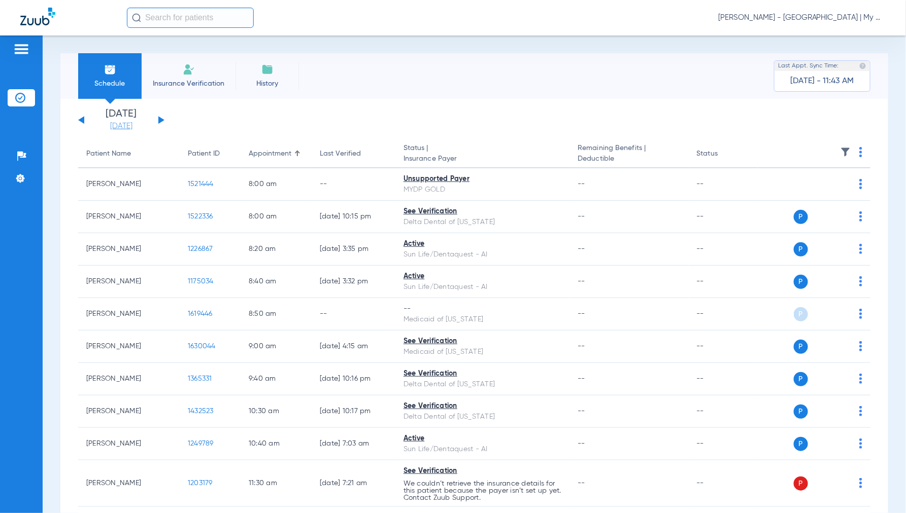
click at [124, 125] on link "[DATE]" at bounding box center [121, 126] width 61 height 10
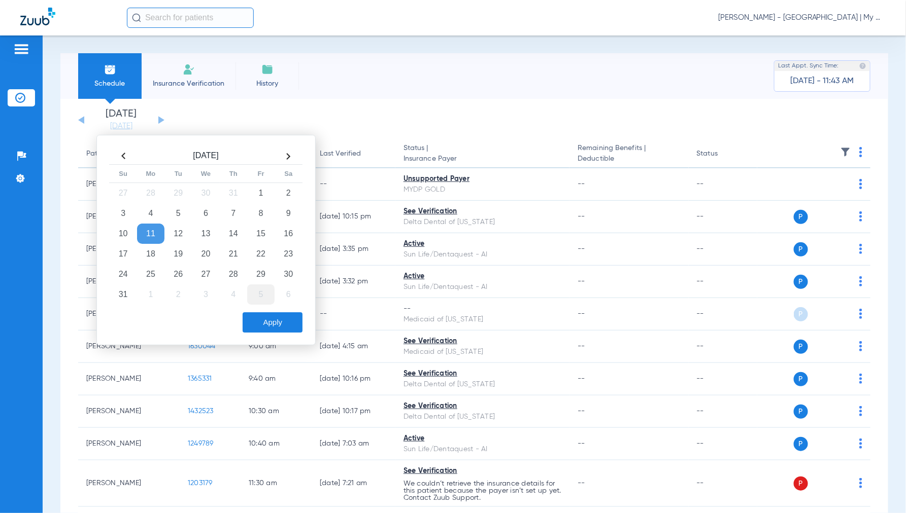
drag, startPoint x: 178, startPoint y: 247, endPoint x: 250, endPoint y: 297, distance: 87.5
click at [180, 250] on td "19" at bounding box center [177, 254] width 27 height 20
click at [285, 321] on button "Apply" at bounding box center [273, 323] width 60 height 20
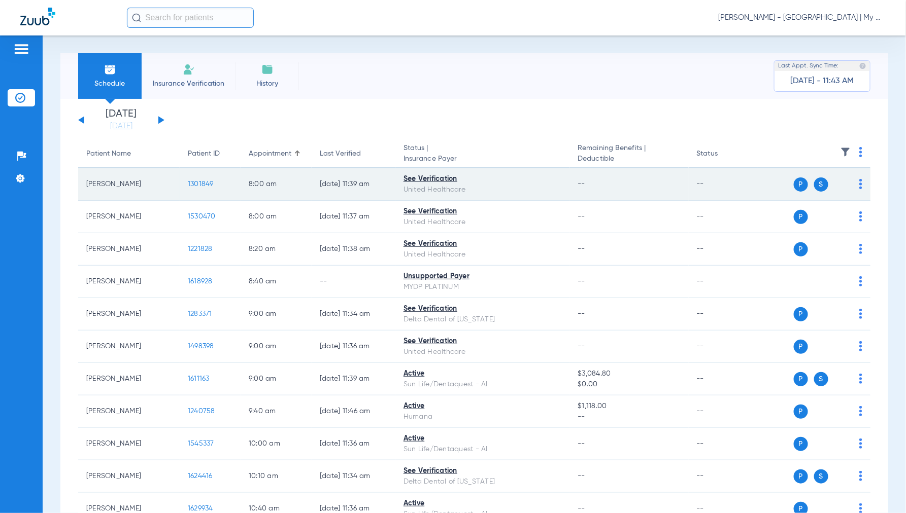
click at [193, 183] on span "1301849" at bounding box center [201, 184] width 26 height 7
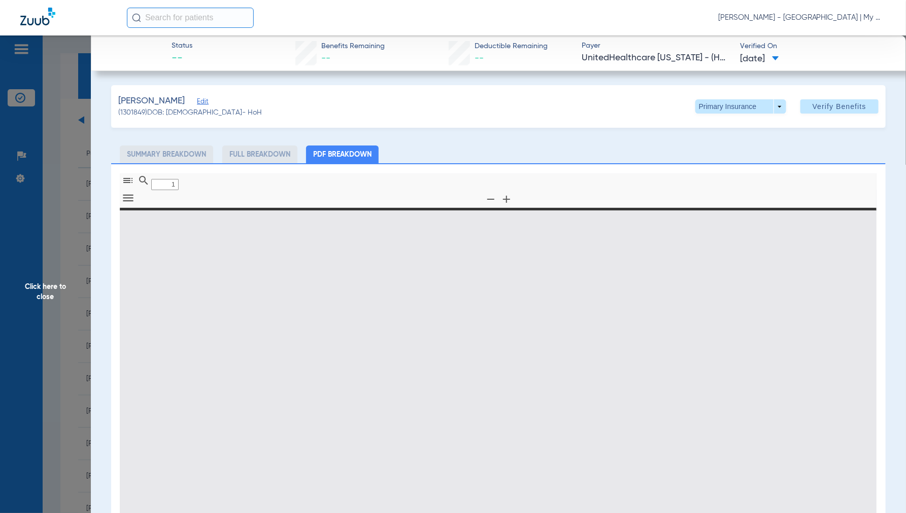
type input "0"
select select "page-width"
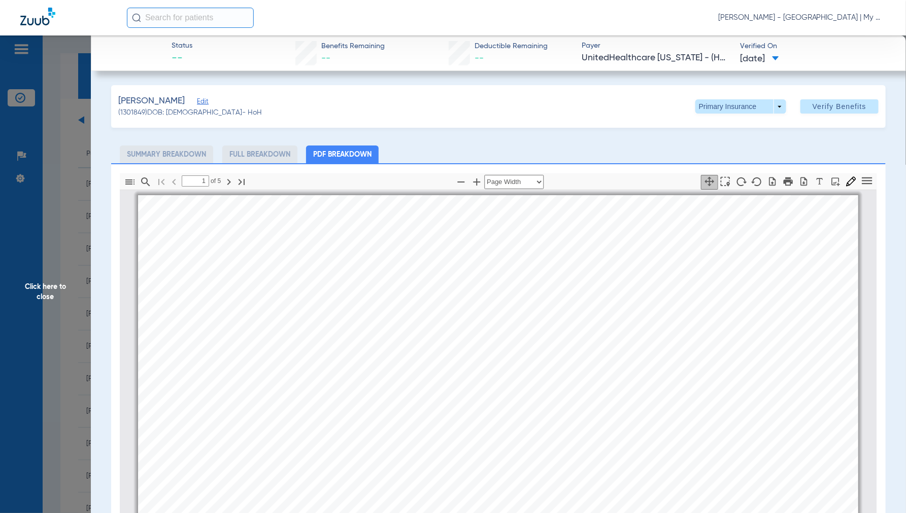
scroll to position [5, 0]
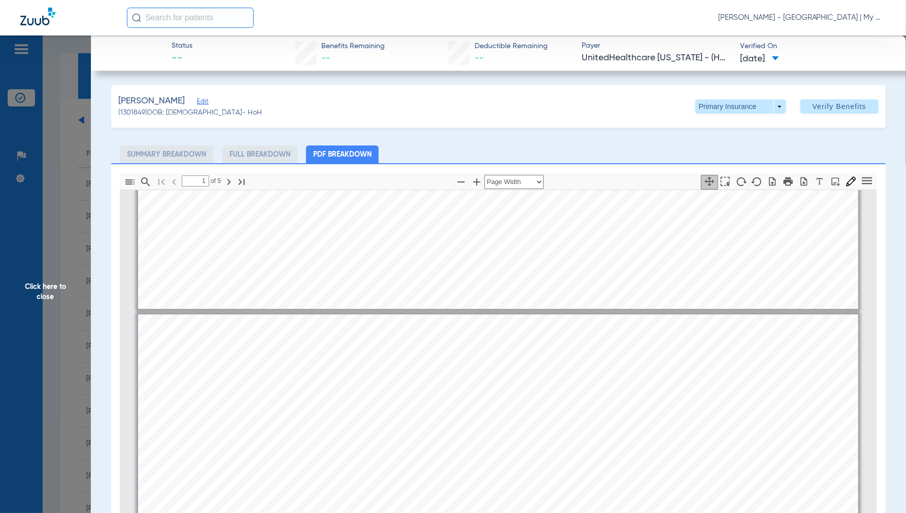
type input "2"
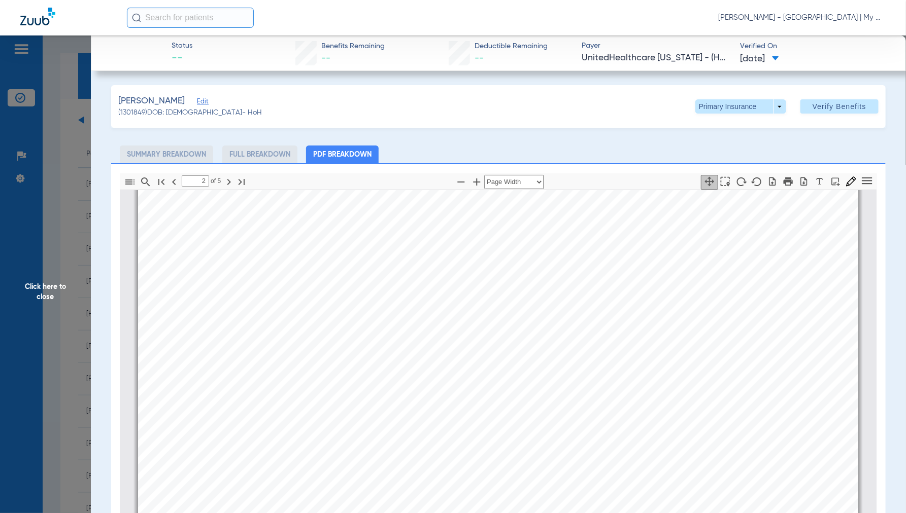
scroll to position [1358, 0]
click at [41, 289] on span "Click here to close" at bounding box center [45, 292] width 91 height 513
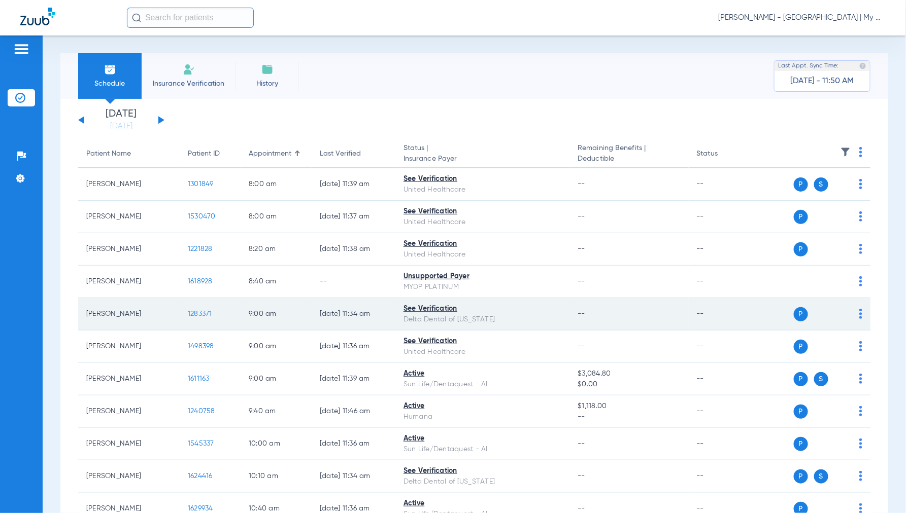
click at [205, 311] on span "1283371" at bounding box center [200, 314] width 24 height 7
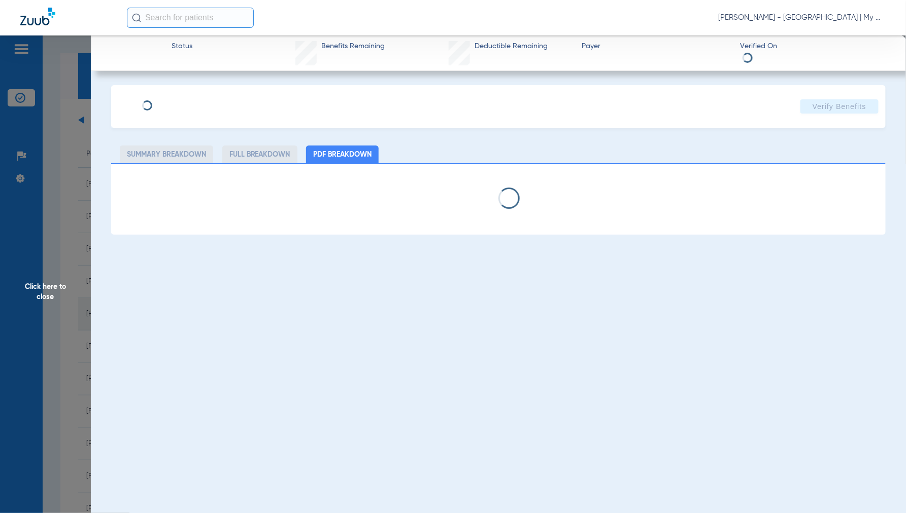
select select "page-width"
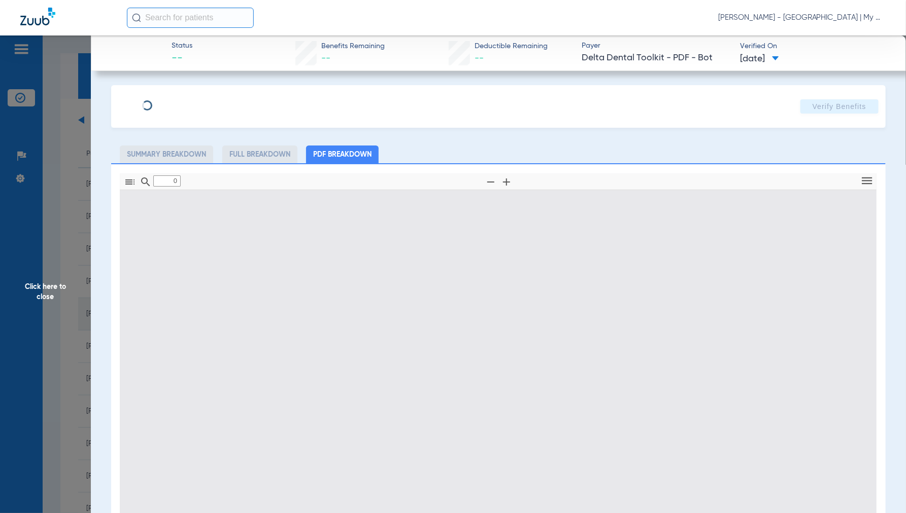
type input "1"
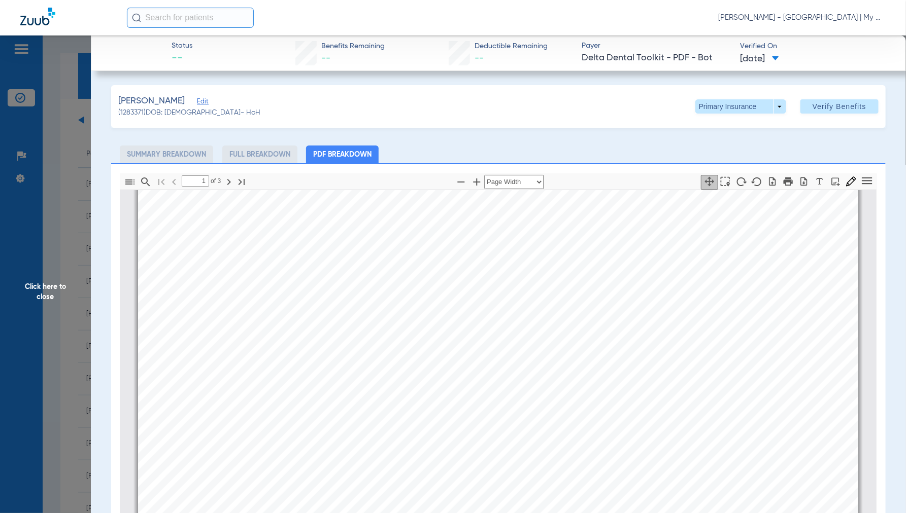
scroll to position [230, 0]
click at [41, 293] on span "Click here to close" at bounding box center [45, 292] width 91 height 513
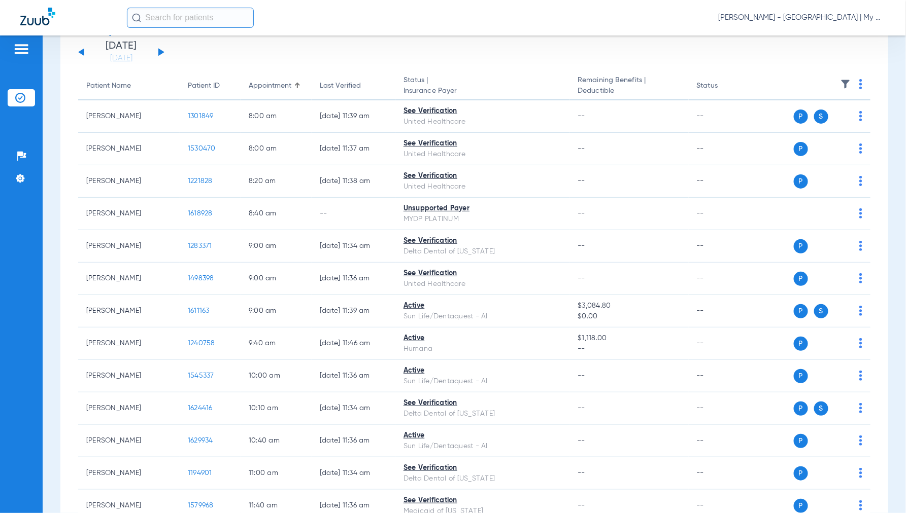
scroll to position [113, 0]
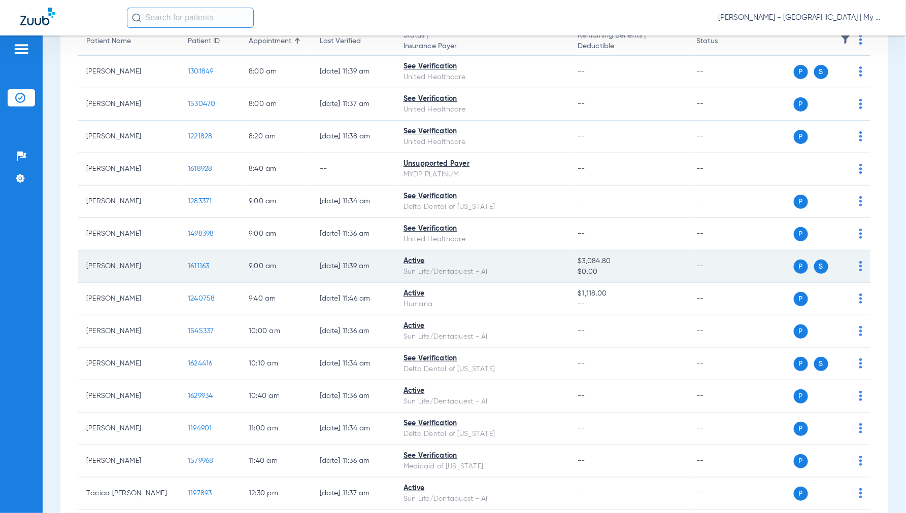
click at [194, 263] on span "1611163" at bounding box center [199, 266] width 22 height 7
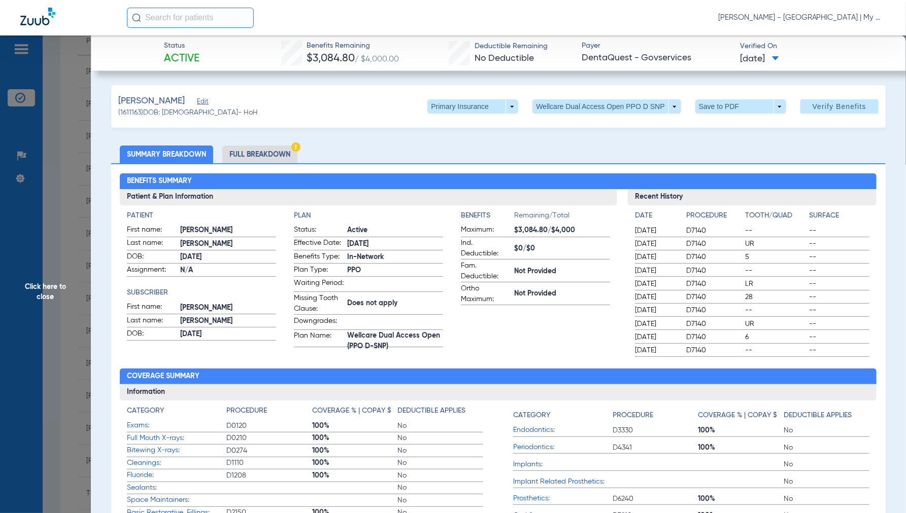
click at [38, 288] on span "Click here to close" at bounding box center [45, 292] width 91 height 513
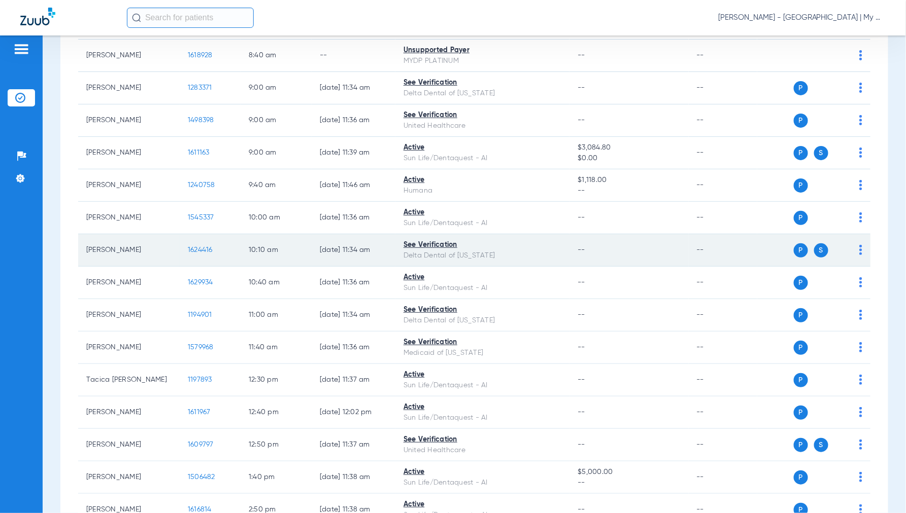
scroll to position [225, 0]
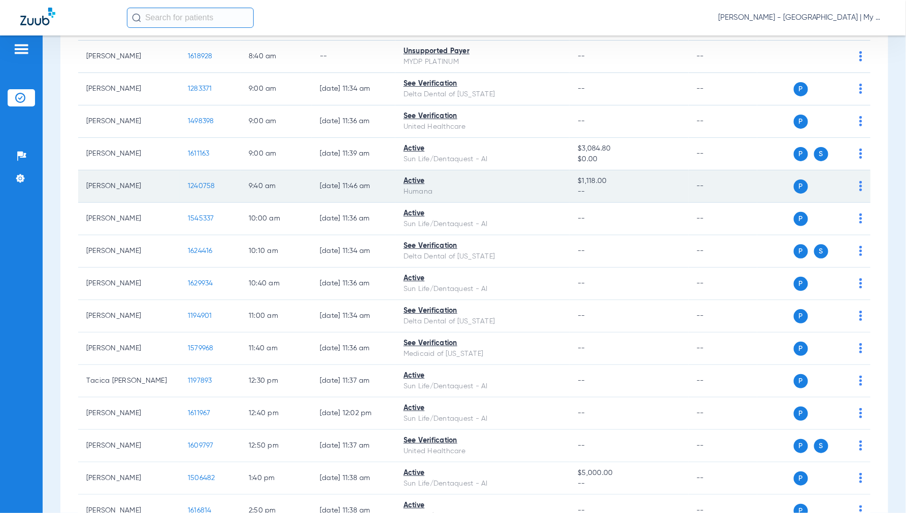
click at [195, 188] on span "1240758" at bounding box center [201, 186] width 27 height 7
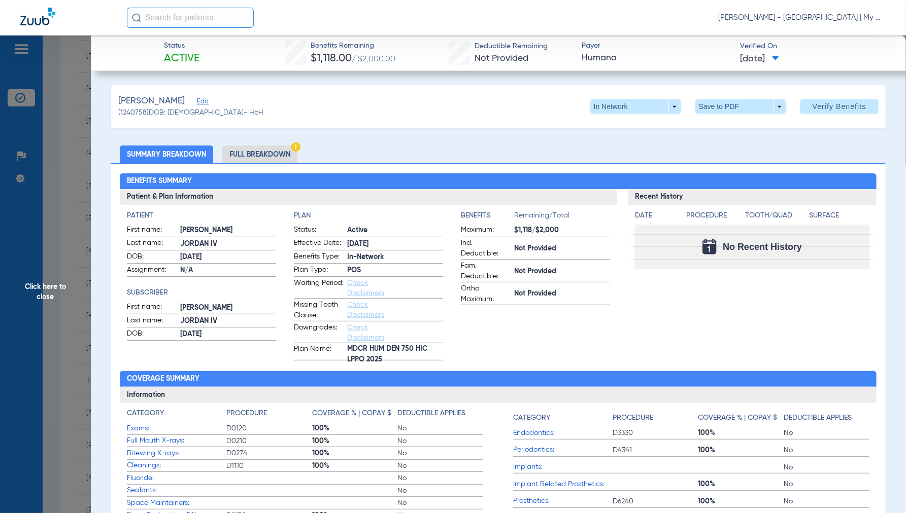
click at [36, 291] on span "Click here to close" at bounding box center [45, 292] width 91 height 513
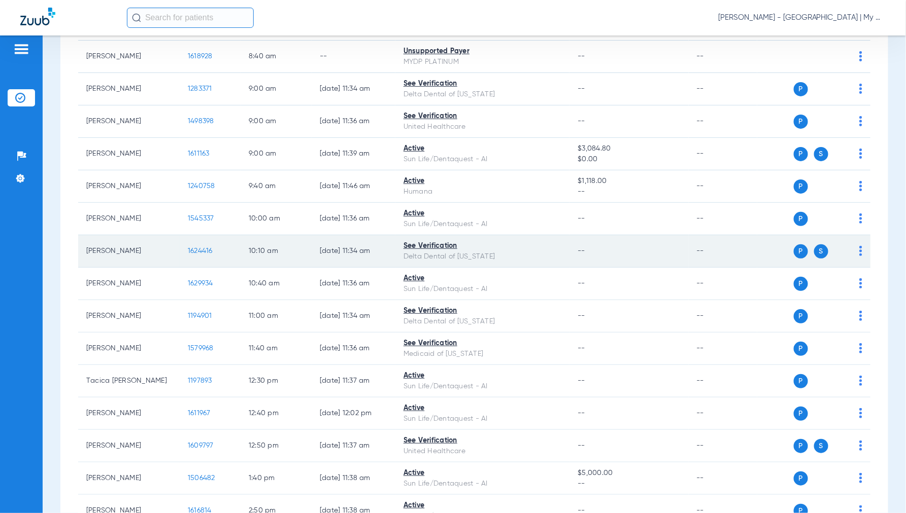
click at [200, 245] on td "1624416" at bounding box center [210, 251] width 61 height 32
click at [201, 251] on span "1624416" at bounding box center [200, 251] width 25 height 7
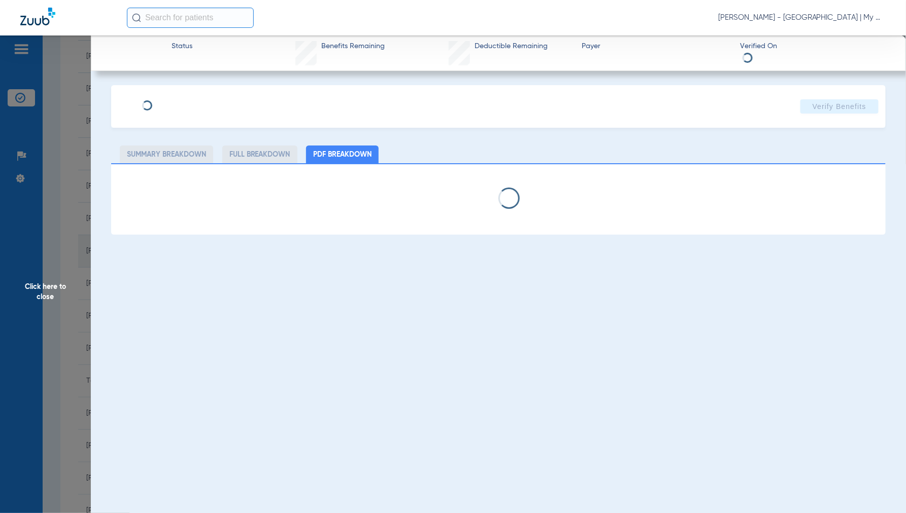
select select "page-width"
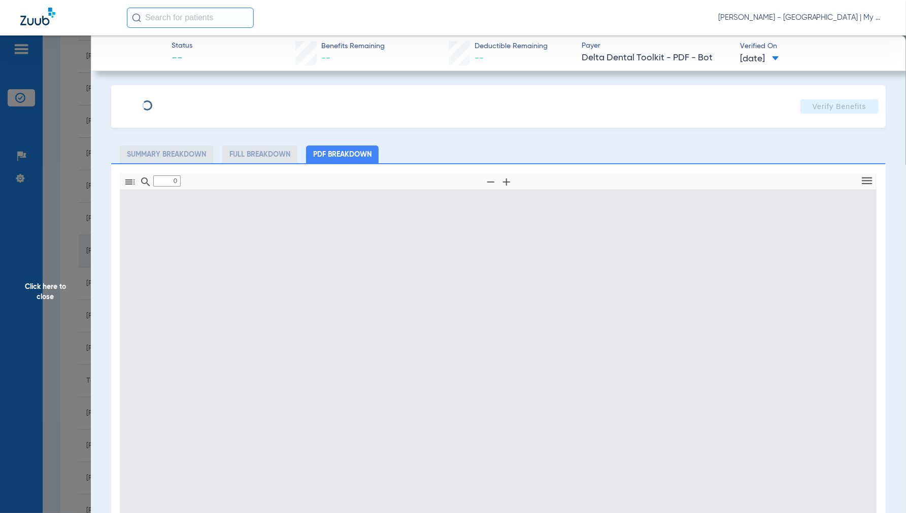
type input "1"
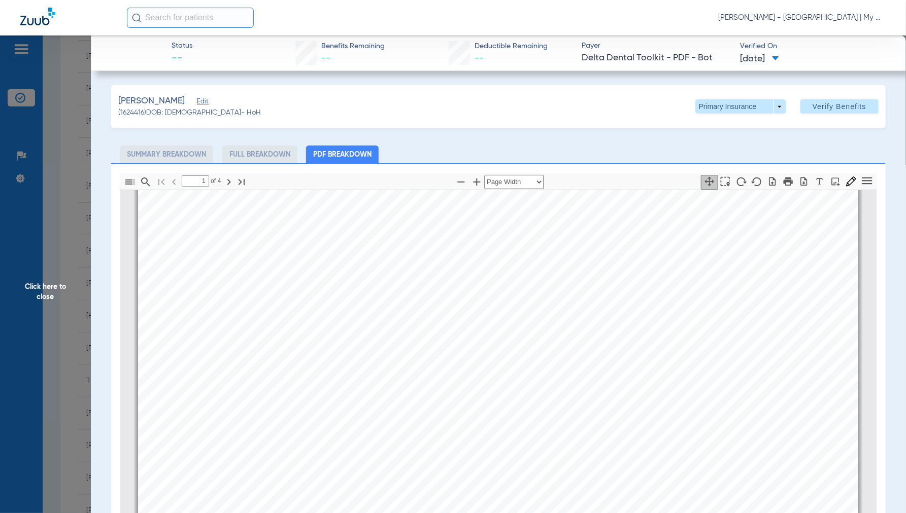
scroll to position [118, 0]
drag, startPoint x: 48, startPoint y: 283, endPoint x: 111, endPoint y: 301, distance: 64.9
click at [48, 284] on span "Click here to close" at bounding box center [45, 292] width 91 height 513
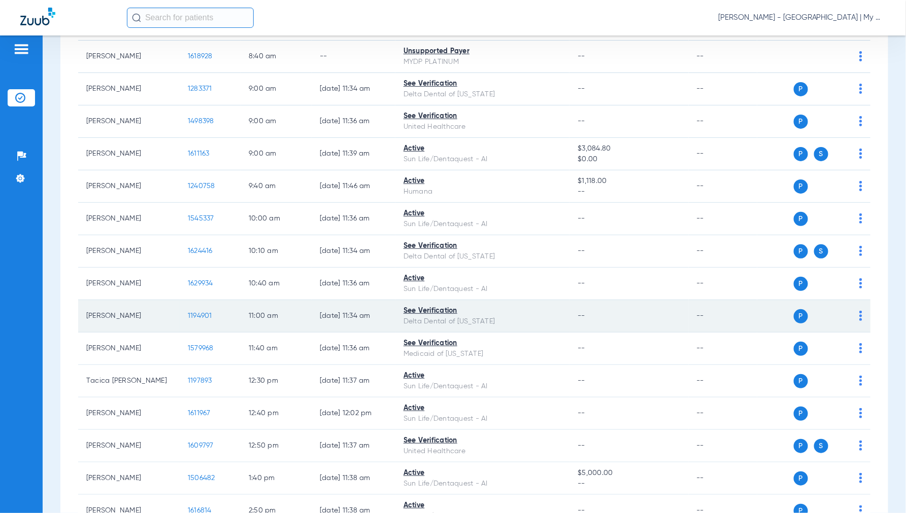
click at [198, 318] on span "1194901" at bounding box center [200, 316] width 24 height 7
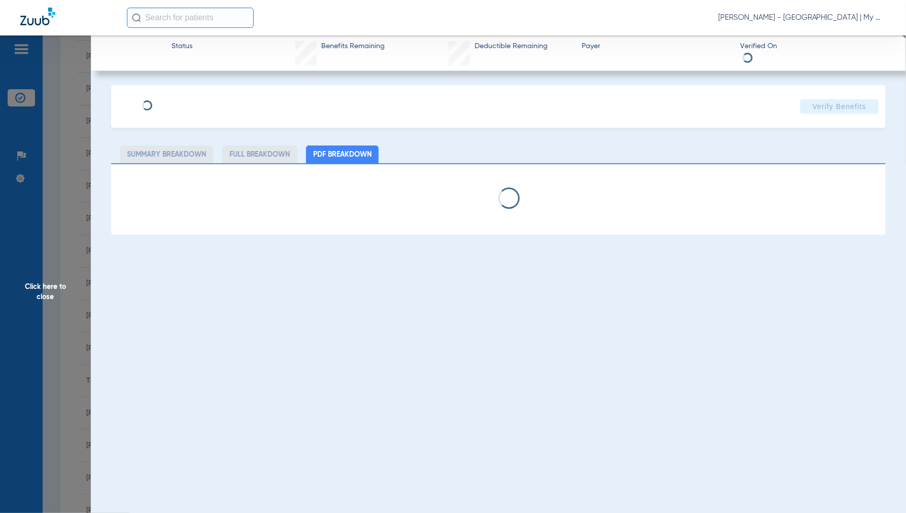
select select "page-width"
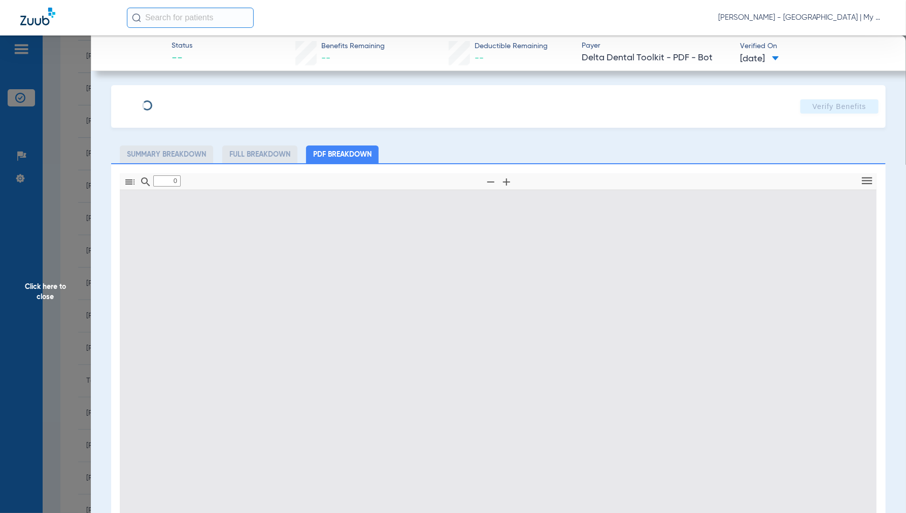
type input "1"
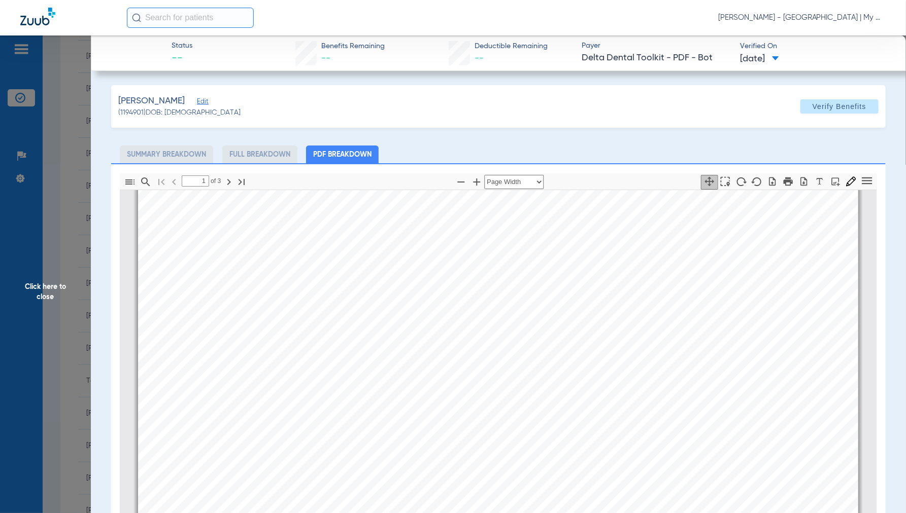
click at [47, 296] on span "Click here to close" at bounding box center [45, 292] width 91 height 513
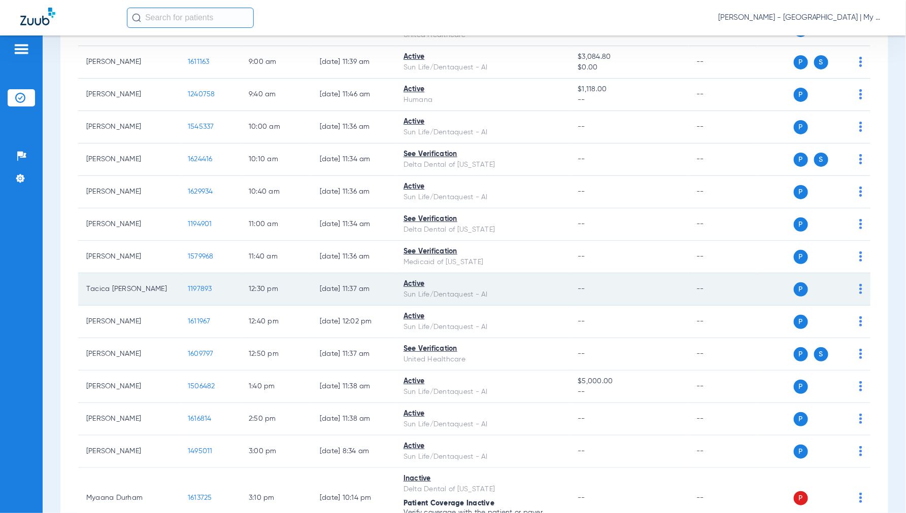
scroll to position [282, 0]
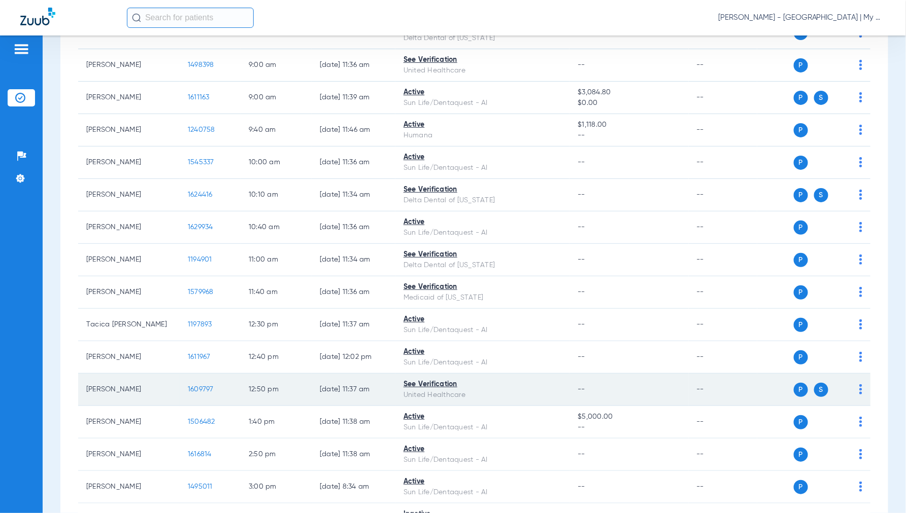
click at [204, 388] on span "1609797" at bounding box center [201, 389] width 26 height 7
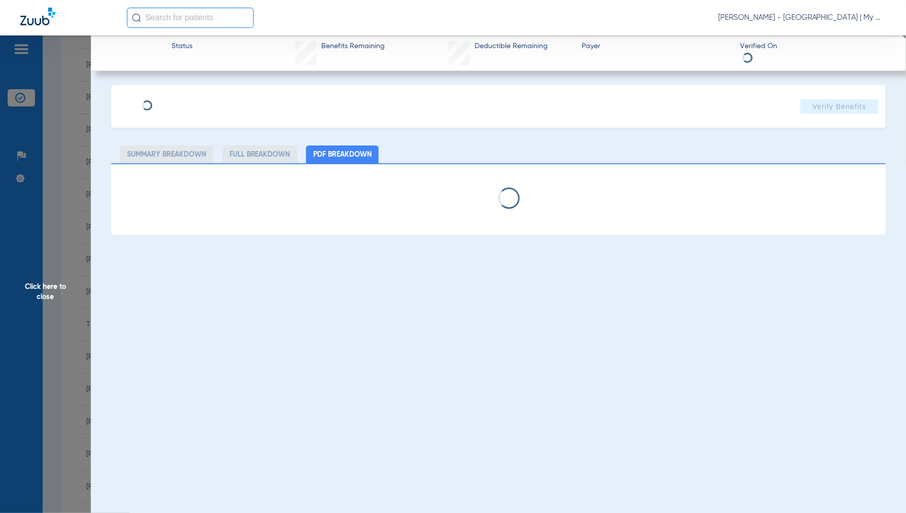
select select "page-width"
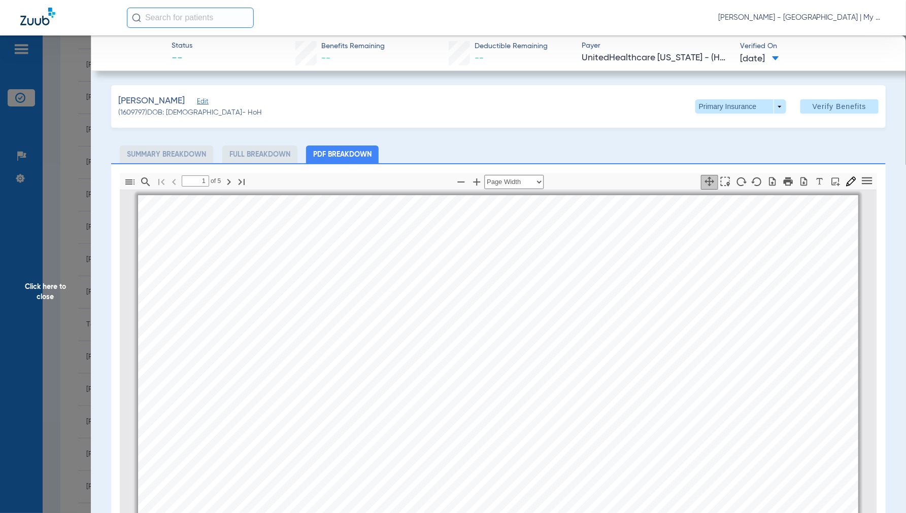
scroll to position [5, 0]
type input "2"
click at [49, 287] on span "Click here to close" at bounding box center [45, 292] width 91 height 513
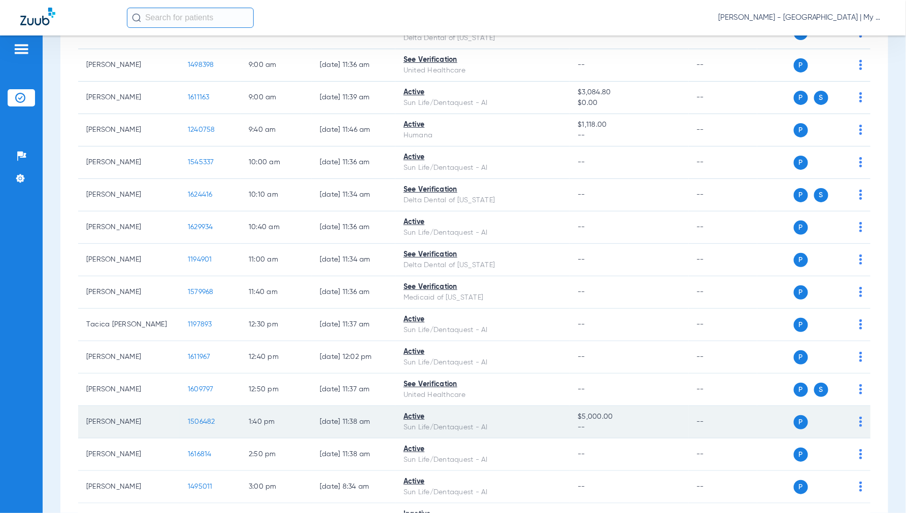
click at [202, 422] on span "1506482" at bounding box center [201, 422] width 27 height 7
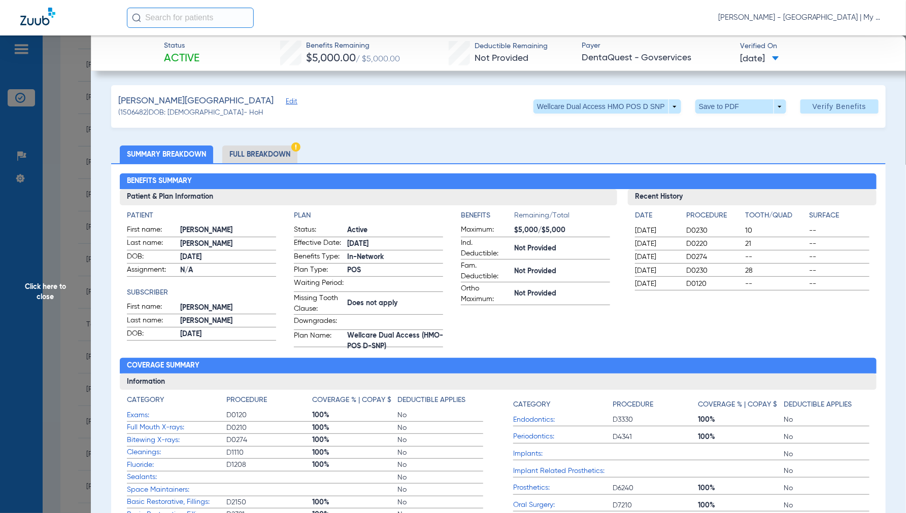
click at [57, 283] on span "Click here to close" at bounding box center [45, 292] width 91 height 513
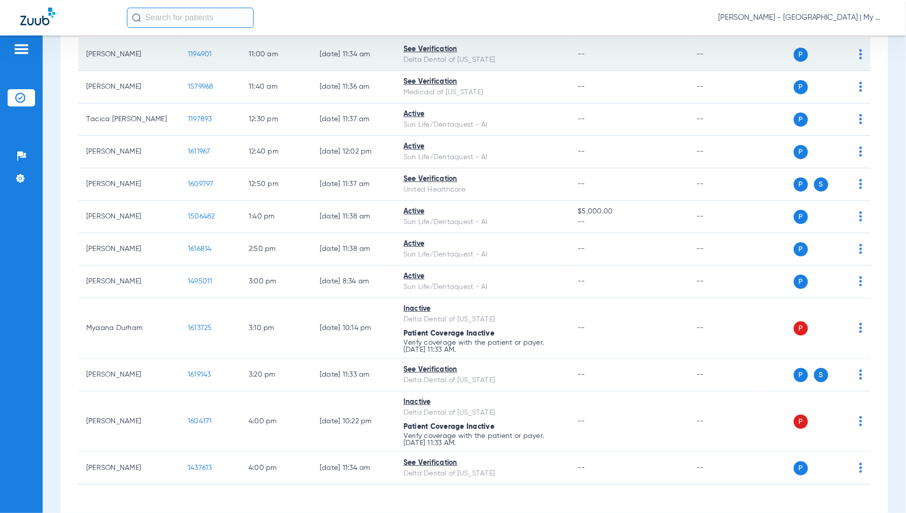
scroll to position [507, 0]
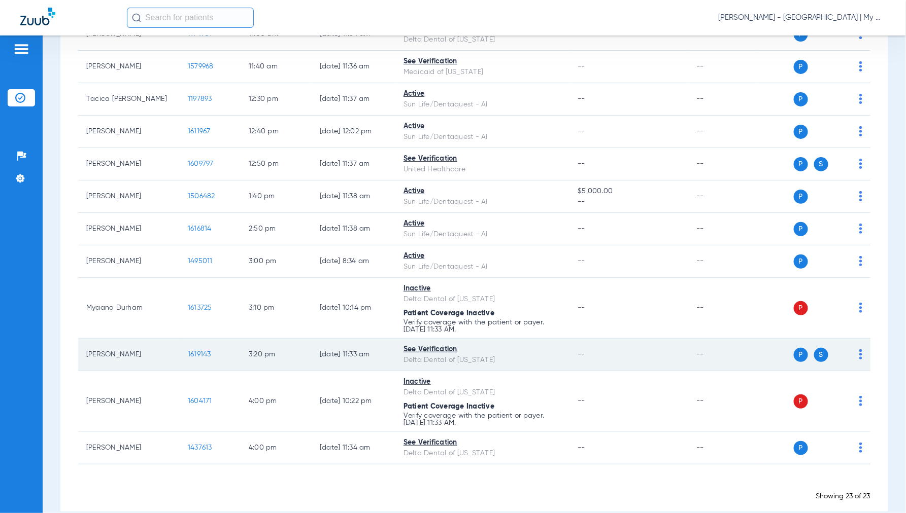
click at [189, 354] on span "1619143" at bounding box center [199, 354] width 23 height 7
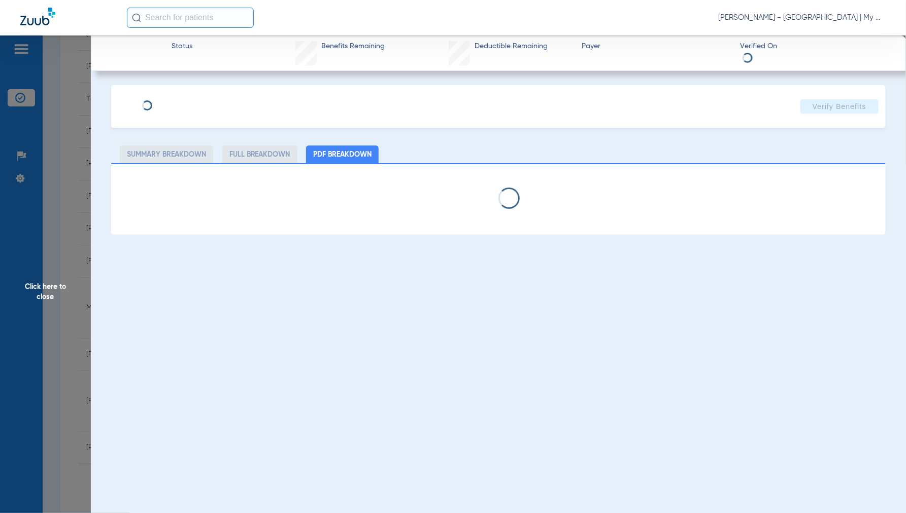
select select "page-width"
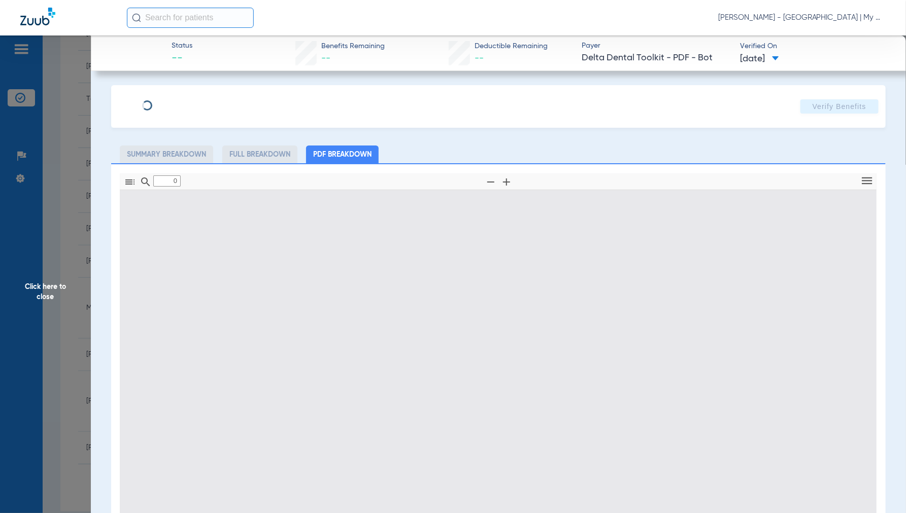
type input "1"
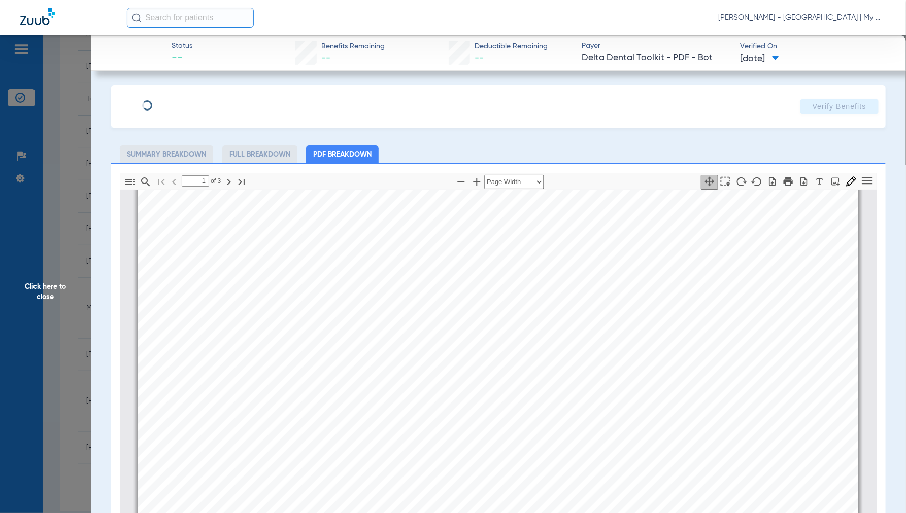
scroll to position [174, 0]
click at [51, 283] on span "Click here to close" at bounding box center [45, 292] width 91 height 513
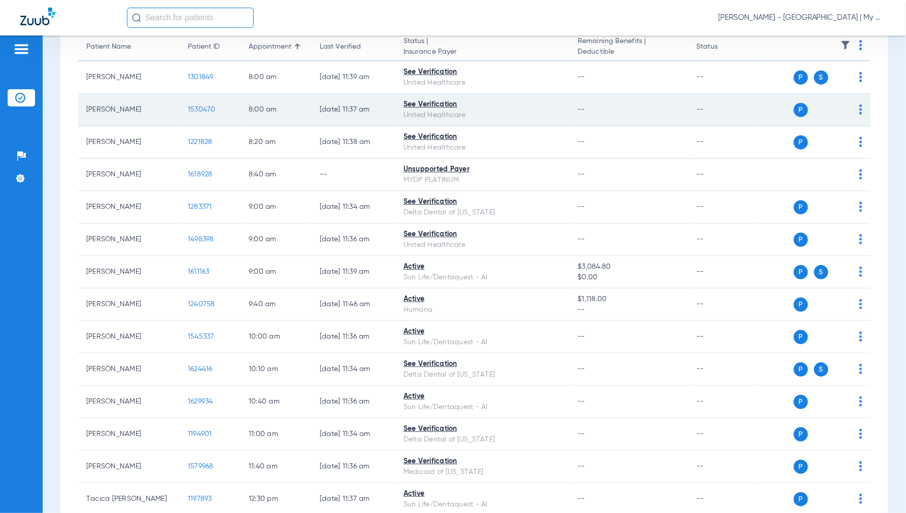
scroll to position [0, 0]
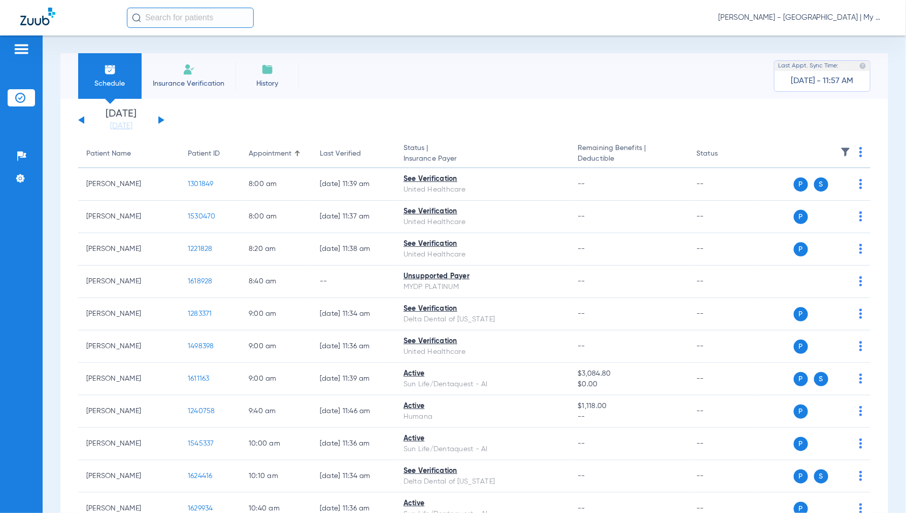
click at [161, 119] on button at bounding box center [161, 120] width 6 height 8
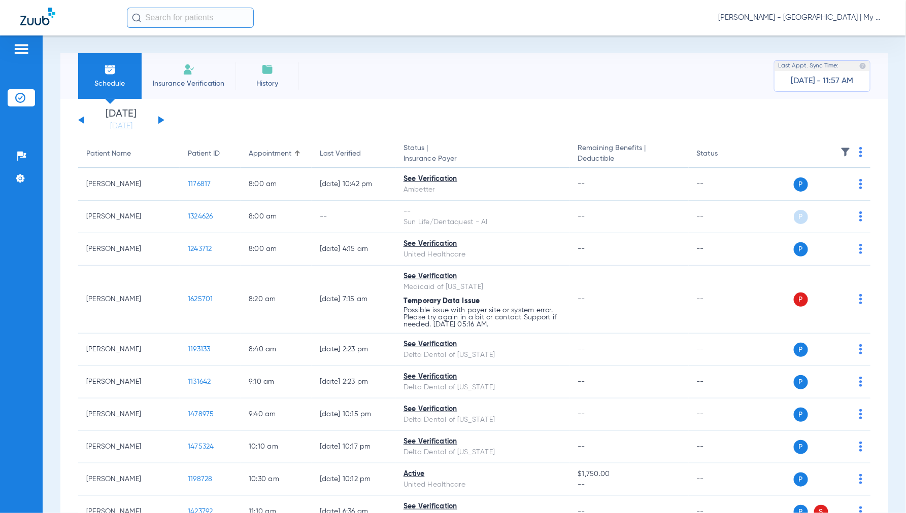
click at [859, 150] on img at bounding box center [860, 152] width 3 height 10
click at [812, 191] on span "Verify All" at bounding box center [813, 192] width 63 height 7
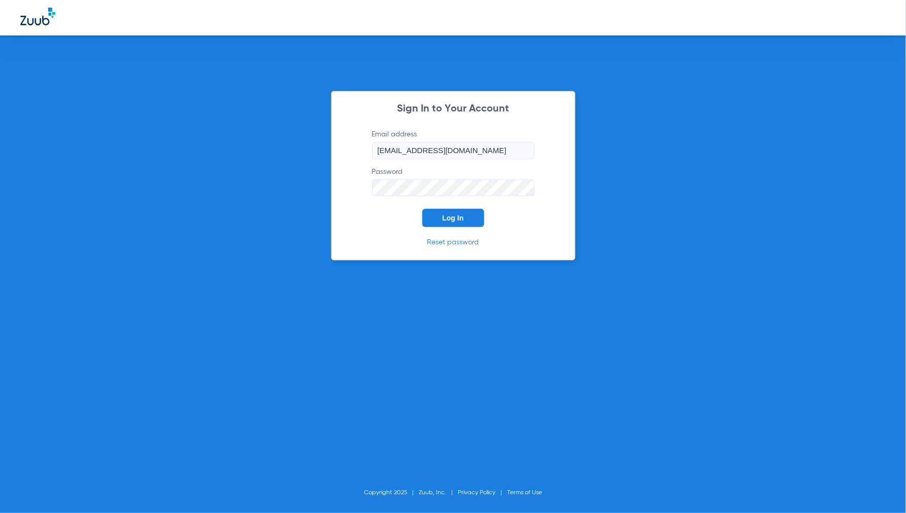
click at [455, 222] on button "Log In" at bounding box center [453, 218] width 62 height 18
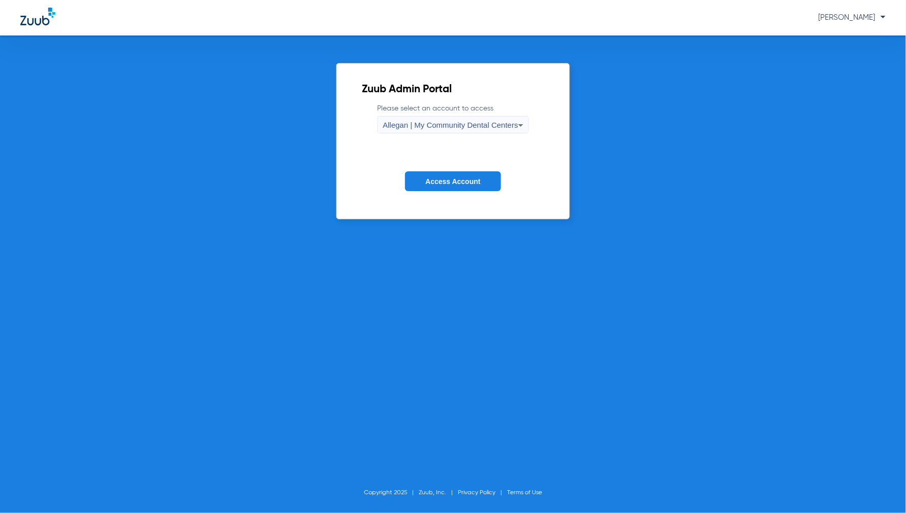
click at [433, 129] on div "Allegan | My Community Dental Centers" at bounding box center [450, 125] width 135 height 17
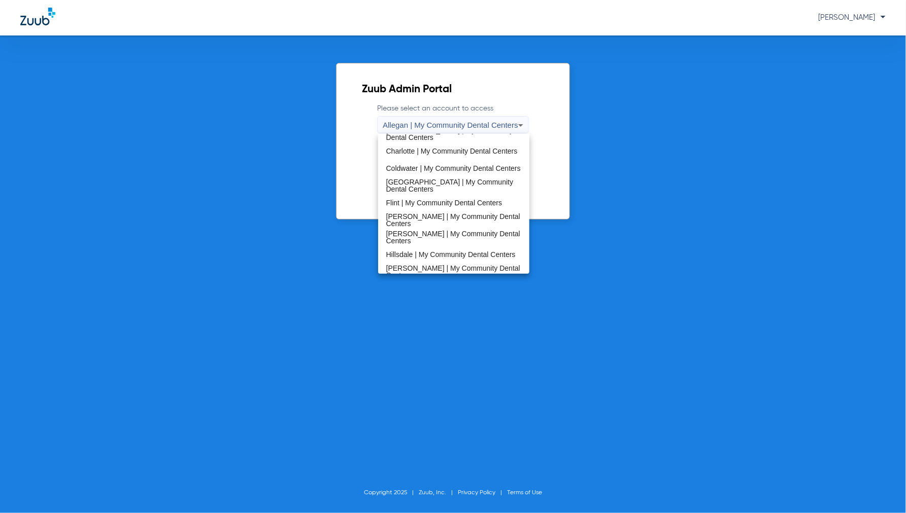
scroll to position [169, 0]
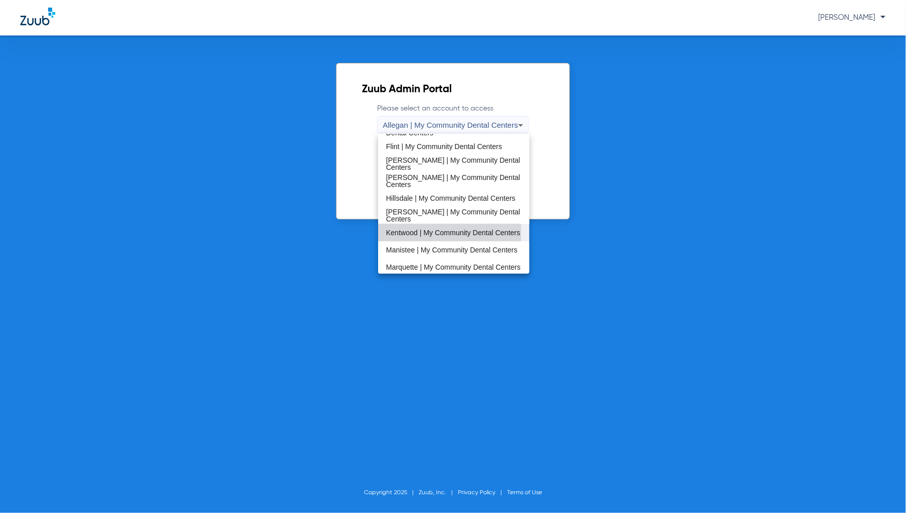
click at [414, 232] on span "Kentwood | My Community Dental Centers" at bounding box center [453, 232] width 134 height 7
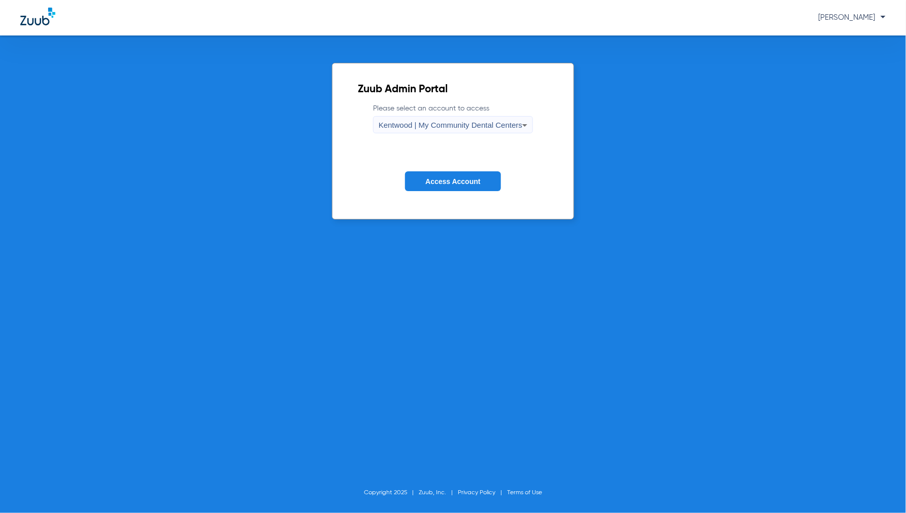
click at [436, 185] on span "Access Account" at bounding box center [452, 182] width 55 height 8
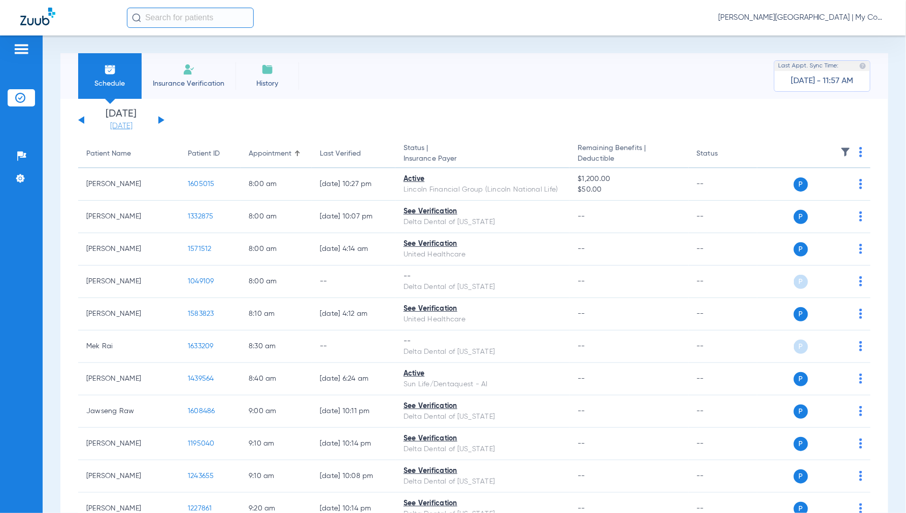
click at [132, 127] on link "[DATE]" at bounding box center [121, 126] width 61 height 10
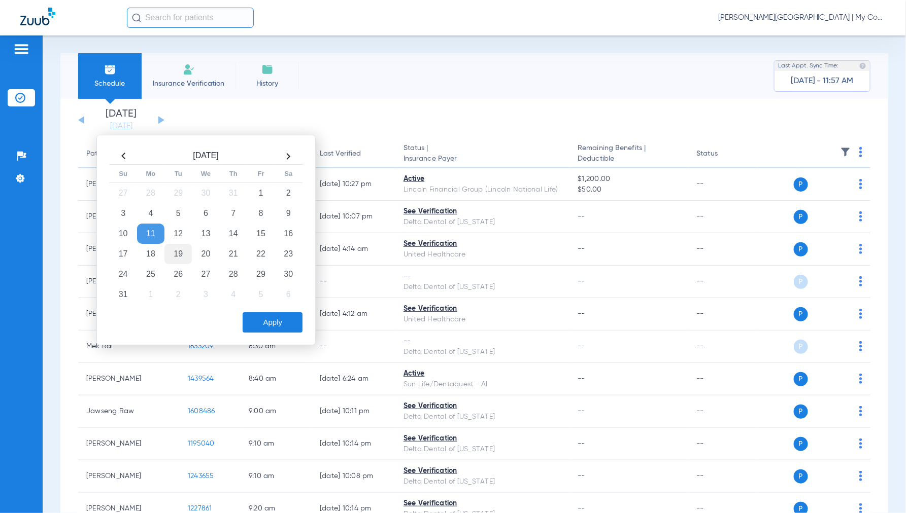
click at [183, 250] on td "19" at bounding box center [177, 254] width 27 height 20
click at [274, 321] on button "Apply" at bounding box center [273, 323] width 60 height 20
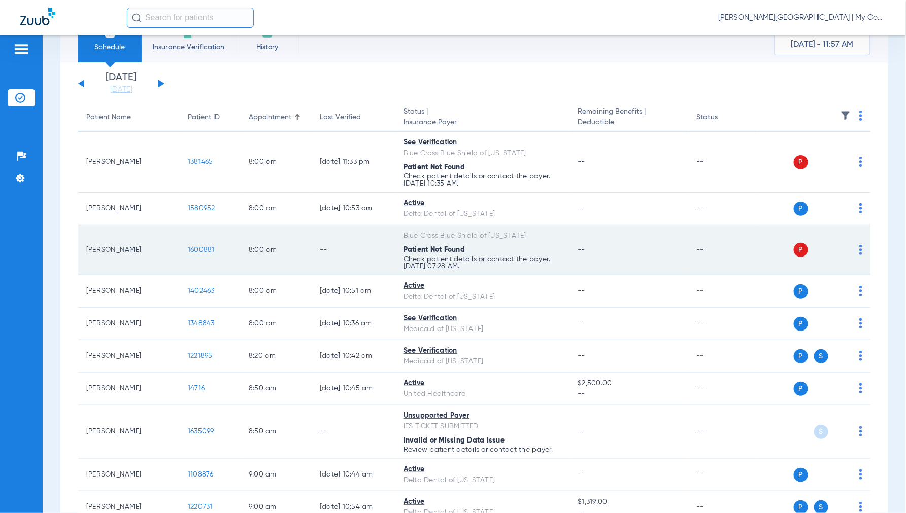
scroll to position [56, 0]
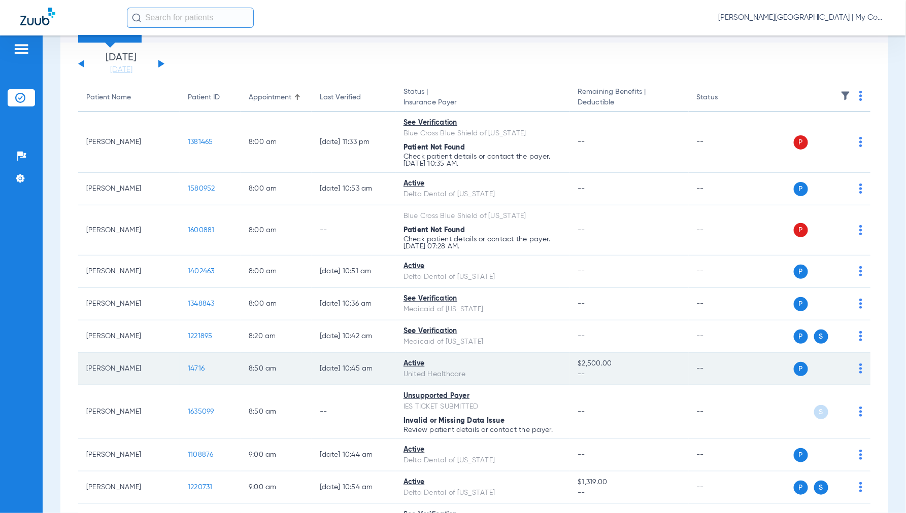
click at [190, 371] on span "14716" at bounding box center [196, 368] width 17 height 7
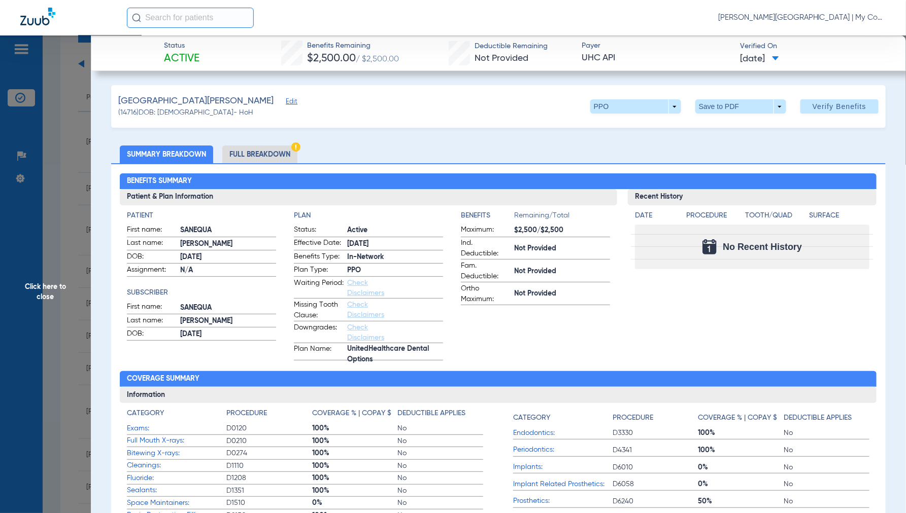
click at [246, 146] on li "Full Breakdown" at bounding box center [259, 155] width 75 height 18
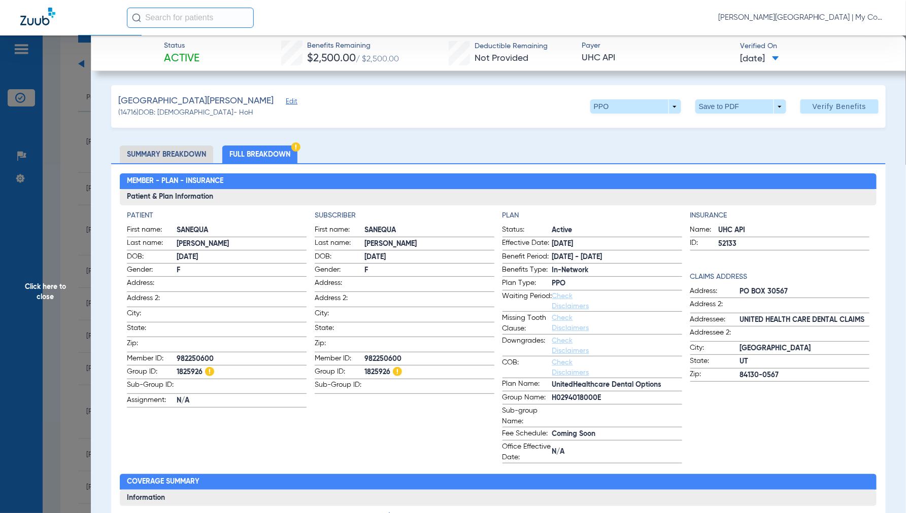
click at [48, 285] on span "Click here to close" at bounding box center [45, 292] width 91 height 513
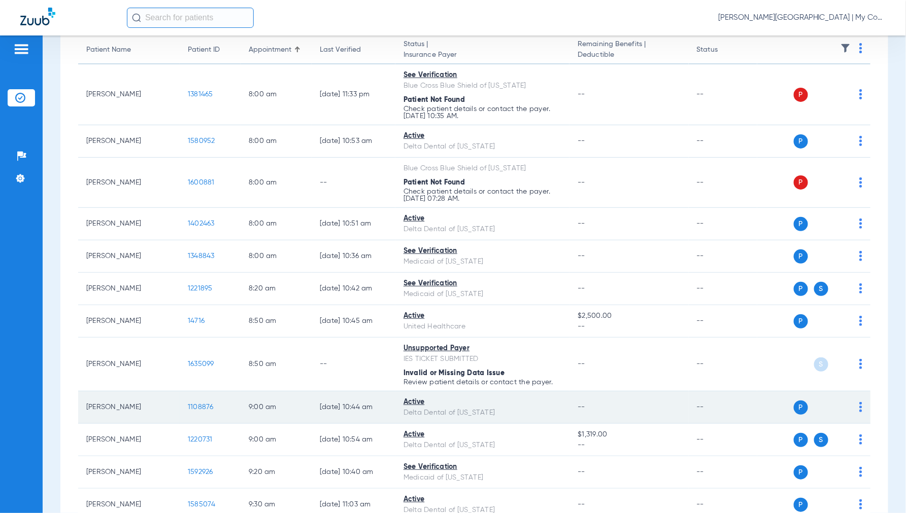
scroll to position [169, 0]
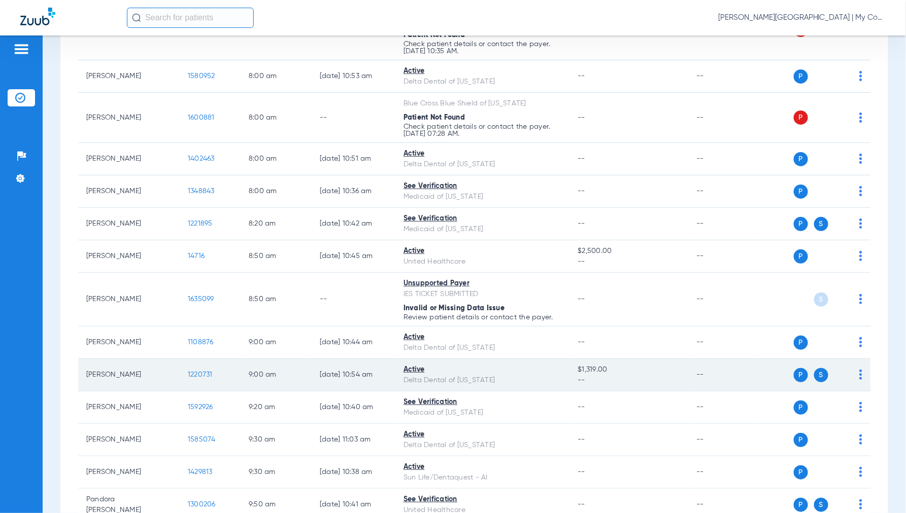
click at [207, 373] on span "1220731" at bounding box center [200, 374] width 25 height 7
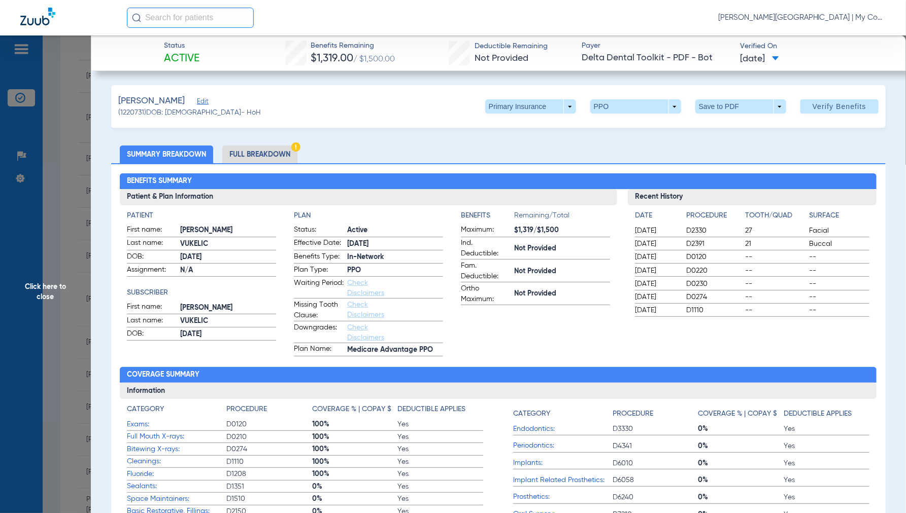
click at [278, 155] on li "Full Breakdown" at bounding box center [259, 155] width 75 height 18
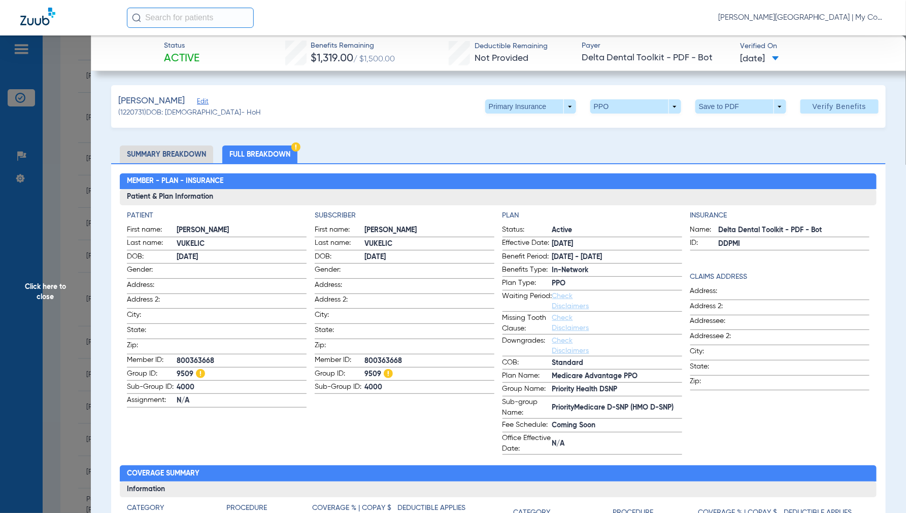
click at [49, 291] on span "Click here to close" at bounding box center [45, 292] width 91 height 513
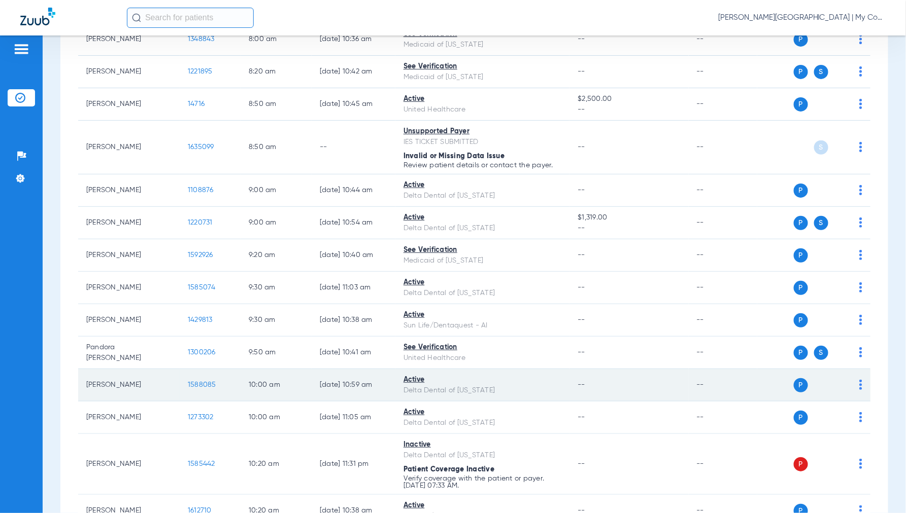
scroll to position [338, 0]
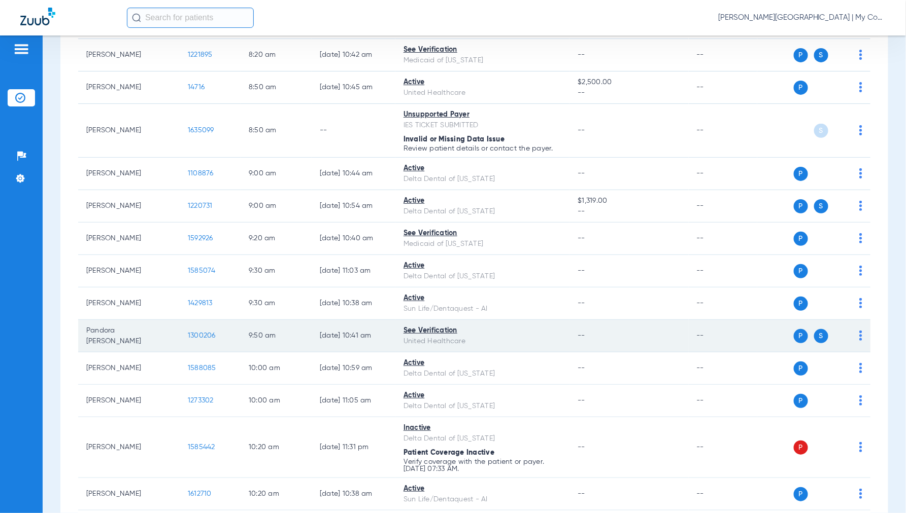
click at [202, 336] on span "1300206" at bounding box center [202, 335] width 28 height 7
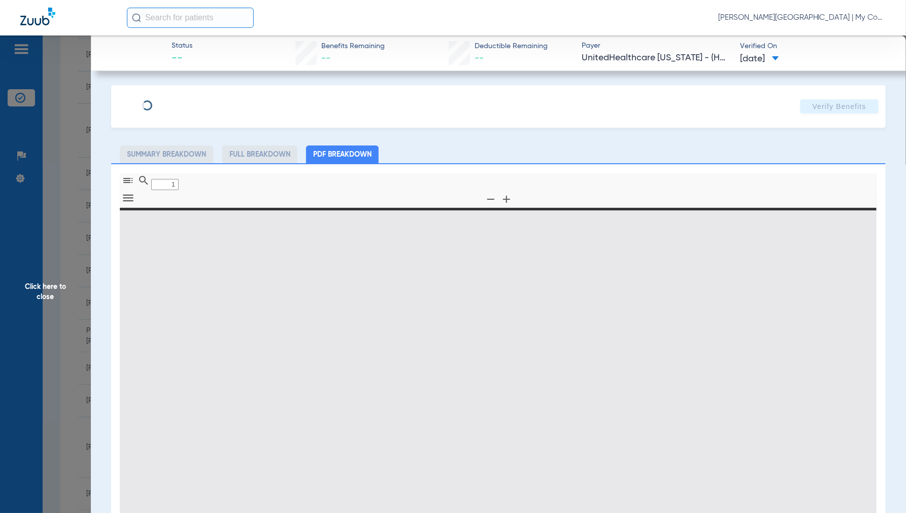
type input "0"
select select "page-width"
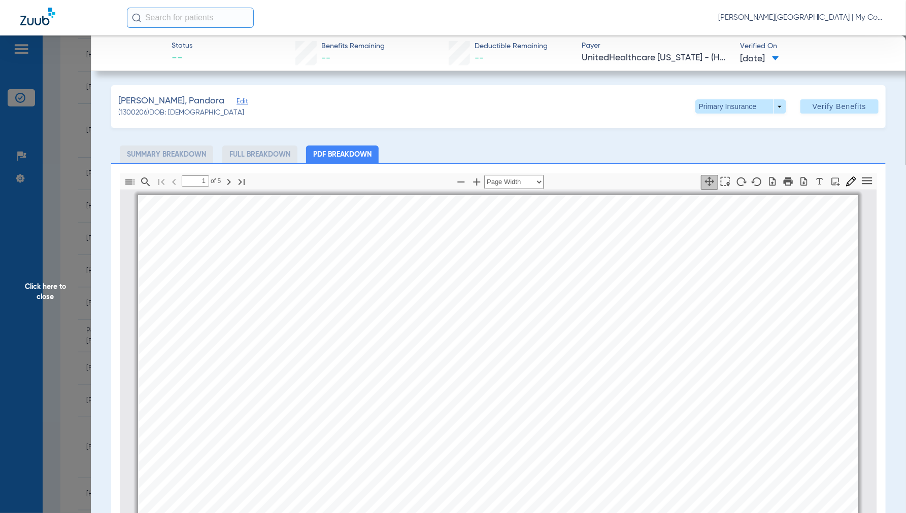
scroll to position [5, 0]
type input "2"
click at [42, 293] on span "Click here to close" at bounding box center [45, 292] width 91 height 513
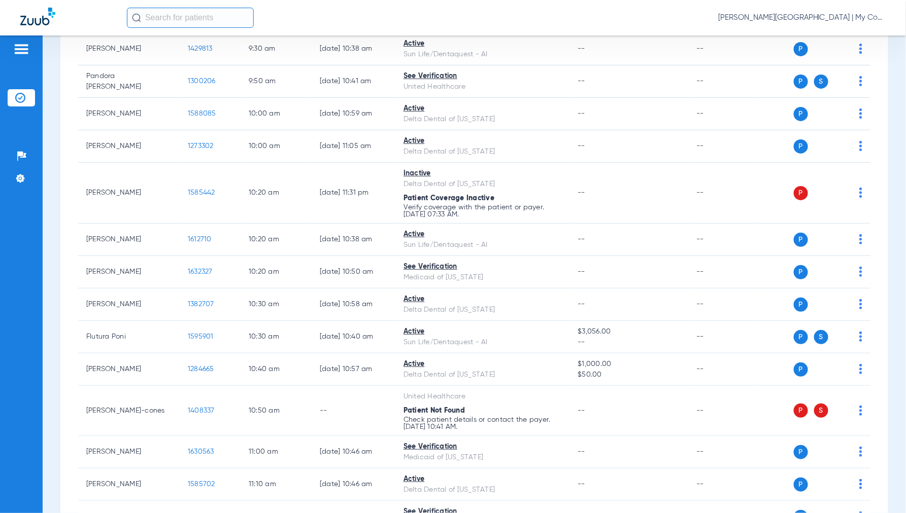
scroll to position [620, 0]
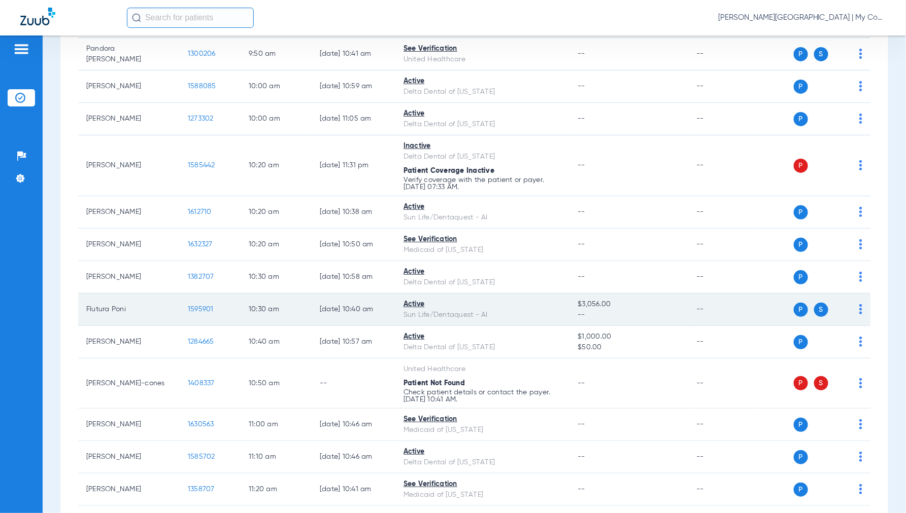
click at [201, 310] on span "1595901" at bounding box center [201, 309] width 26 height 7
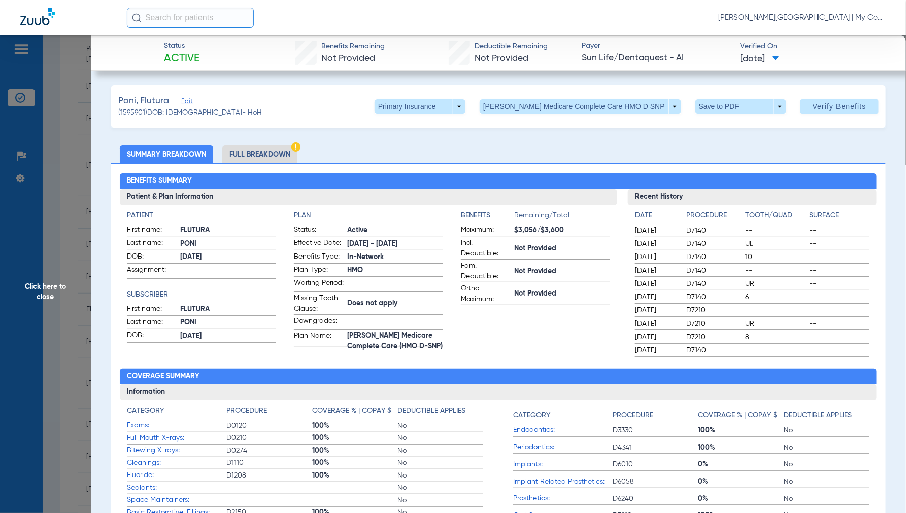
click at [250, 154] on li "Full Breakdown" at bounding box center [259, 155] width 75 height 18
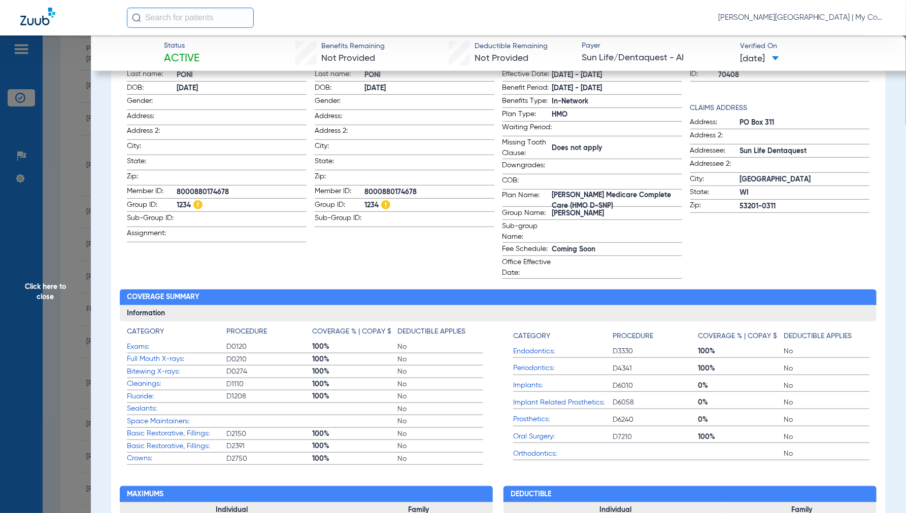
scroll to position [451, 0]
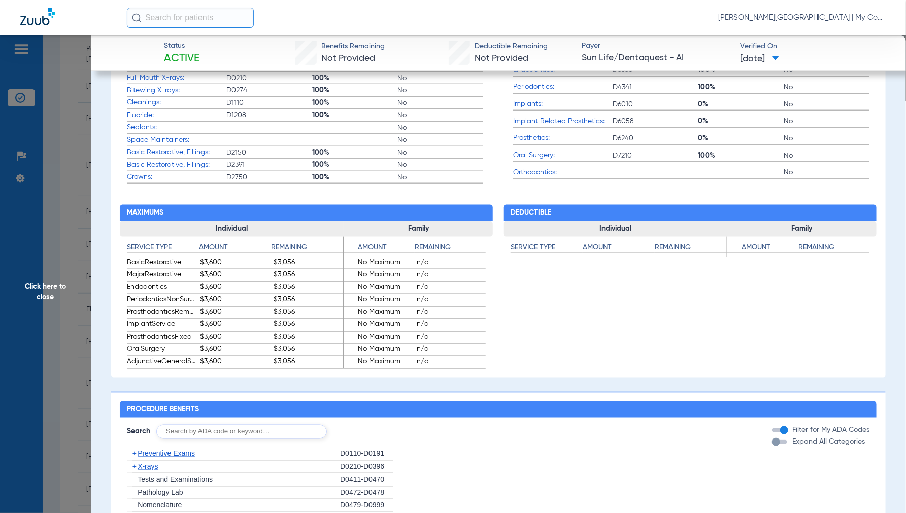
click at [42, 290] on span "Click here to close" at bounding box center [45, 292] width 91 height 513
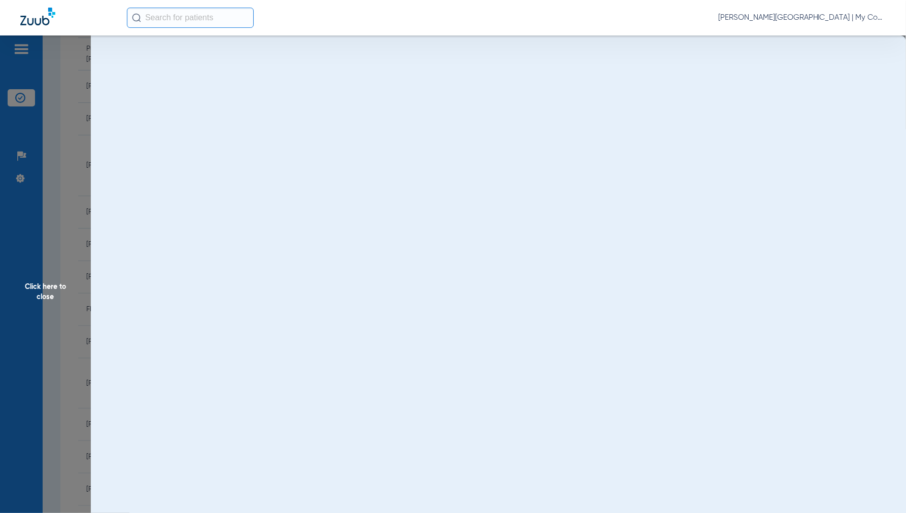
scroll to position [0, 0]
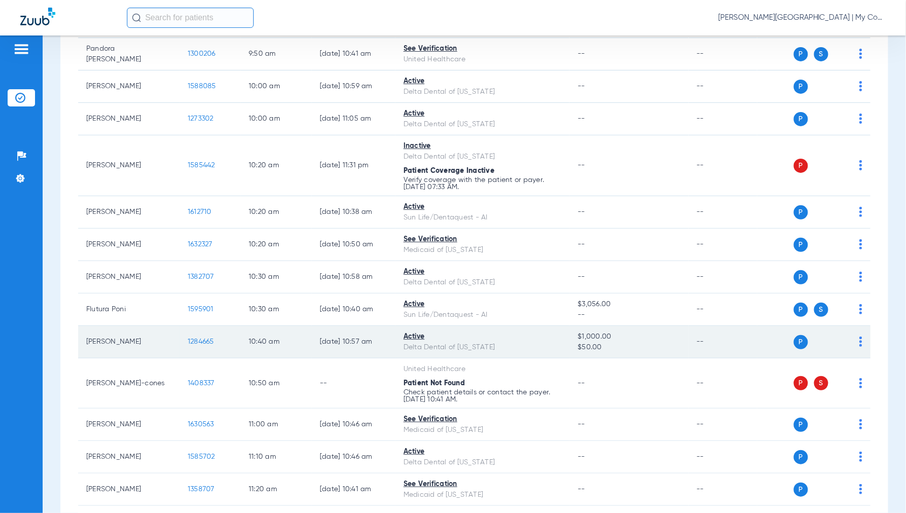
click at [204, 342] on span "1284665" at bounding box center [201, 341] width 26 height 7
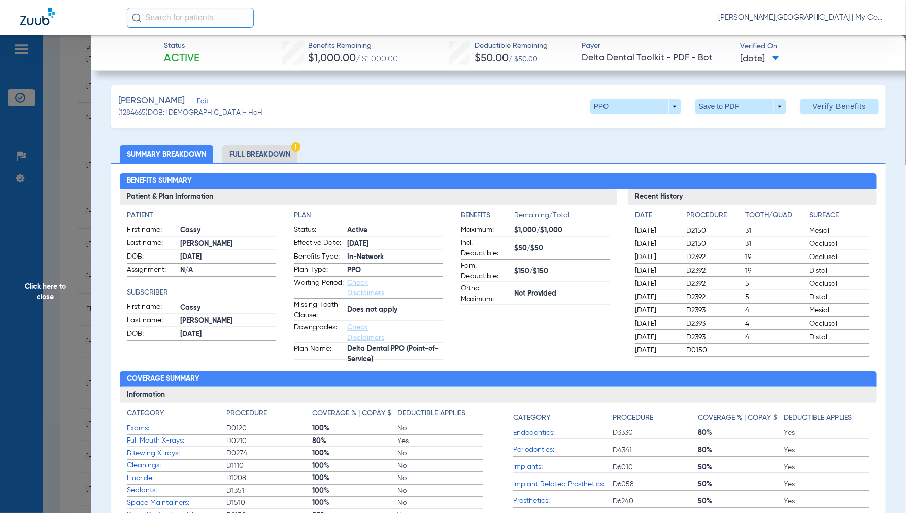
click at [258, 153] on li "Full Breakdown" at bounding box center [259, 155] width 75 height 18
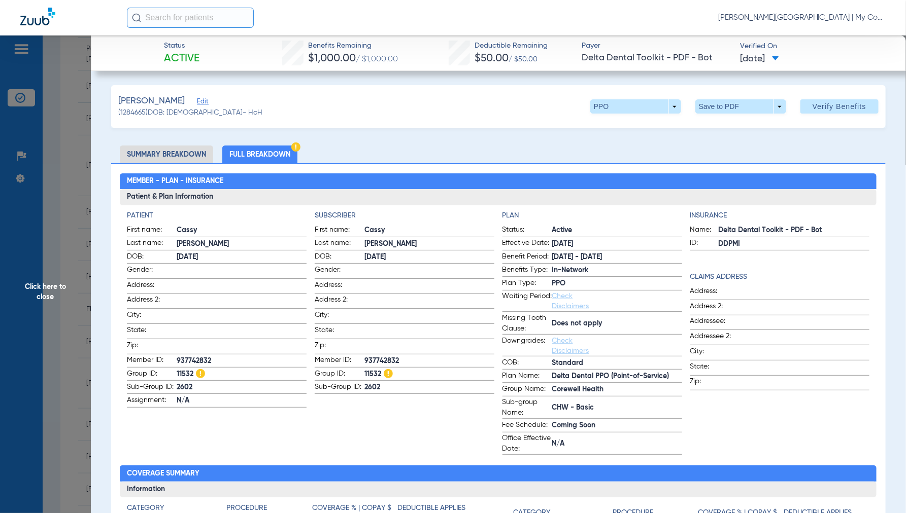
drag, startPoint x: 51, startPoint y: 297, endPoint x: 147, endPoint y: 287, distance: 96.9
click at [51, 297] on span "Click here to close" at bounding box center [45, 292] width 91 height 513
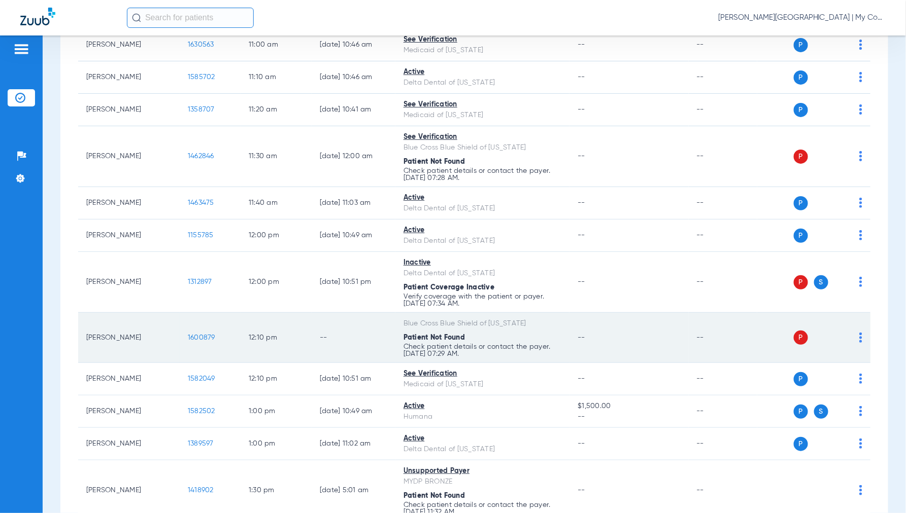
scroll to position [1015, 0]
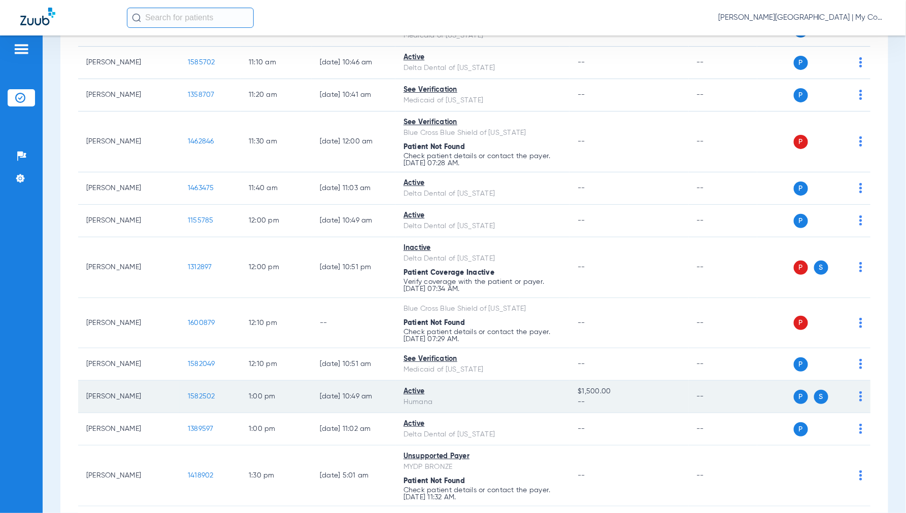
click at [198, 400] on span "1582502" at bounding box center [201, 396] width 27 height 7
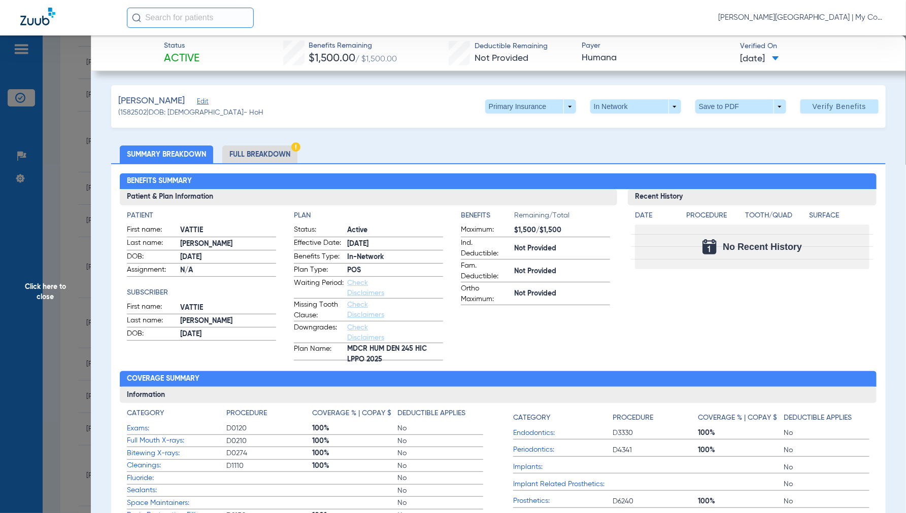
click at [44, 290] on span "Click here to close" at bounding box center [45, 292] width 91 height 513
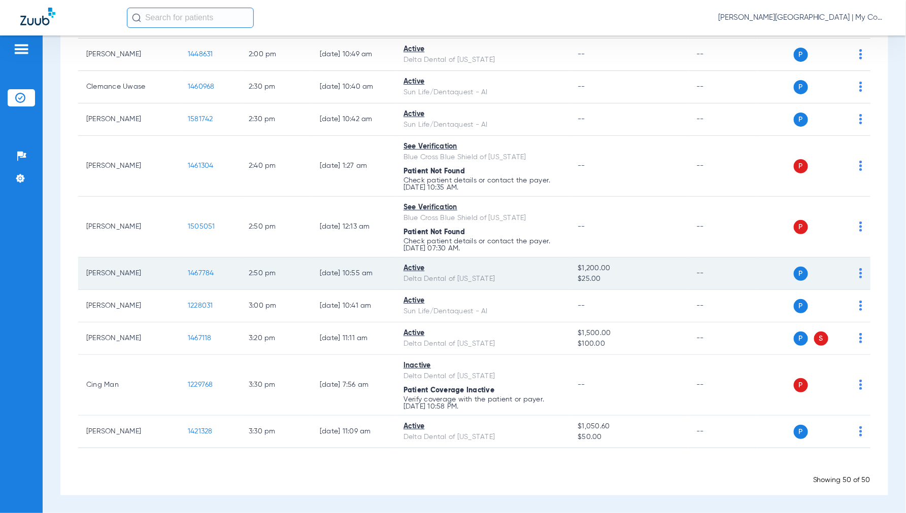
scroll to position [1701, 0]
click at [201, 272] on span "1467784" at bounding box center [201, 273] width 26 height 7
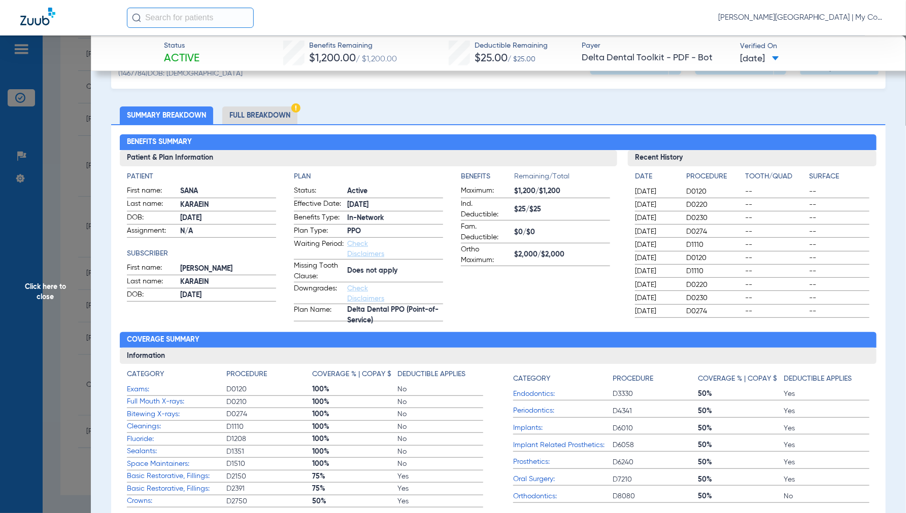
scroll to position [56, 0]
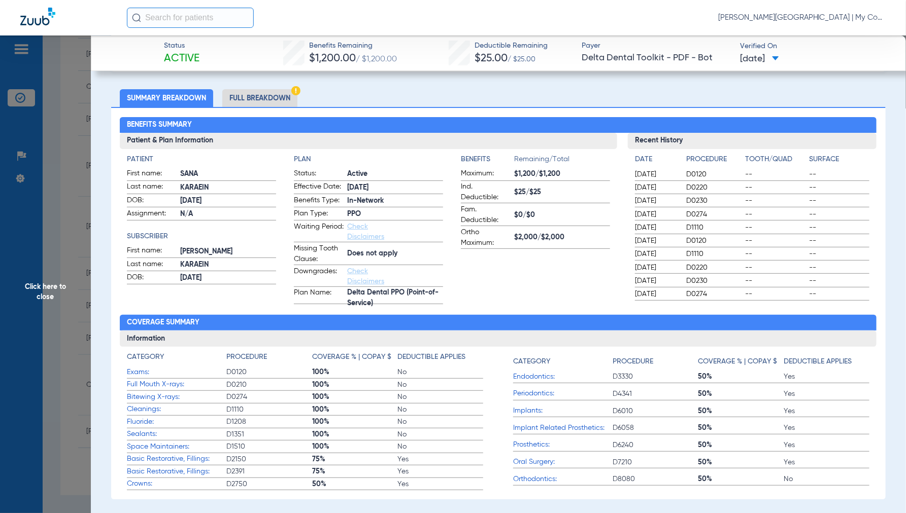
click at [270, 93] on li "Full Breakdown" at bounding box center [259, 98] width 75 height 18
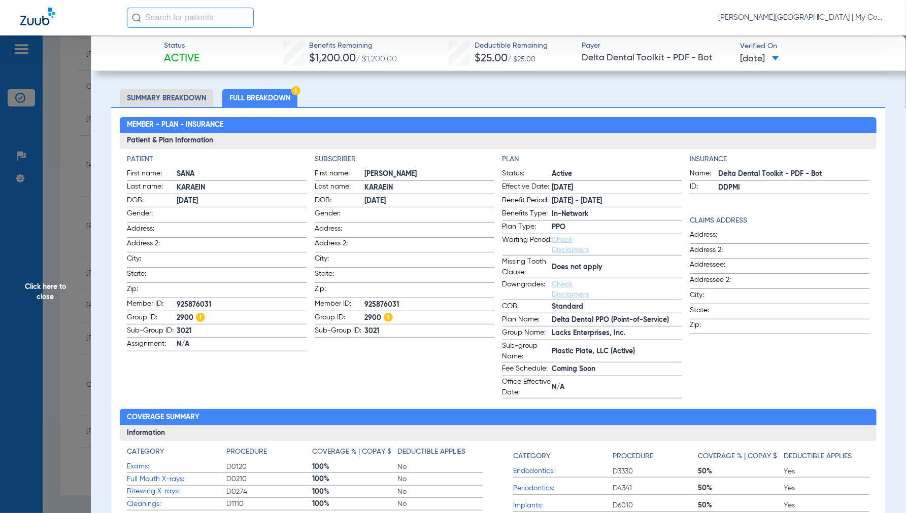
click at [52, 296] on span "Click here to close" at bounding box center [45, 292] width 91 height 513
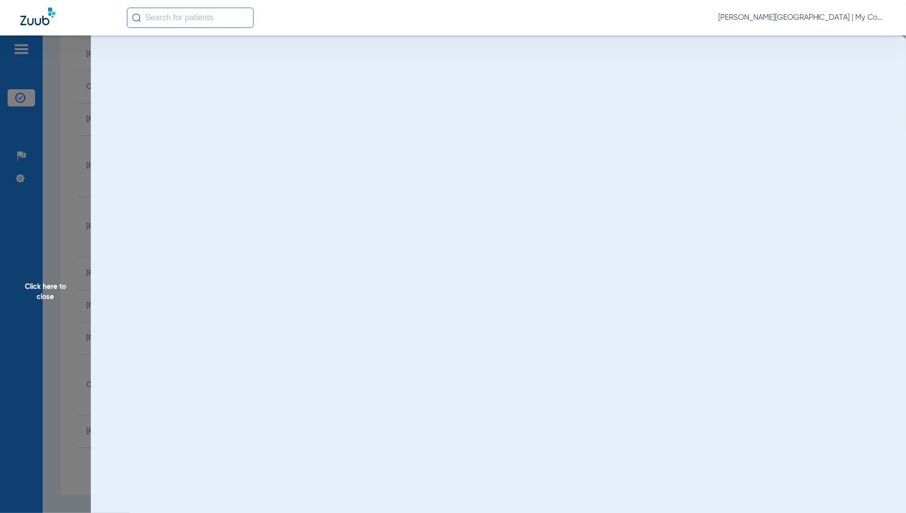
scroll to position [0, 0]
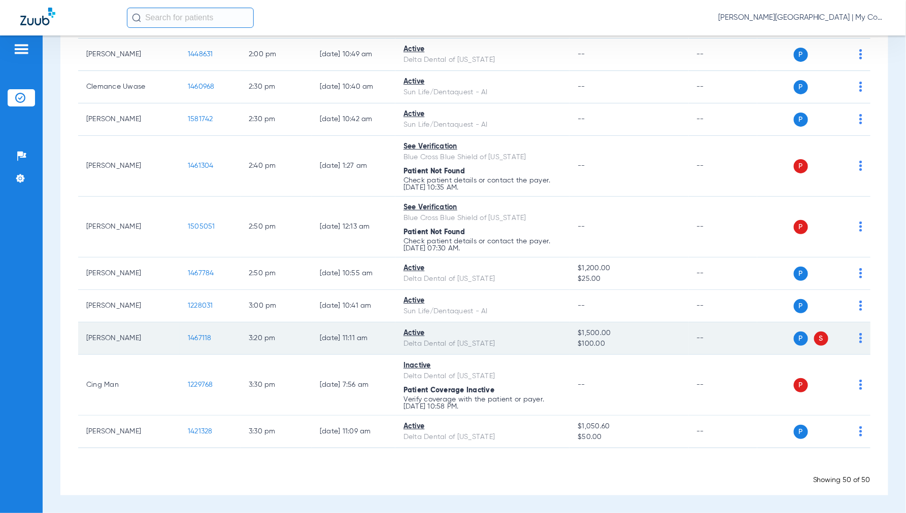
click at [200, 335] on span "1467118" at bounding box center [200, 338] width 24 height 7
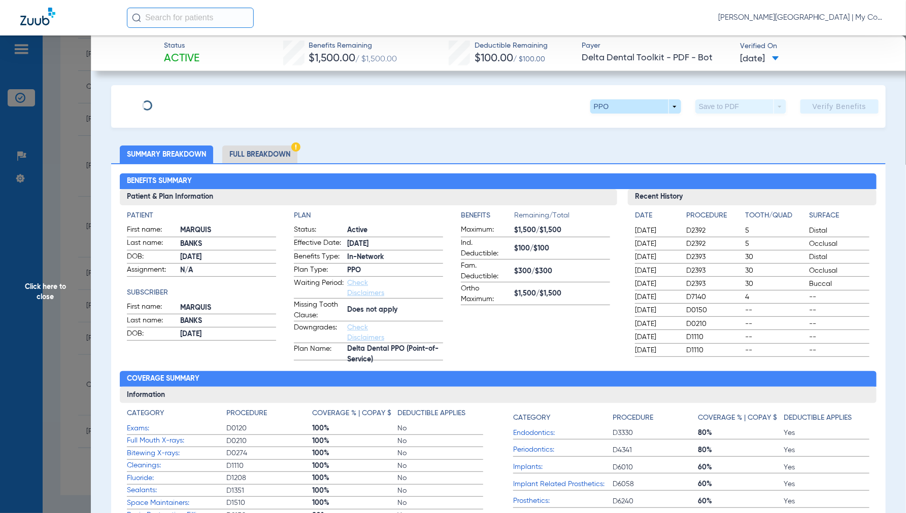
click at [262, 153] on li "Full Breakdown" at bounding box center [259, 155] width 75 height 18
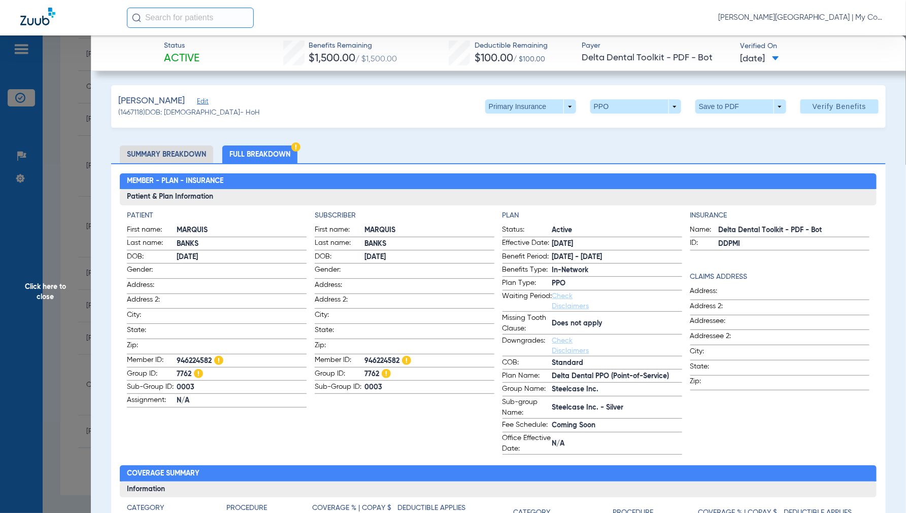
click at [48, 291] on span "Click here to close" at bounding box center [45, 292] width 91 height 513
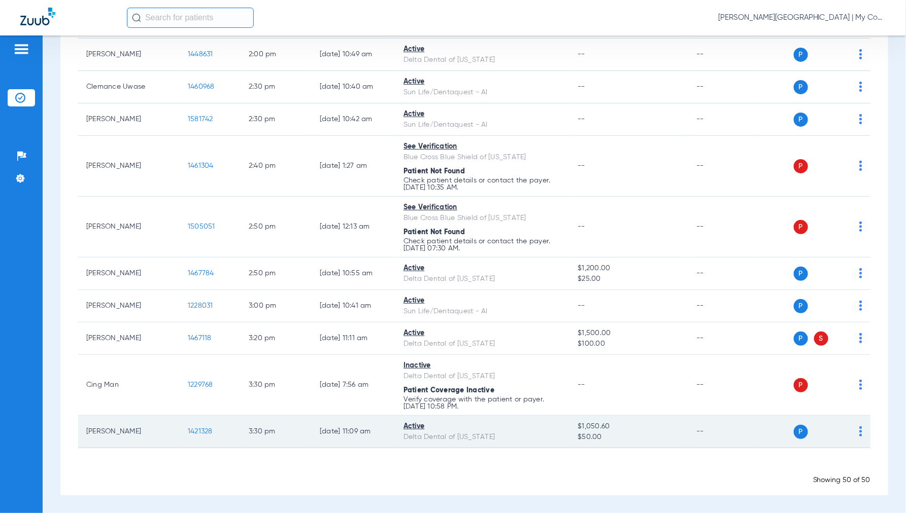
click at [210, 432] on span "1421328" at bounding box center [200, 431] width 25 height 7
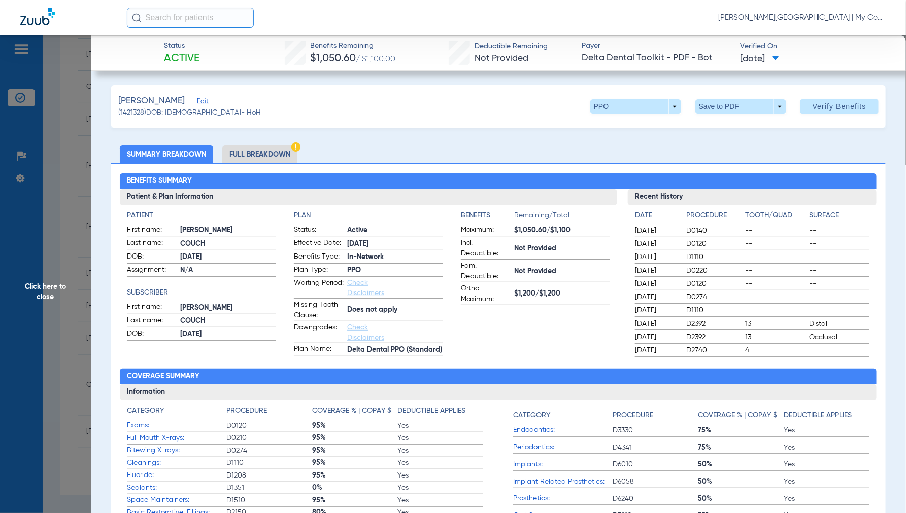
click at [255, 156] on li "Full Breakdown" at bounding box center [259, 155] width 75 height 18
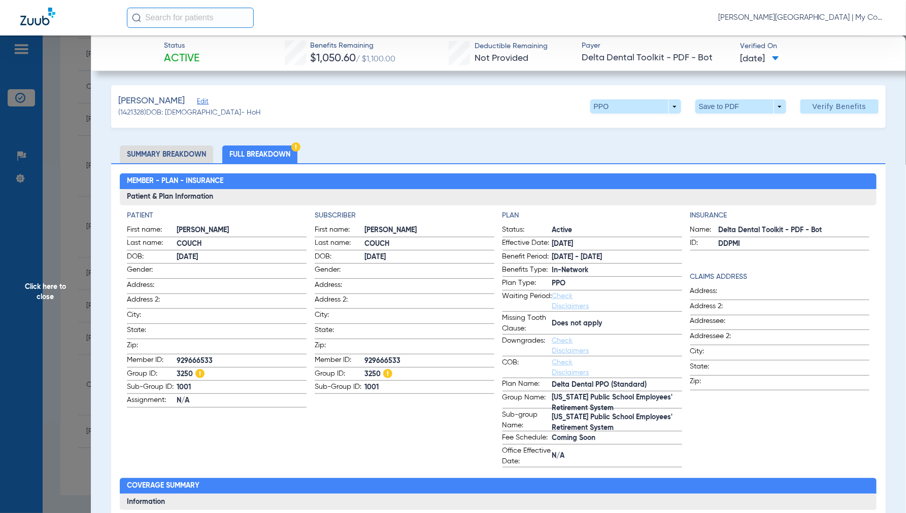
click at [40, 290] on span "Click here to close" at bounding box center [45, 292] width 91 height 513
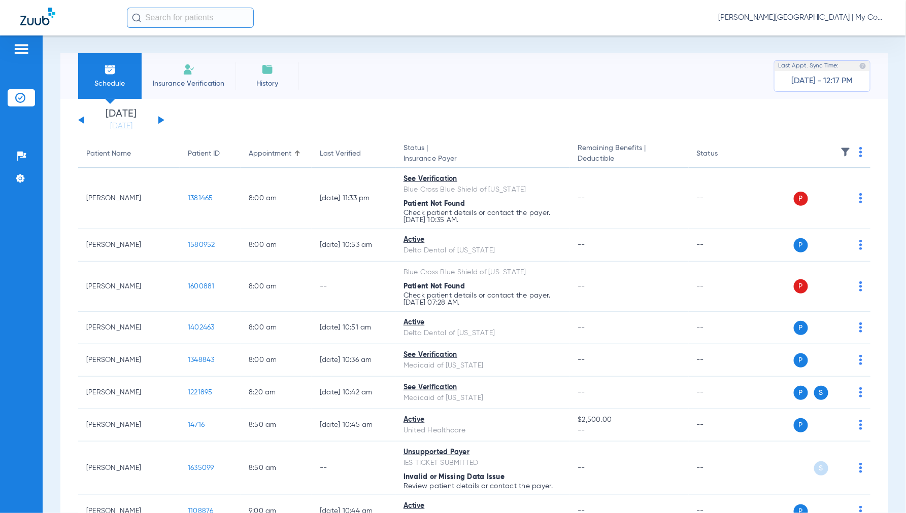
click at [161, 120] on button at bounding box center [161, 120] width 6 height 8
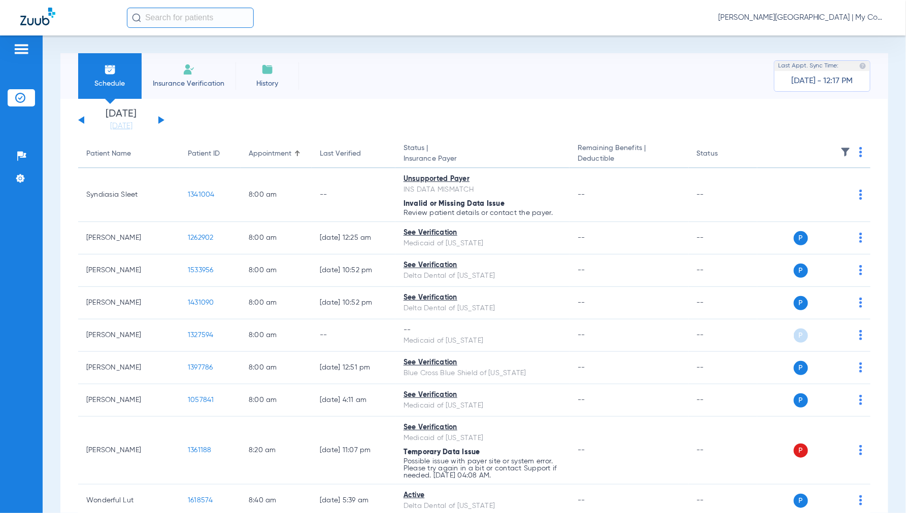
click at [859, 150] on img at bounding box center [860, 152] width 3 height 10
click at [808, 194] on span "Verify All" at bounding box center [813, 192] width 63 height 7
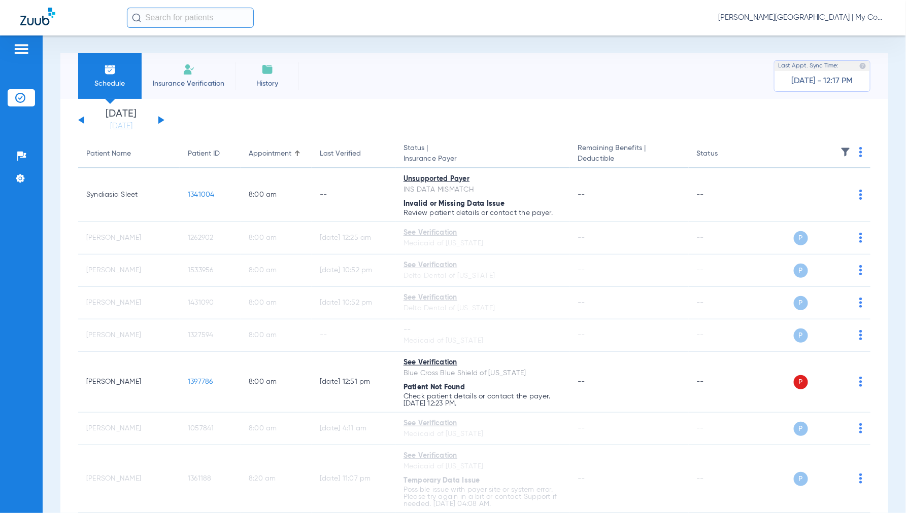
click at [812, 15] on span "[PERSON_NAME][GEOGRAPHIC_DATA] | My Community Dental Centers" at bounding box center [801, 18] width 167 height 10
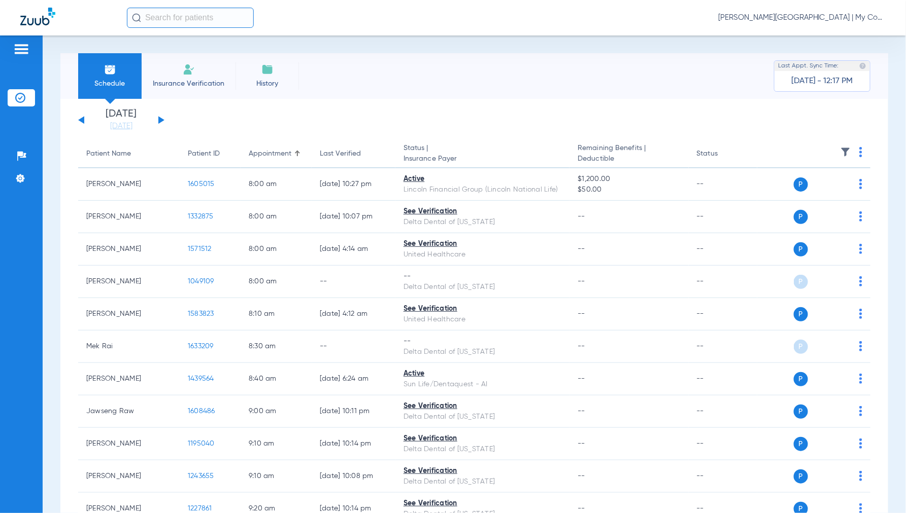
click at [805, 19] on span "[PERSON_NAME][GEOGRAPHIC_DATA] | My Community Dental Centers" at bounding box center [801, 18] width 167 height 10
click at [833, 33] on span "Account Selection" at bounding box center [847, 35] width 57 height 7
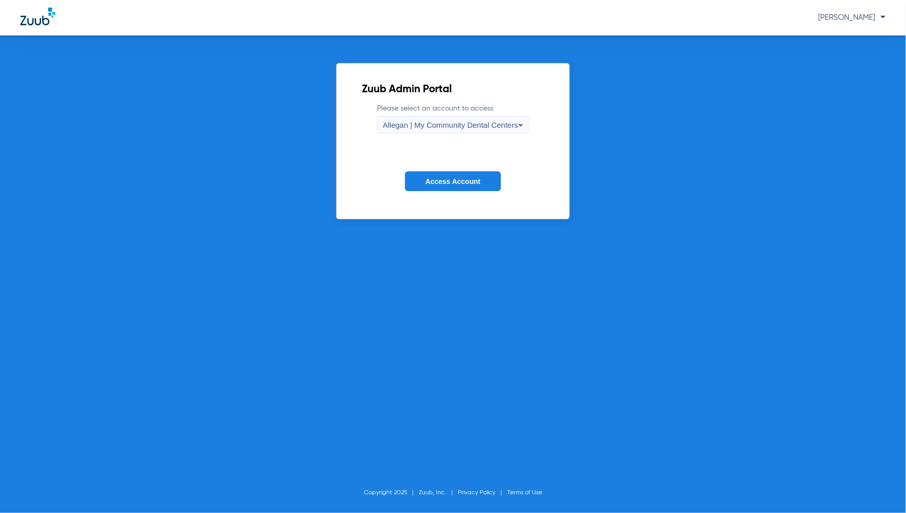
click at [410, 125] on span "Allegan | My Community Dental Centers" at bounding box center [450, 125] width 135 height 9
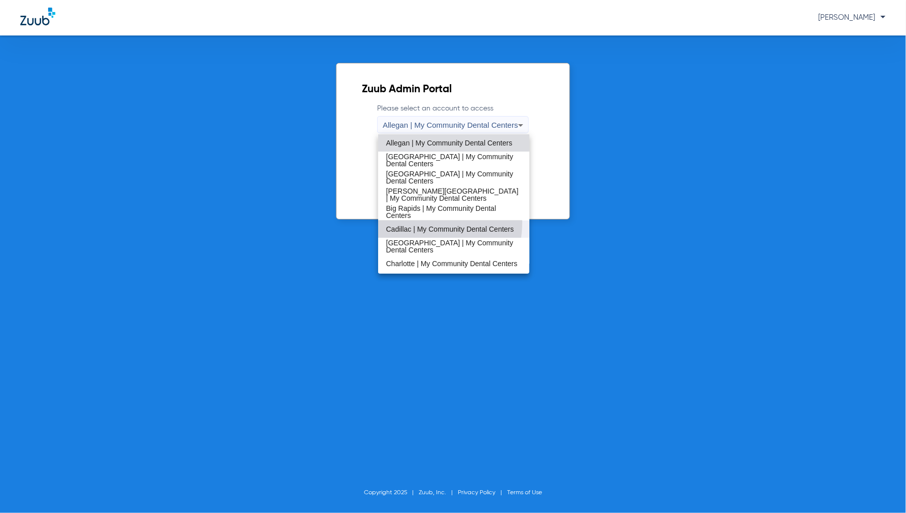
click at [410, 226] on span "Cadillac | My Community Dental Centers" at bounding box center [450, 229] width 128 height 7
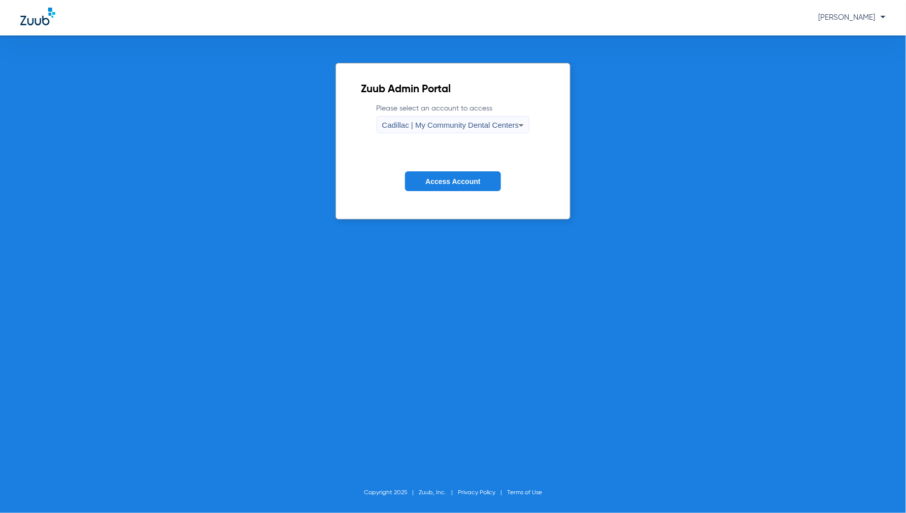
click at [453, 178] on span "Access Account" at bounding box center [452, 182] width 55 height 8
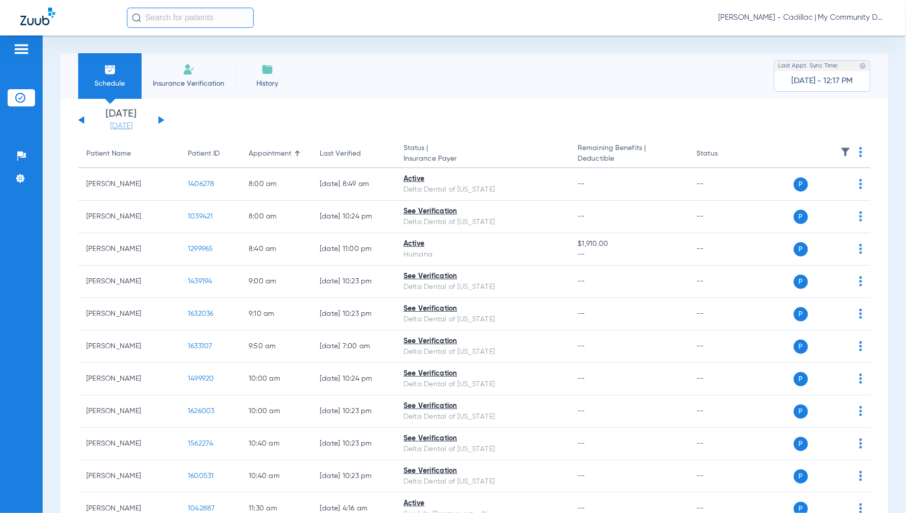
click at [125, 128] on link "[DATE]" at bounding box center [121, 126] width 61 height 10
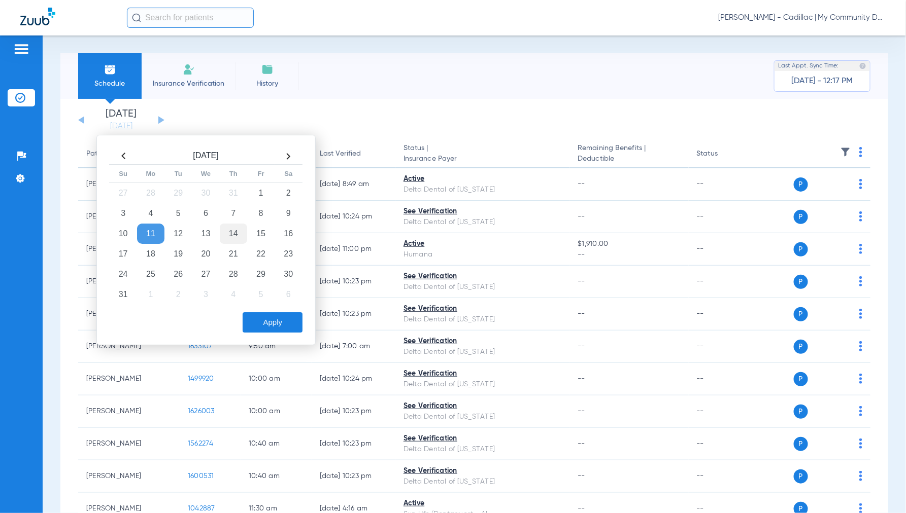
click at [227, 230] on td "14" at bounding box center [233, 234] width 27 height 20
click at [288, 322] on button "Apply" at bounding box center [273, 323] width 60 height 20
